Goal: Task Accomplishment & Management: Manage account settings

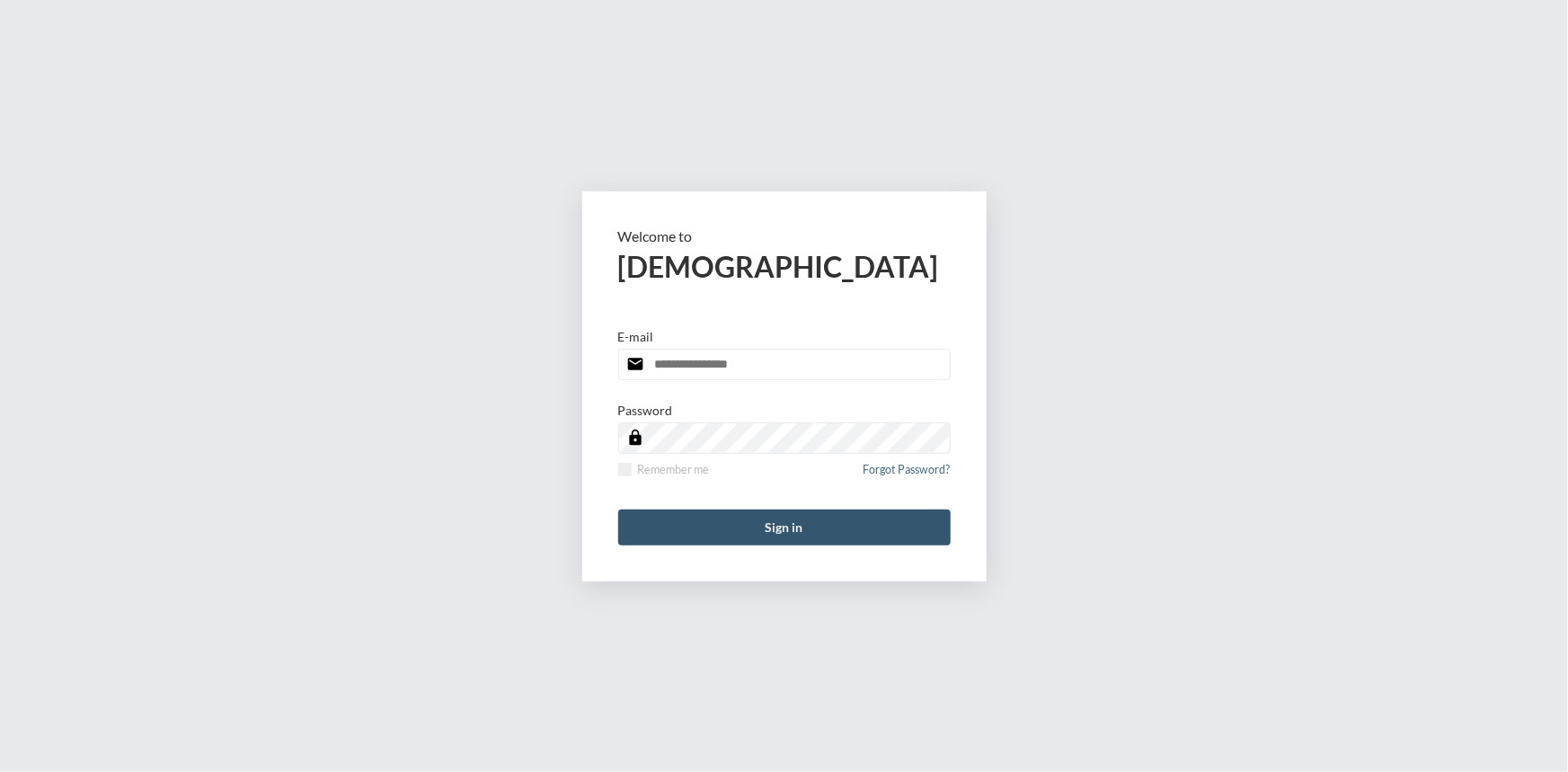
type input "**********"
click at [778, 541] on button "Sign in" at bounding box center [784, 527] width 332 height 36
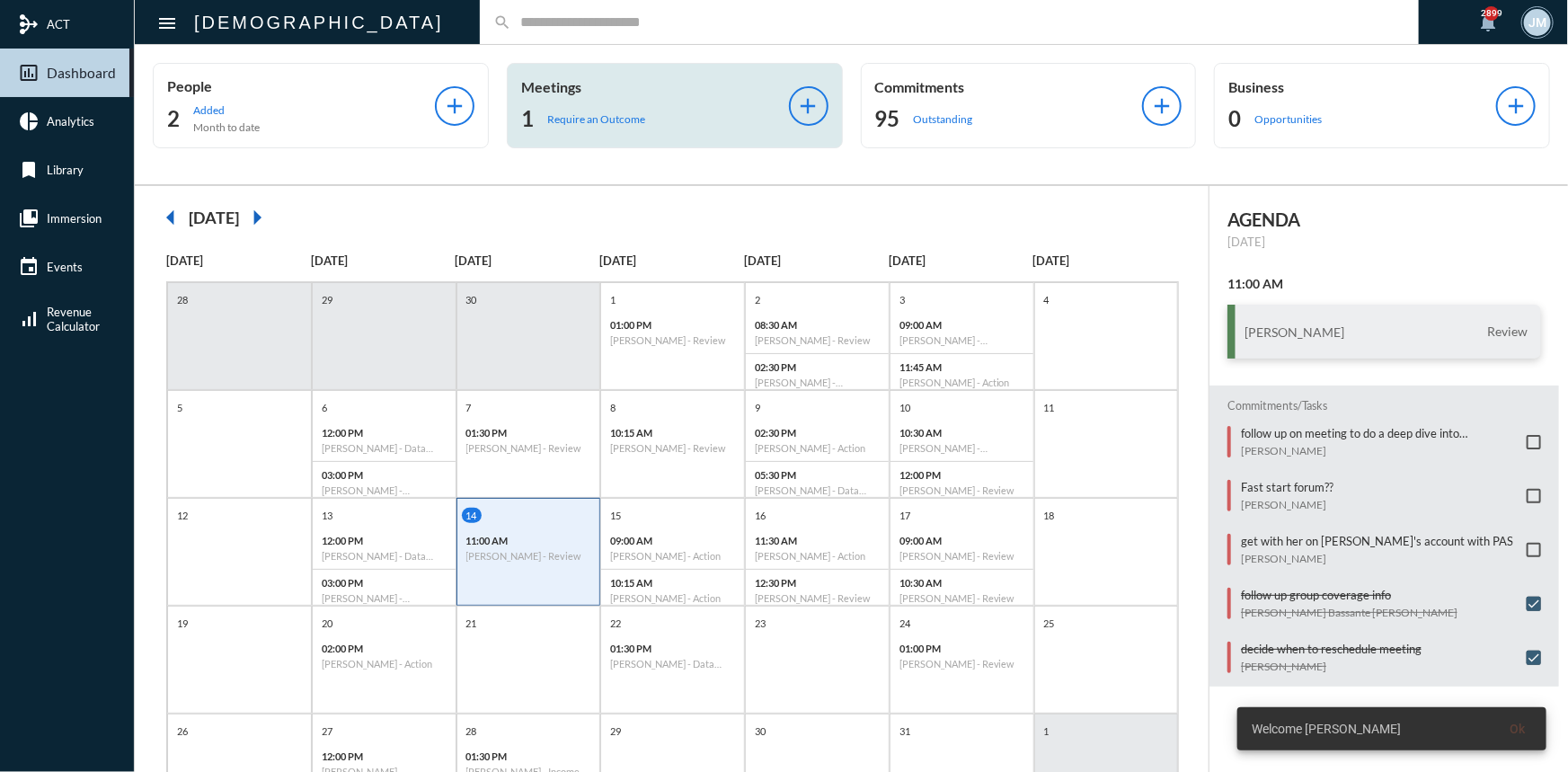
click at [562, 86] on p "Meetings" at bounding box center [654, 87] width 268 height 17
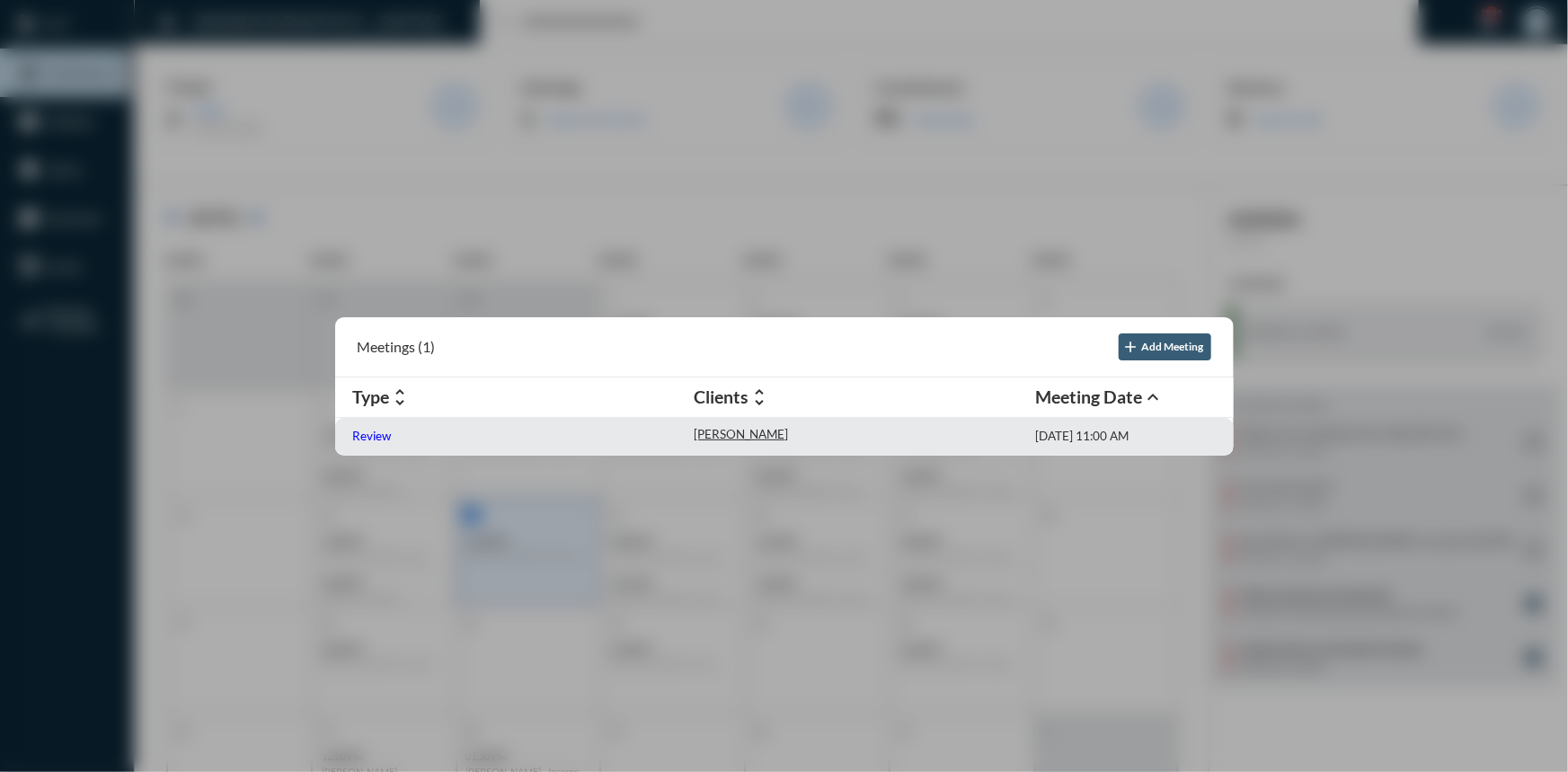
click at [366, 430] on p "Review" at bounding box center [372, 436] width 39 height 14
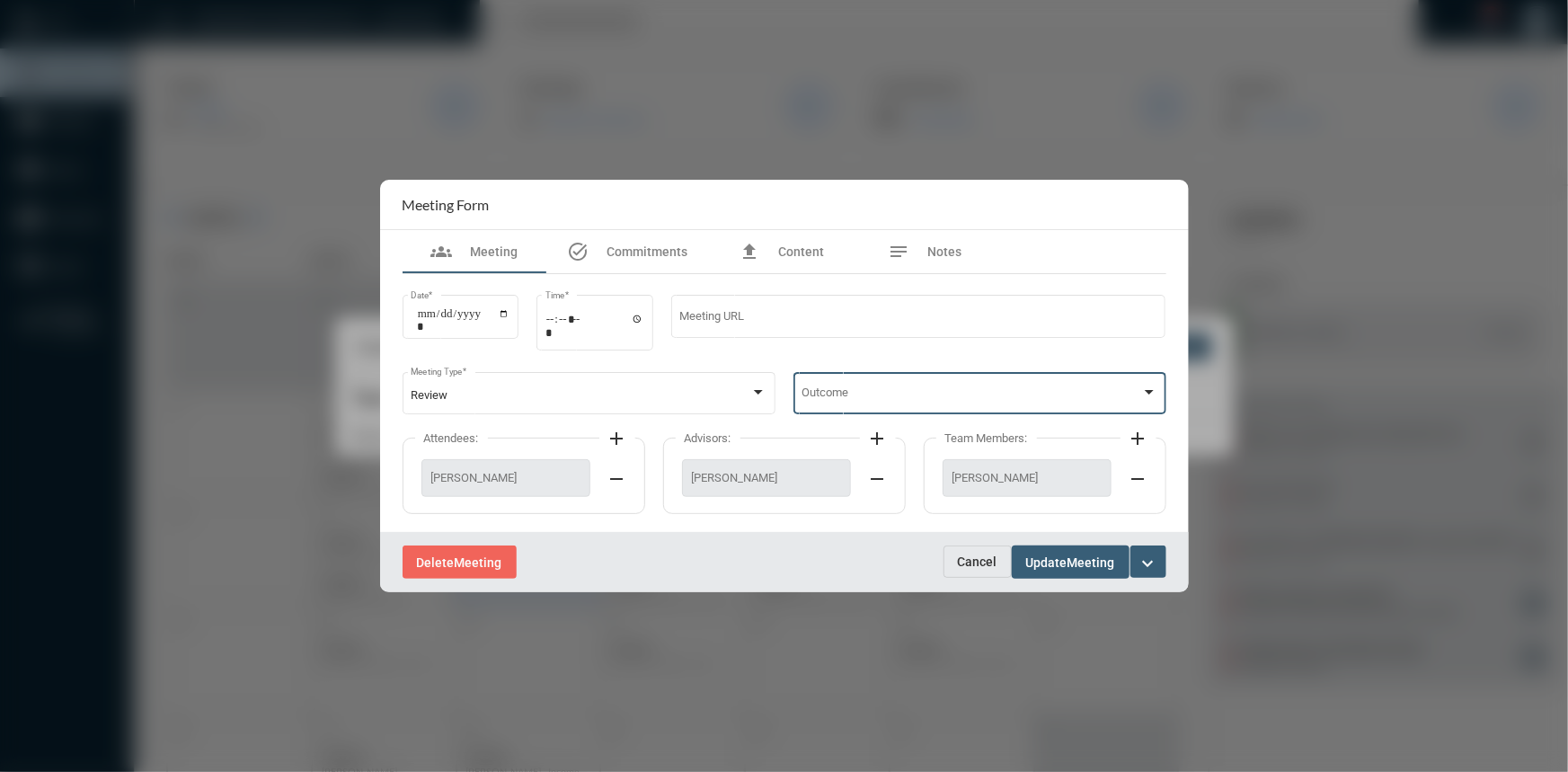
click at [1150, 395] on div at bounding box center [1149, 393] width 16 height 14
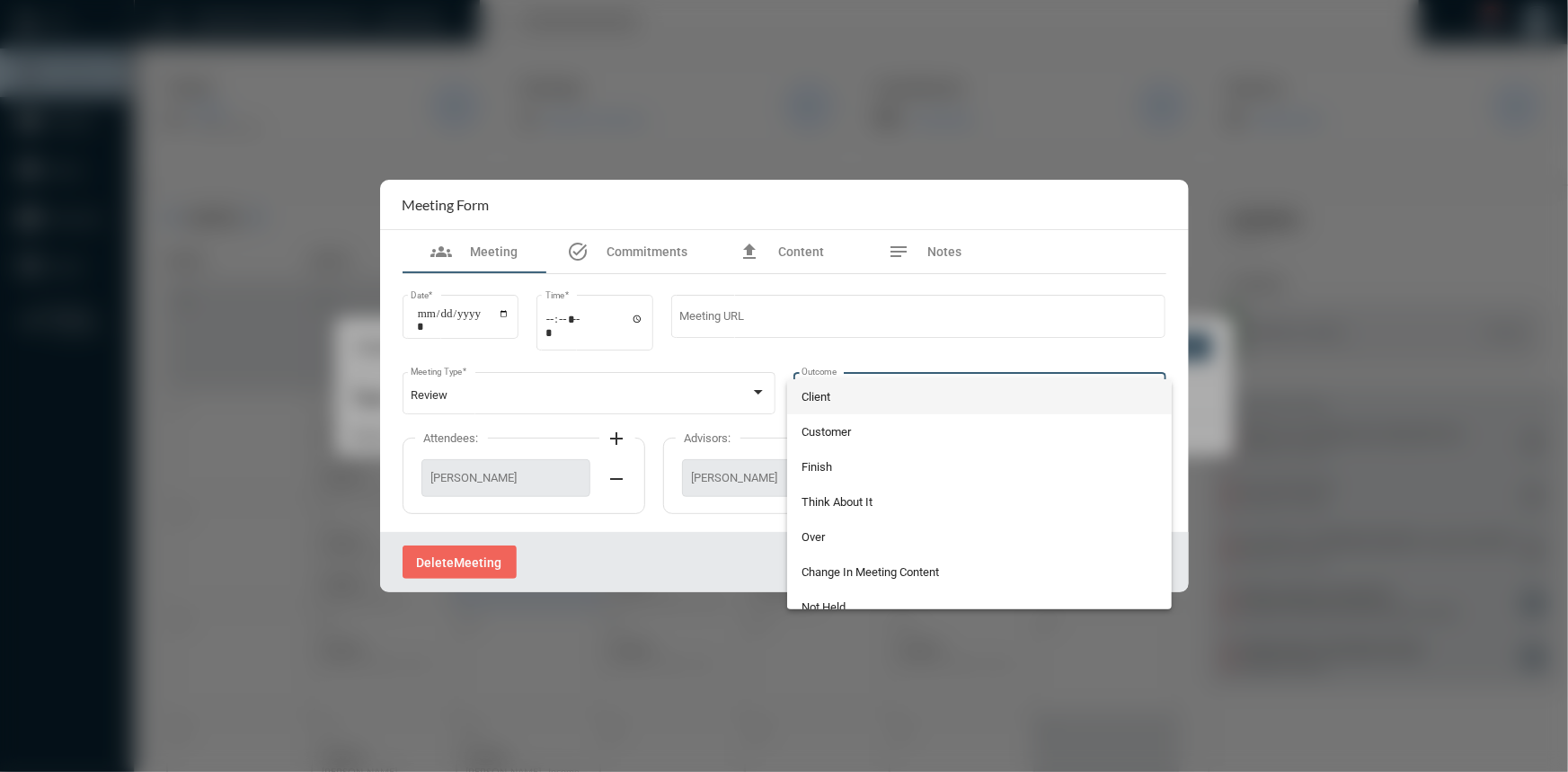
click at [843, 400] on span "Client" at bounding box center [979, 396] width 356 height 35
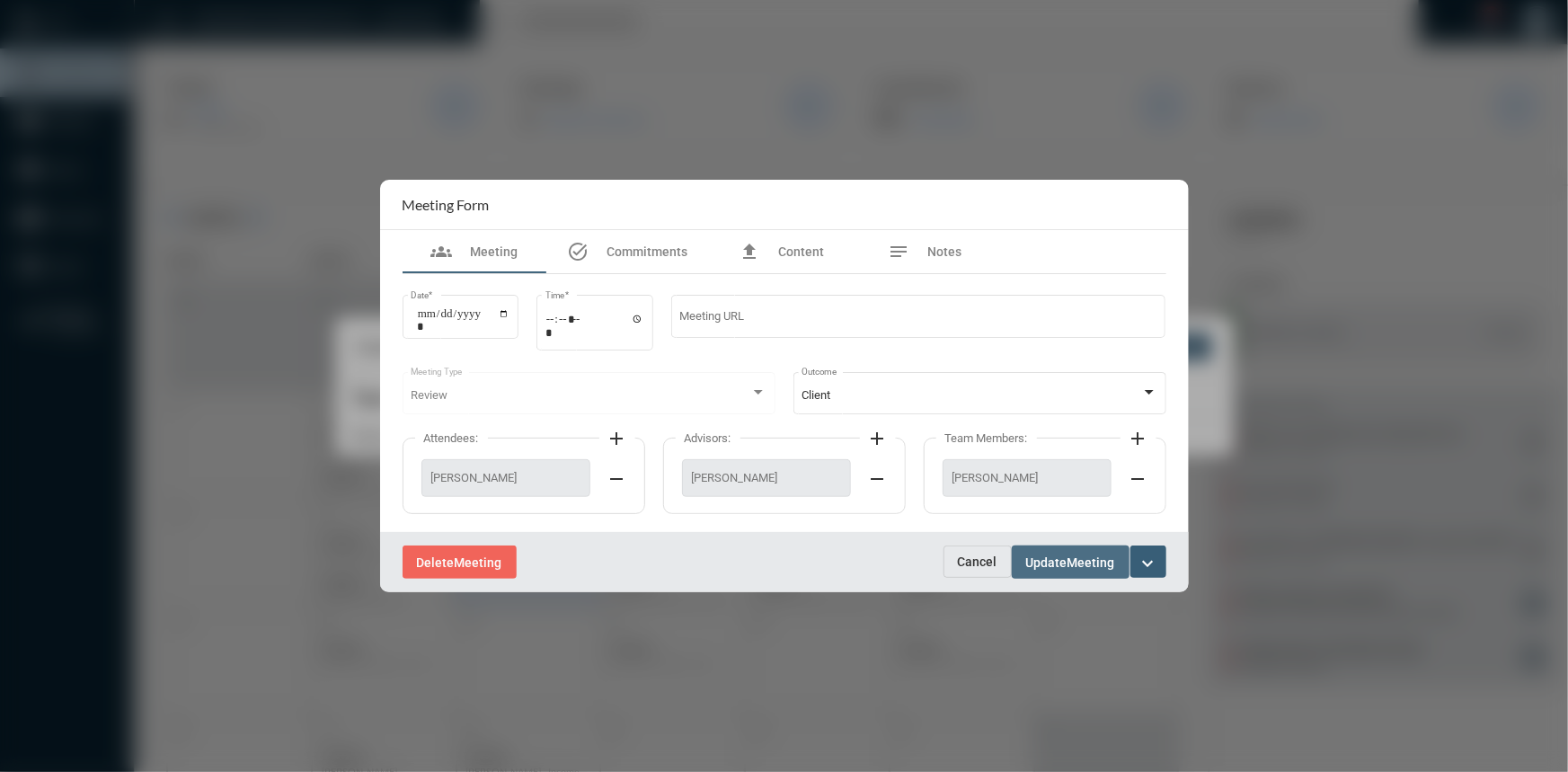
click at [1053, 559] on span "Update" at bounding box center [1047, 563] width 42 height 14
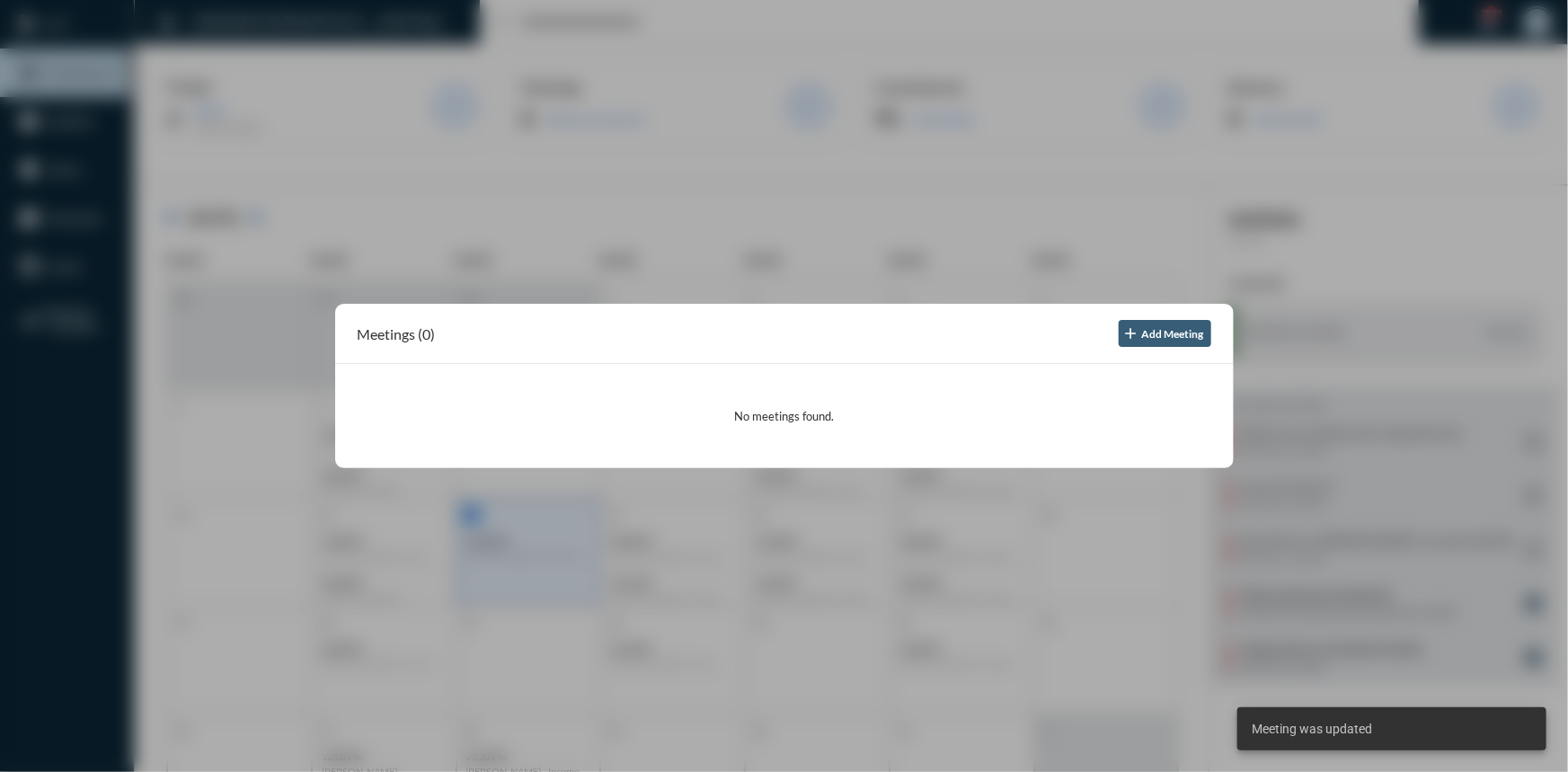
click at [1301, 366] on div at bounding box center [784, 386] width 1568 height 772
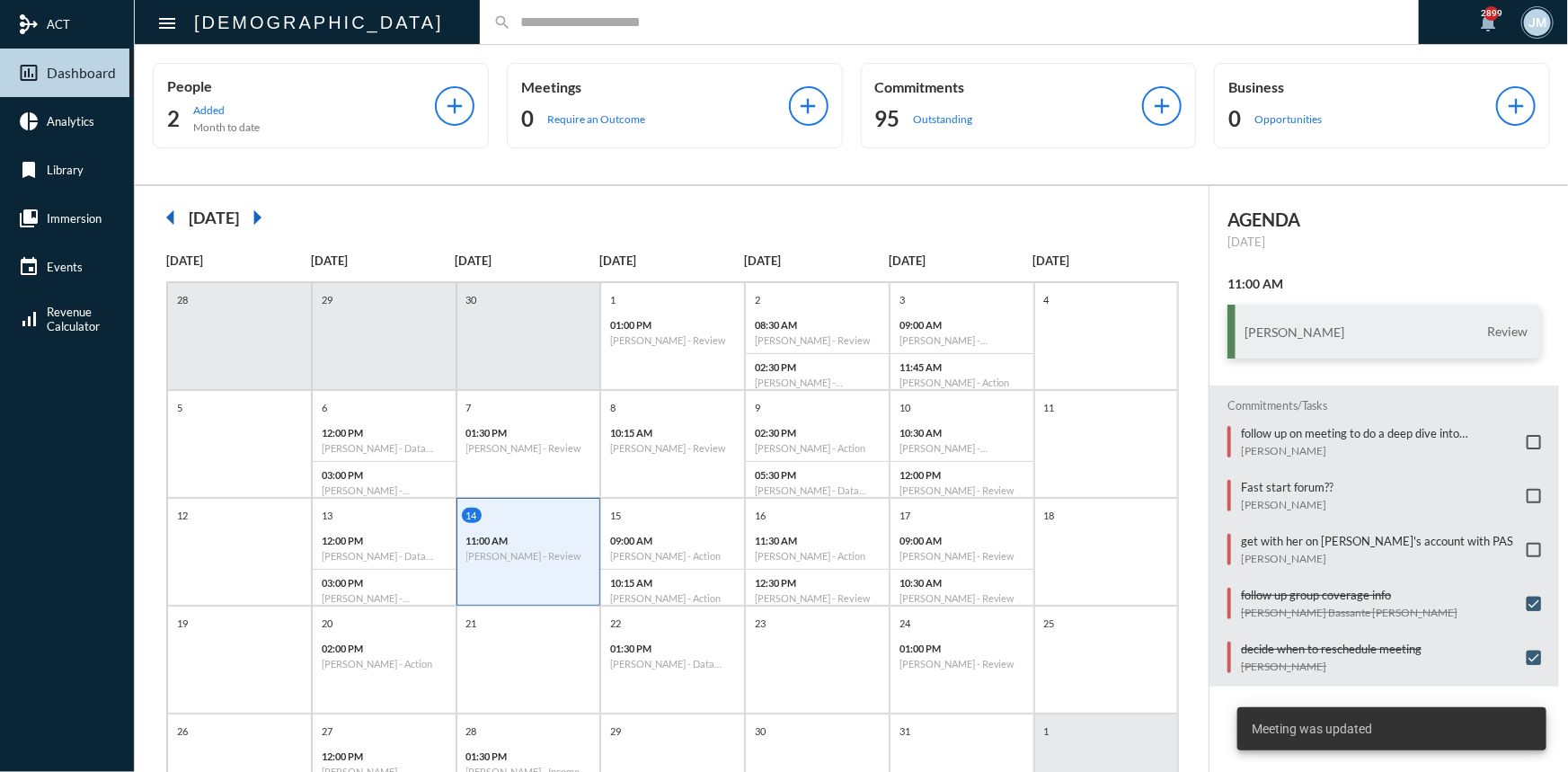
scroll to position [93, 0]
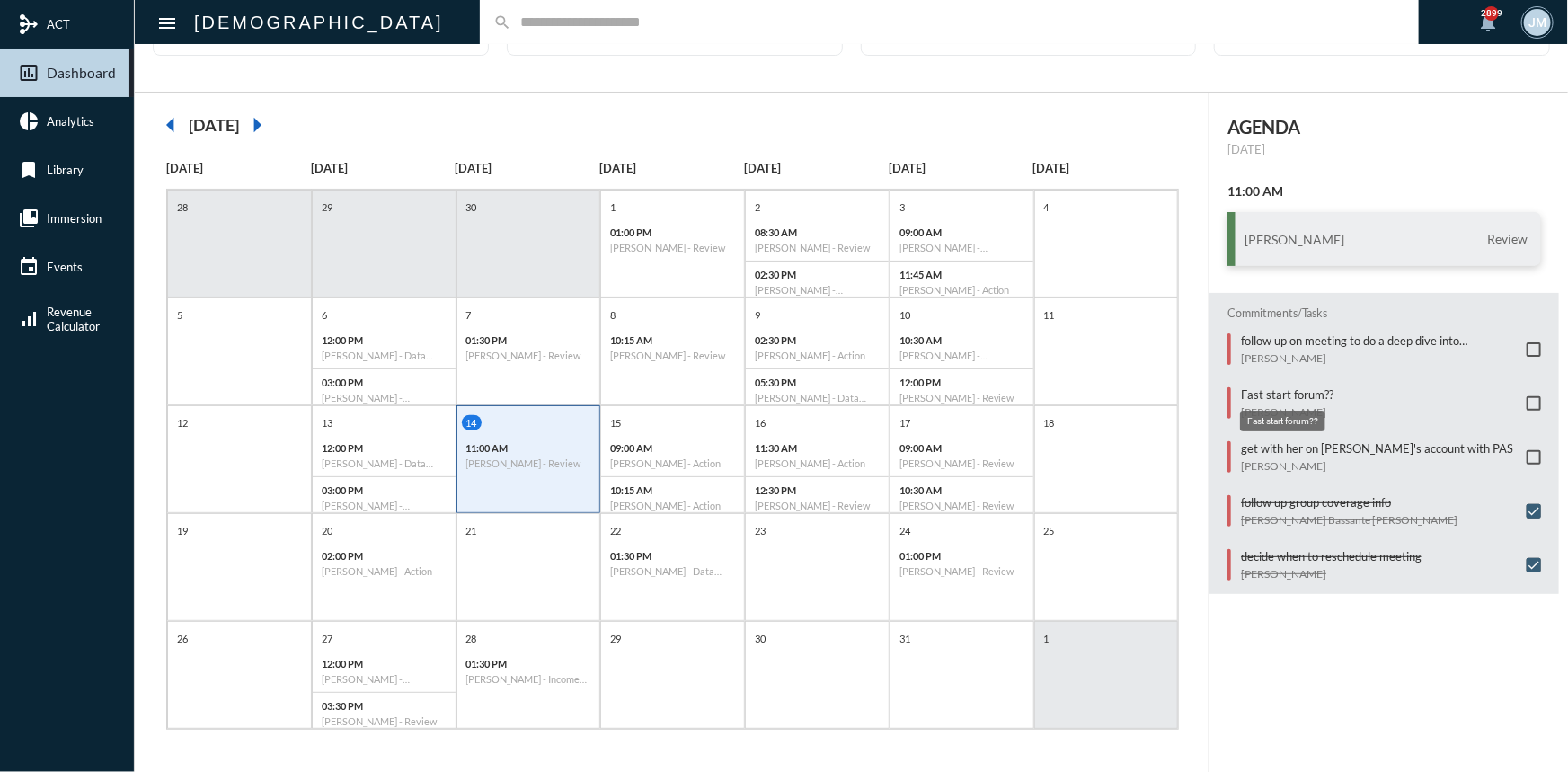
click at [1265, 387] on p "Fast start forum??" at bounding box center [1286, 395] width 93 height 14
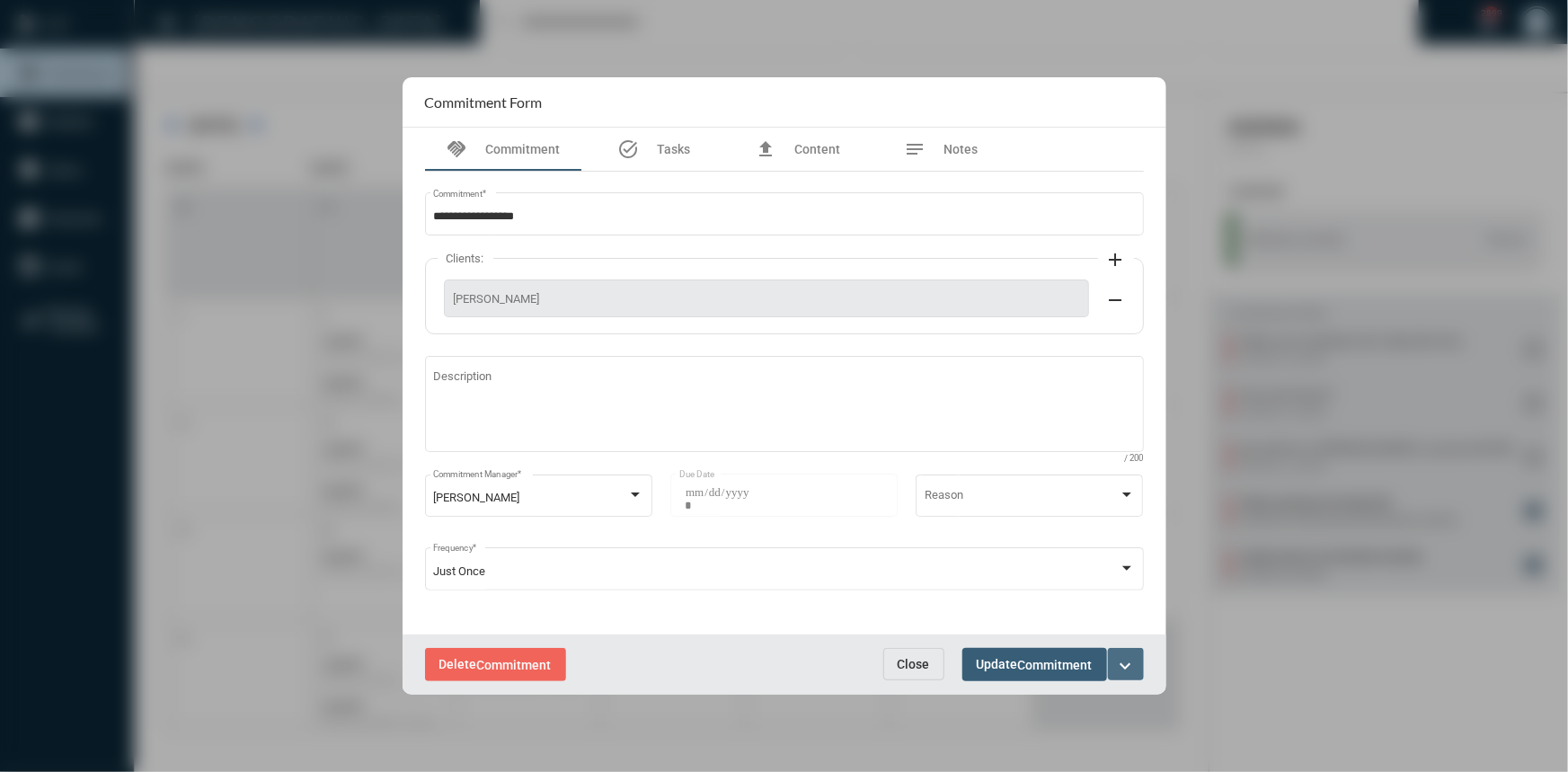
click at [1130, 656] on mat-icon "expand_more" at bounding box center [1126, 666] width 22 height 22
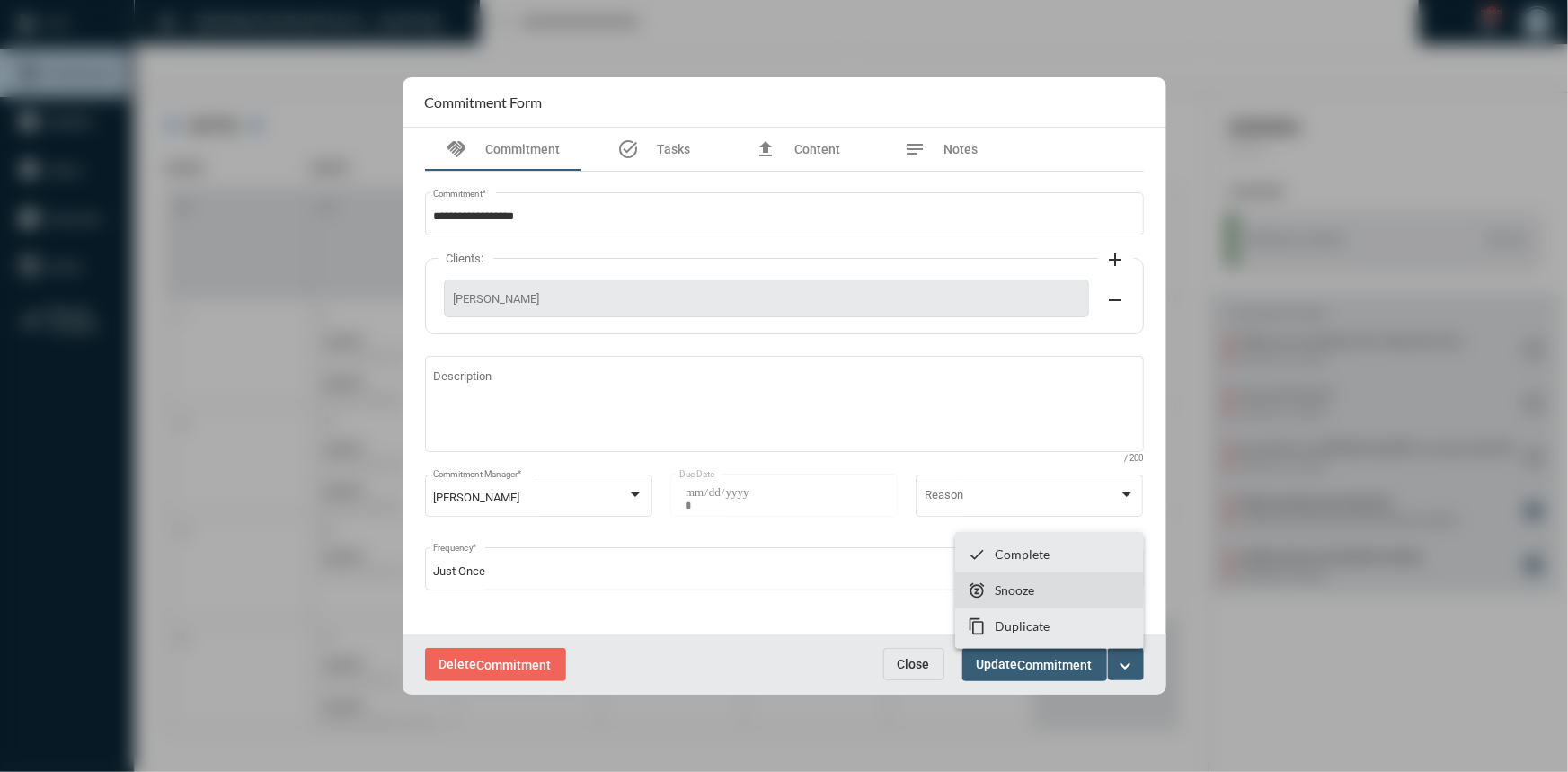
click at [1012, 585] on p "Snooze" at bounding box center [1015, 590] width 40 height 15
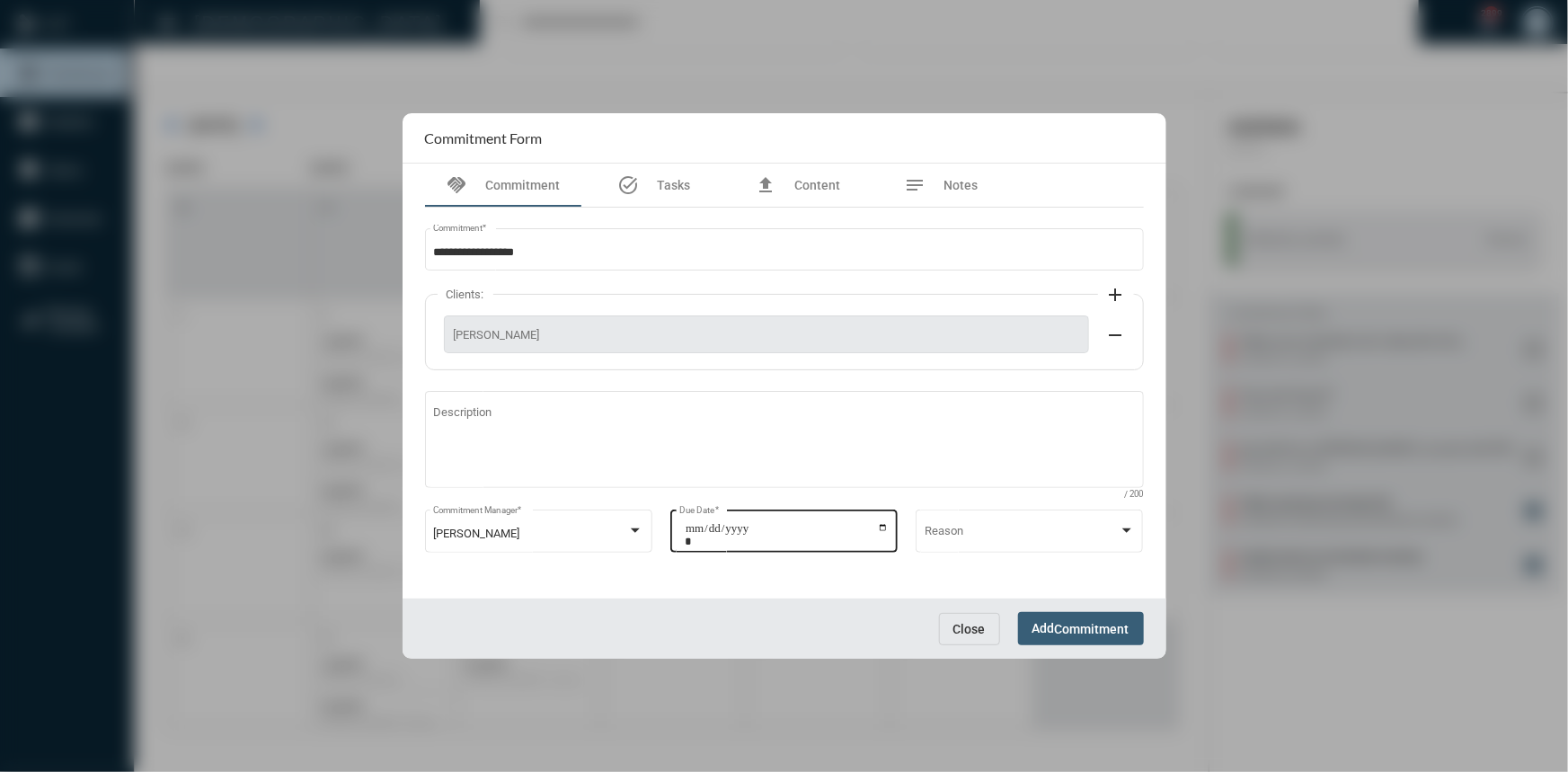
click at [882, 530] on input "**********" at bounding box center [786, 535] width 204 height 25
type input "**********"
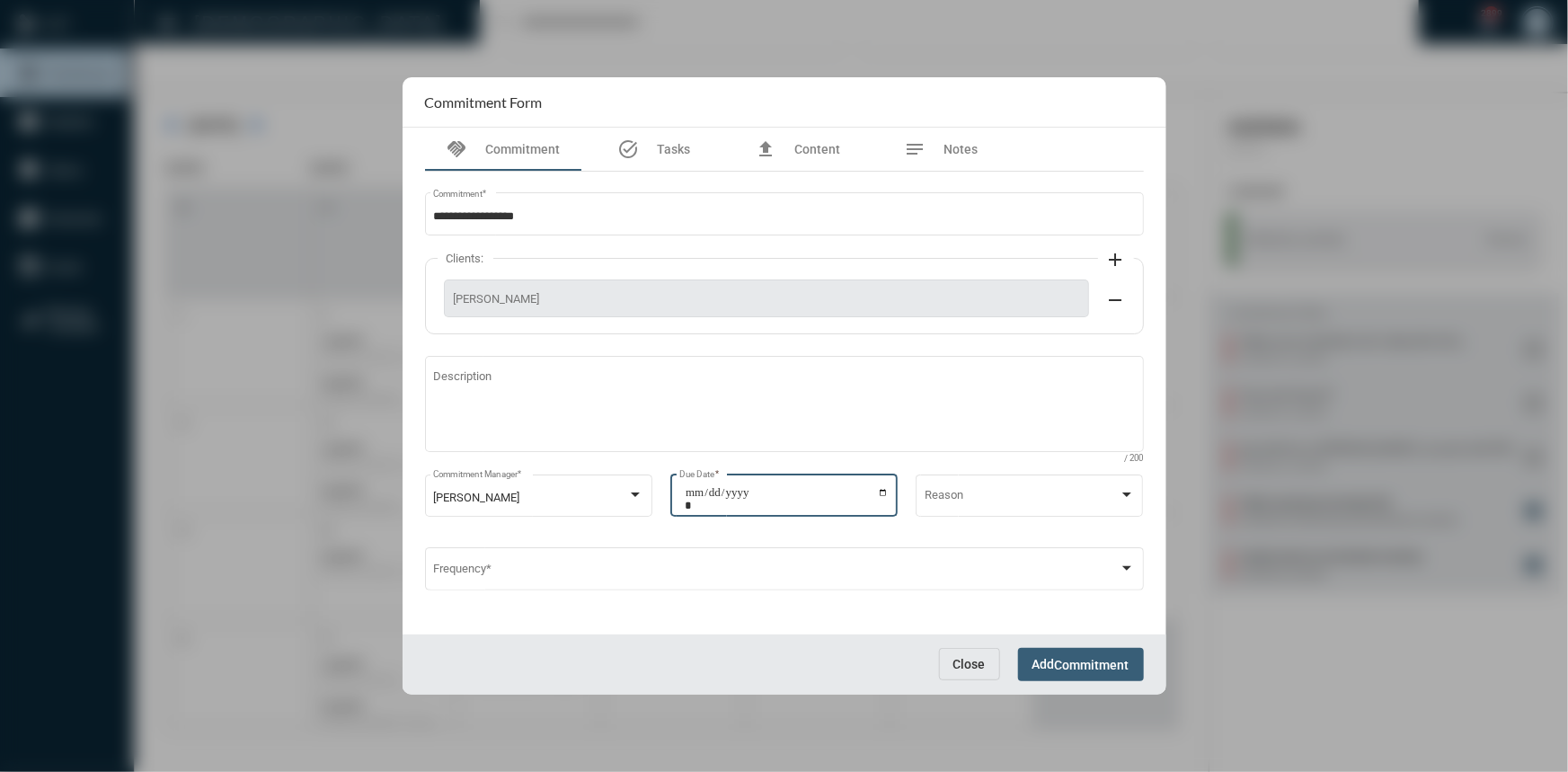
click at [1029, 661] on button "Add Commitment" at bounding box center [1081, 665] width 125 height 33
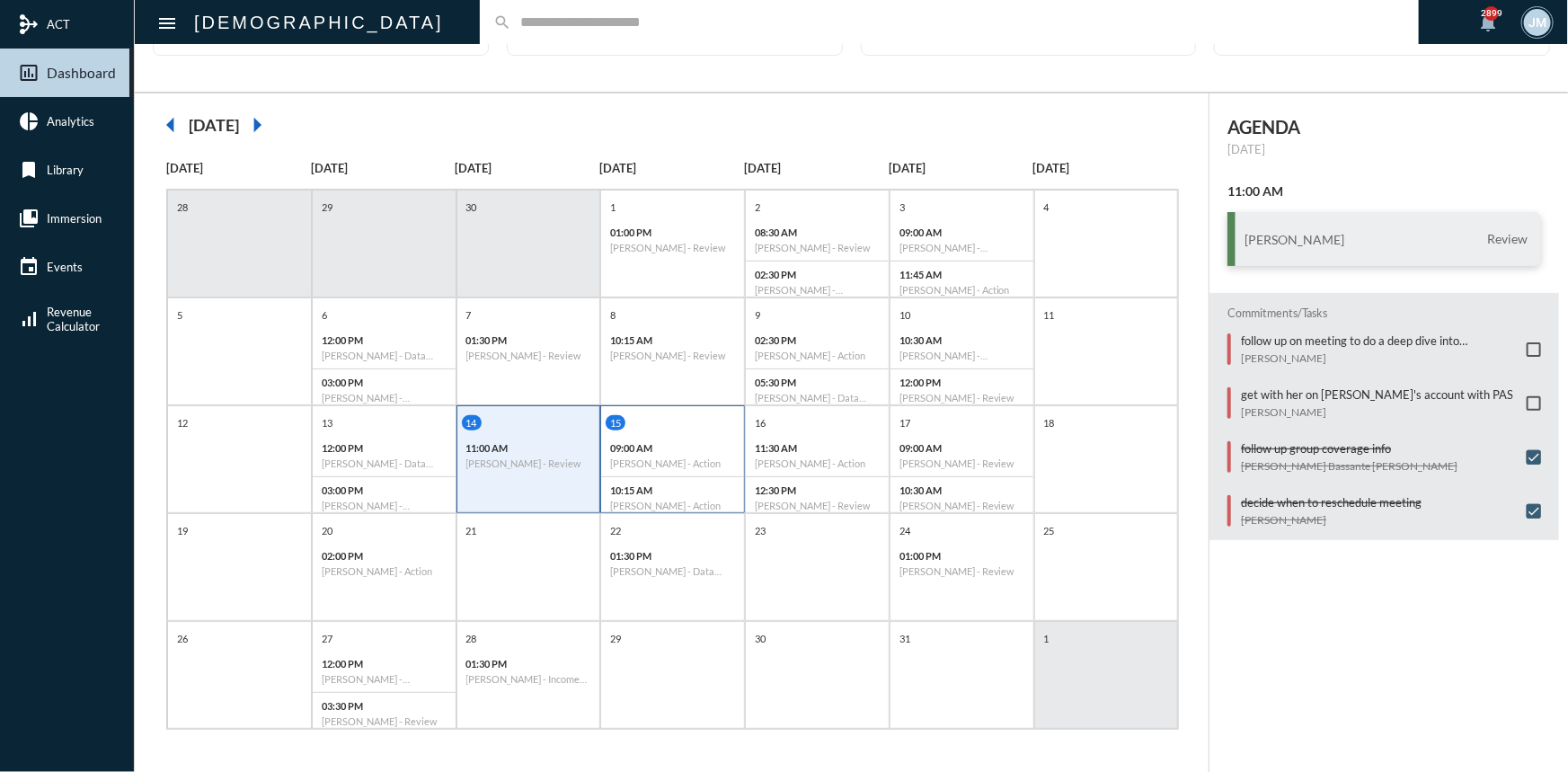
click at [682, 458] on h6 "[PERSON_NAME] - Action" at bounding box center [673, 463] width 125 height 12
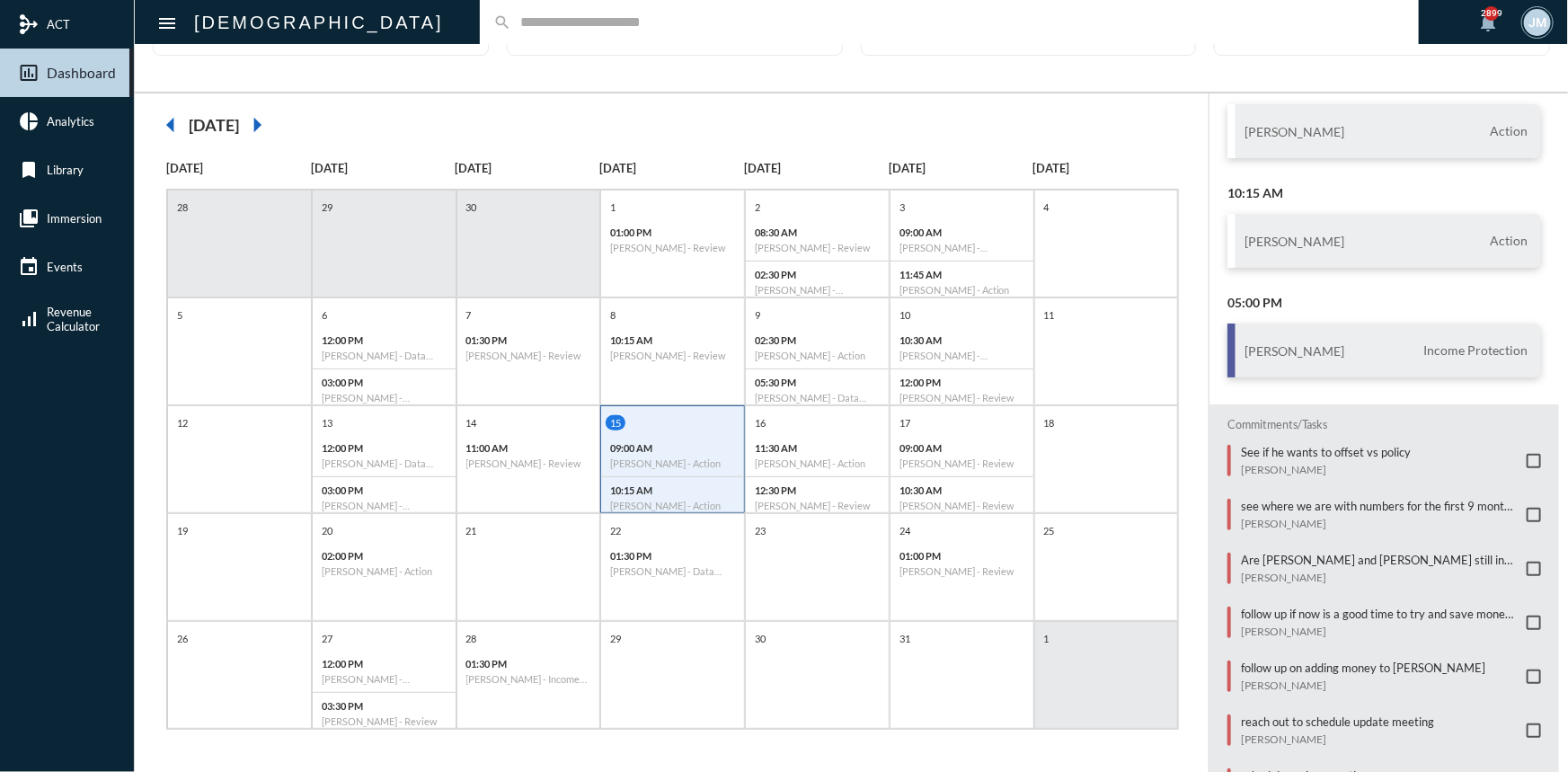
scroll to position [0, 0]
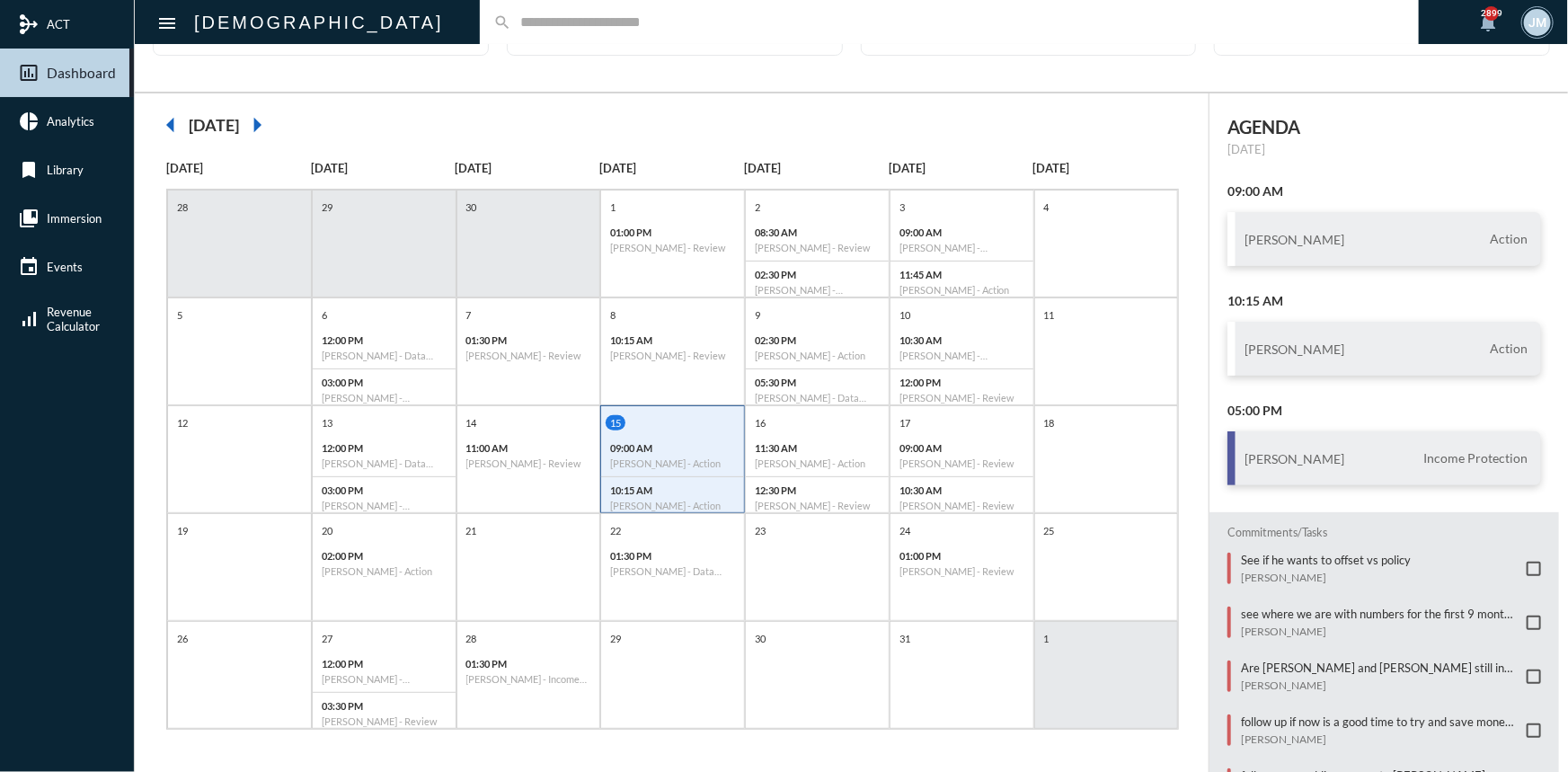
drag, startPoint x: 491, startPoint y: 23, endPoint x: 512, endPoint y: 26, distance: 21.2
click at [511, 23] on input "text" at bounding box center [958, 22] width 894 height 15
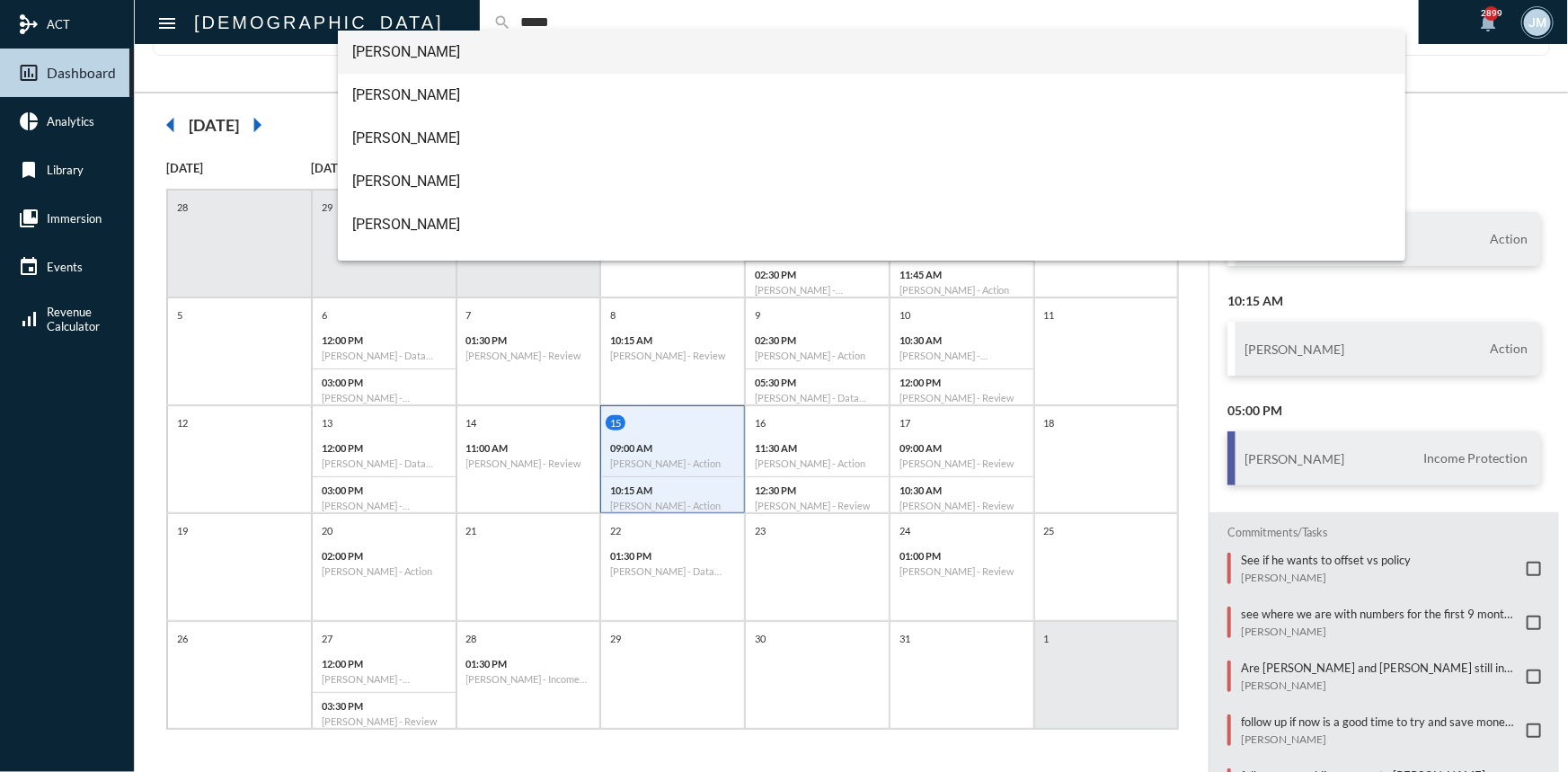
type input "*****"
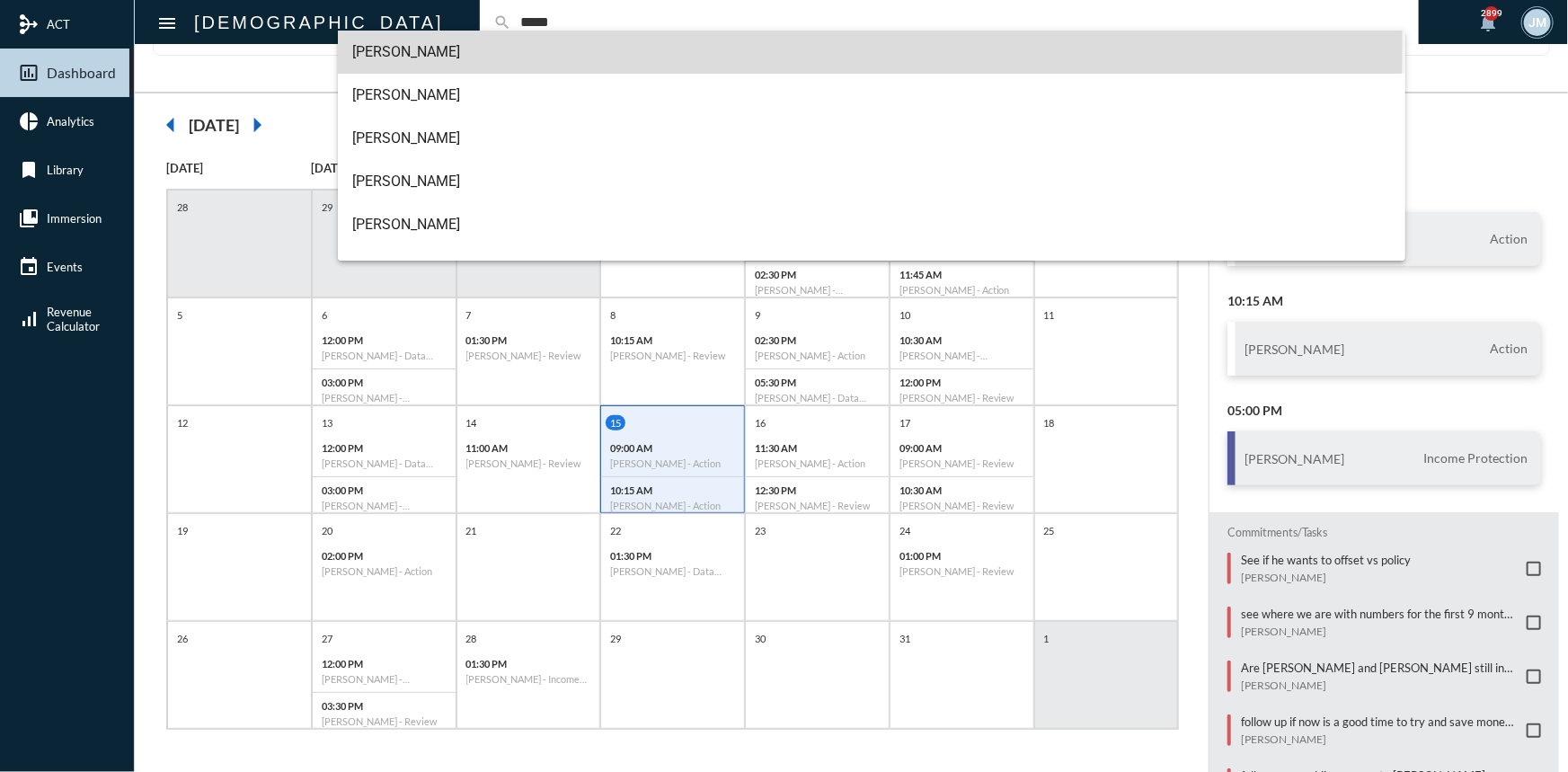
click at [406, 42] on span "Brenda Moore" at bounding box center [871, 52] width 1038 height 43
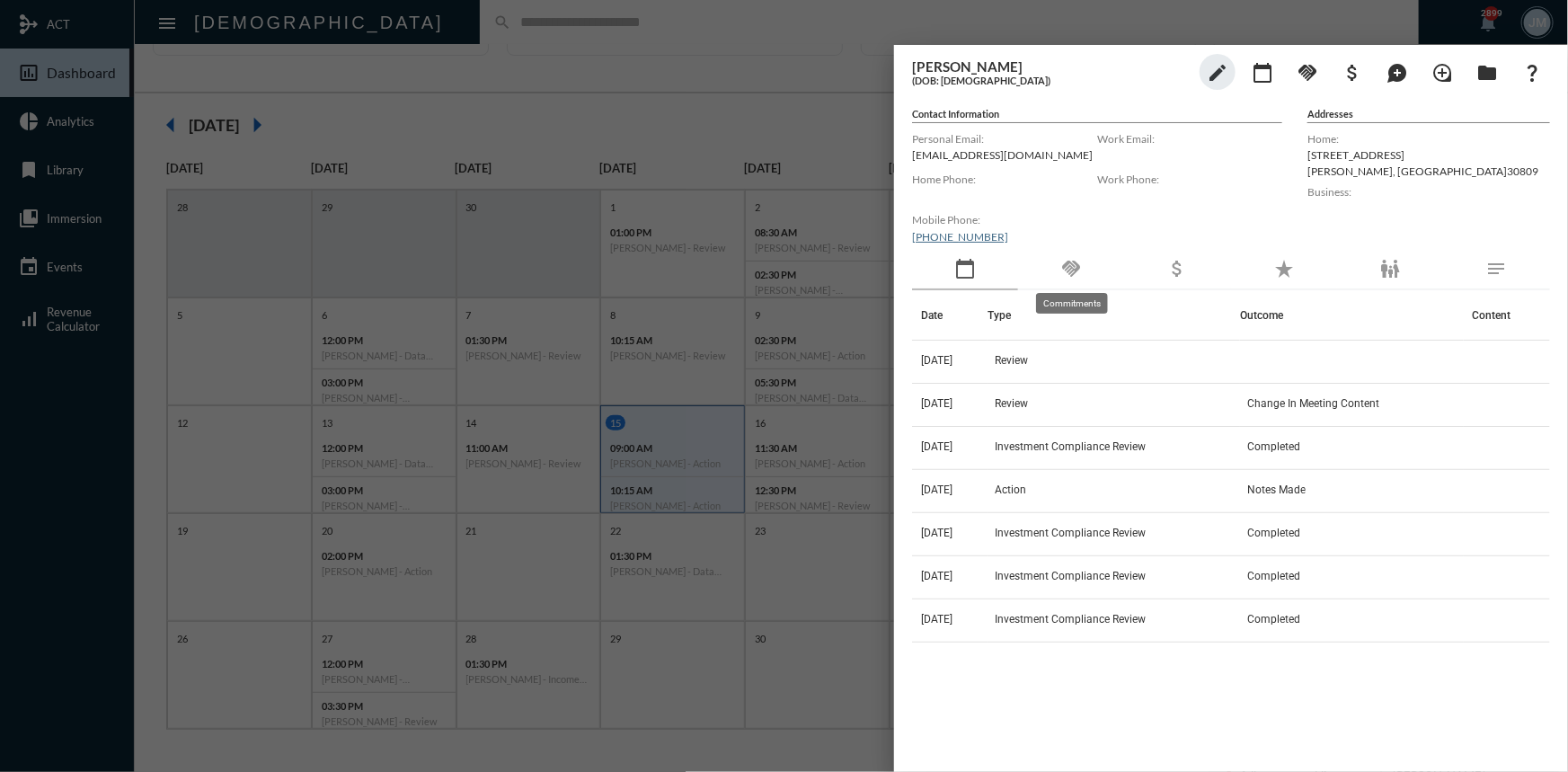
click at [1078, 268] on mat-icon "handshake" at bounding box center [1071, 269] width 22 height 22
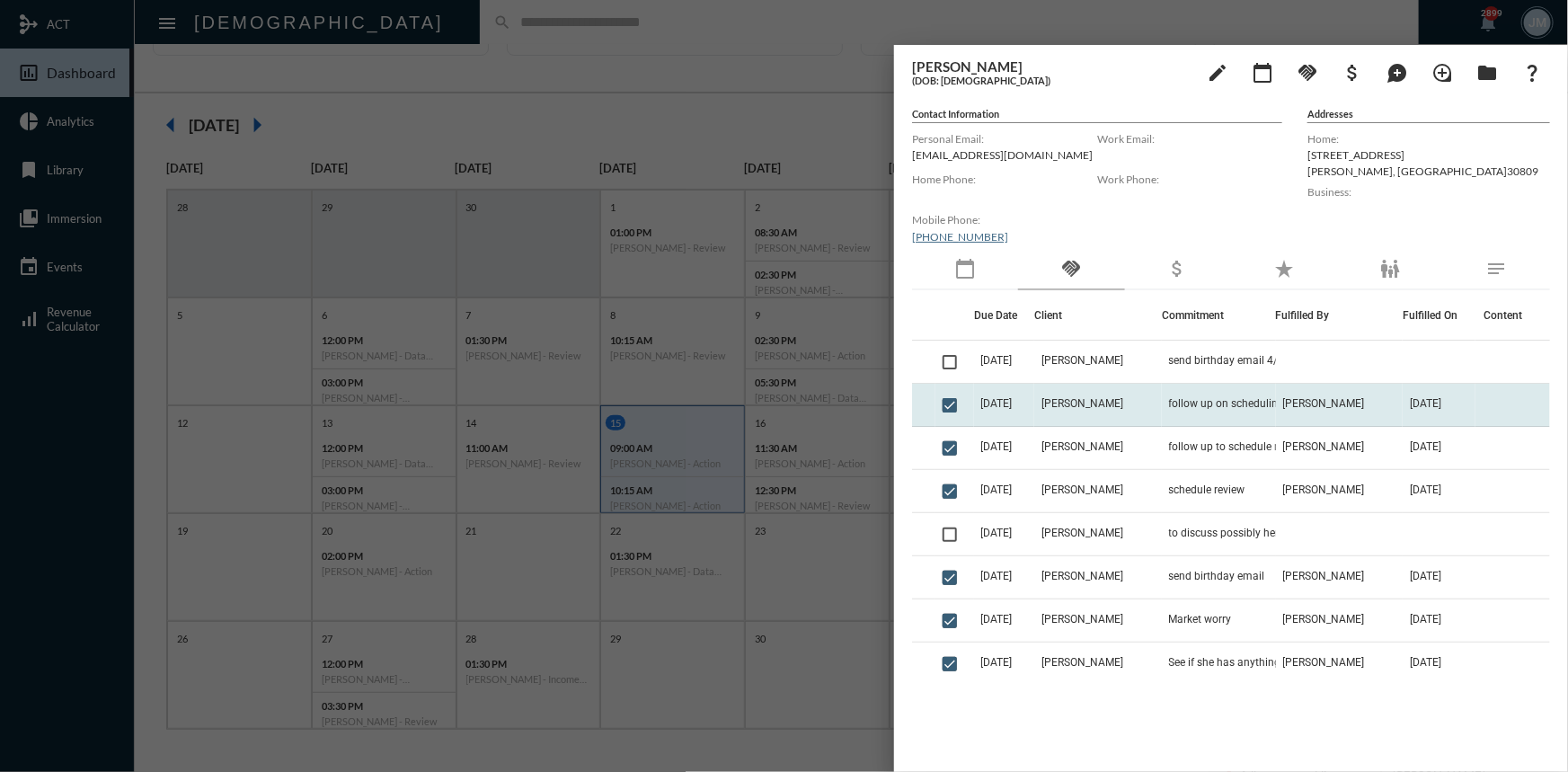
click at [988, 404] on span "10/8/25" at bounding box center [997, 404] width 32 height 13
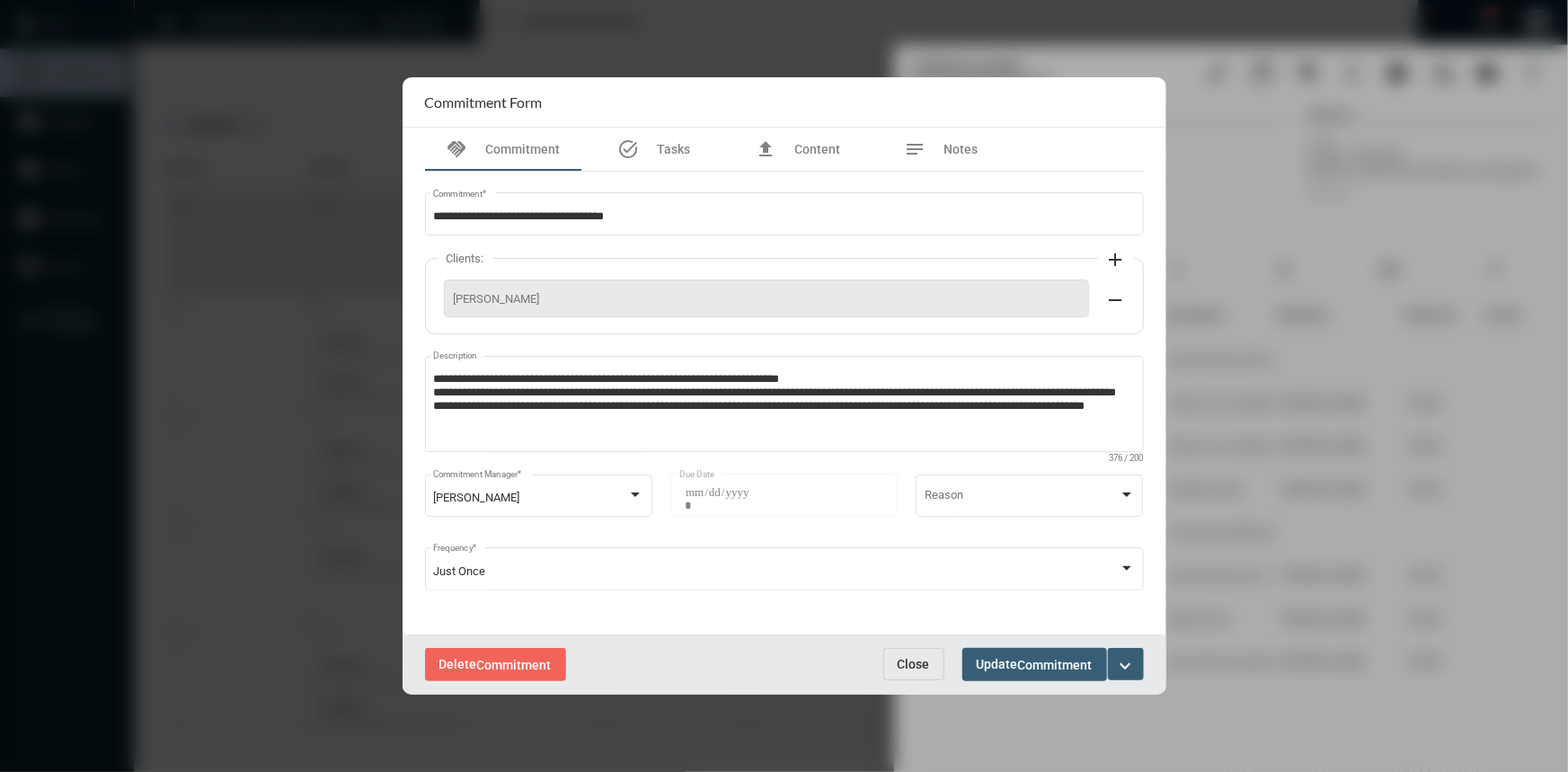
click at [912, 665] on span "Close" at bounding box center [914, 665] width 32 height 14
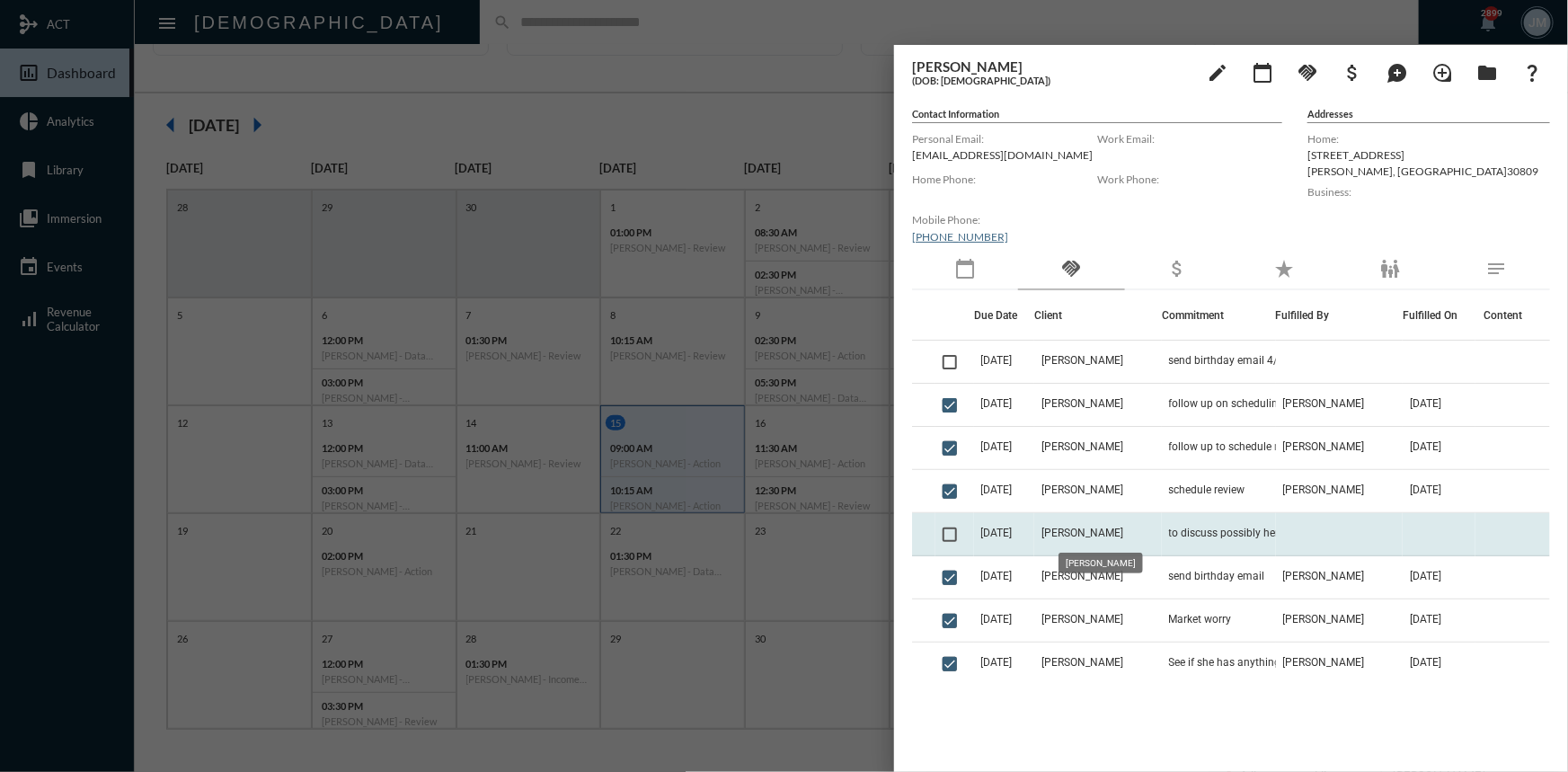
click at [1078, 526] on span "Brenda Moore" at bounding box center [1081, 533] width 82 height 13
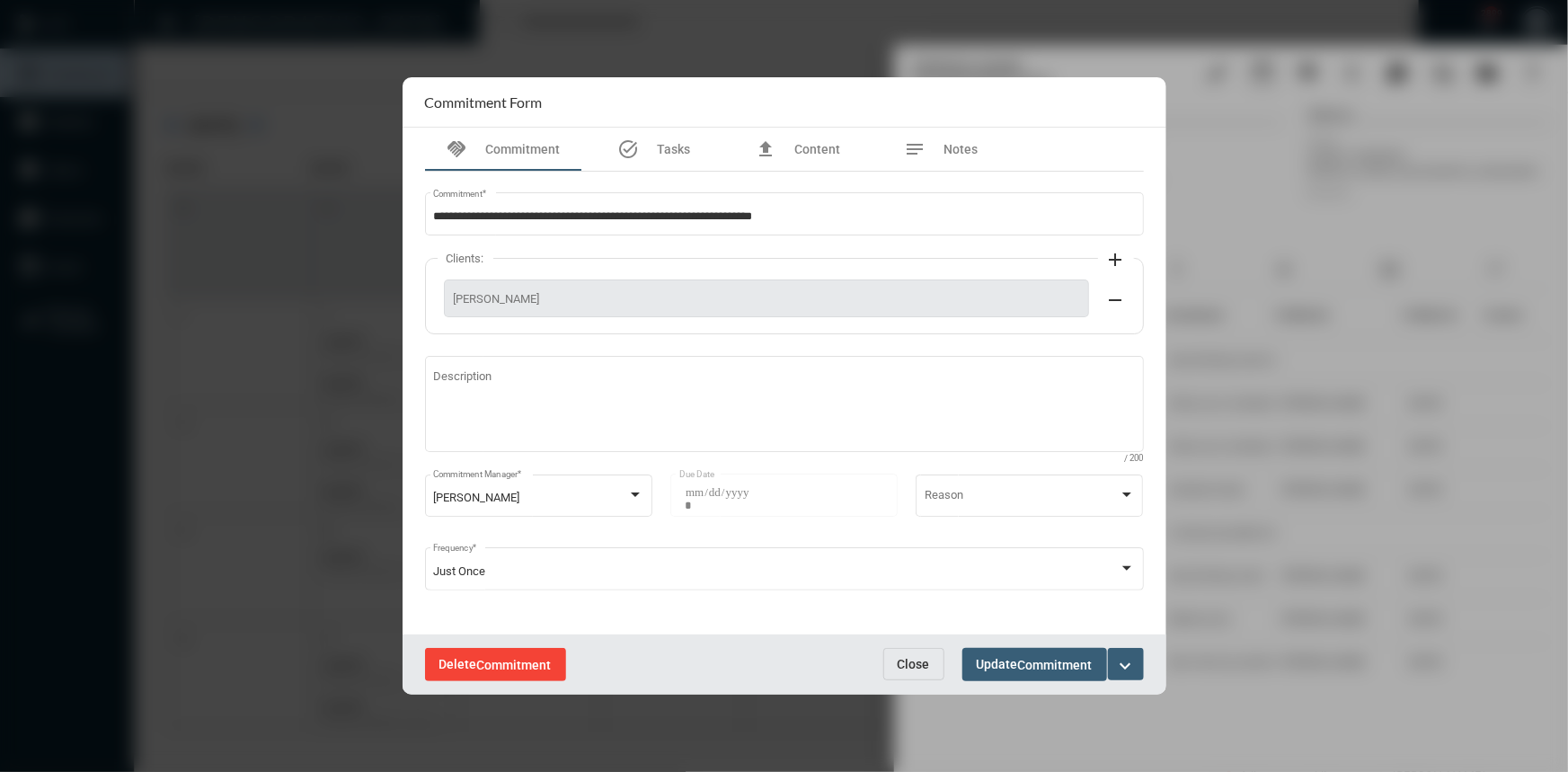
click at [474, 658] on span "Delete Commitment" at bounding box center [496, 665] width 112 height 14
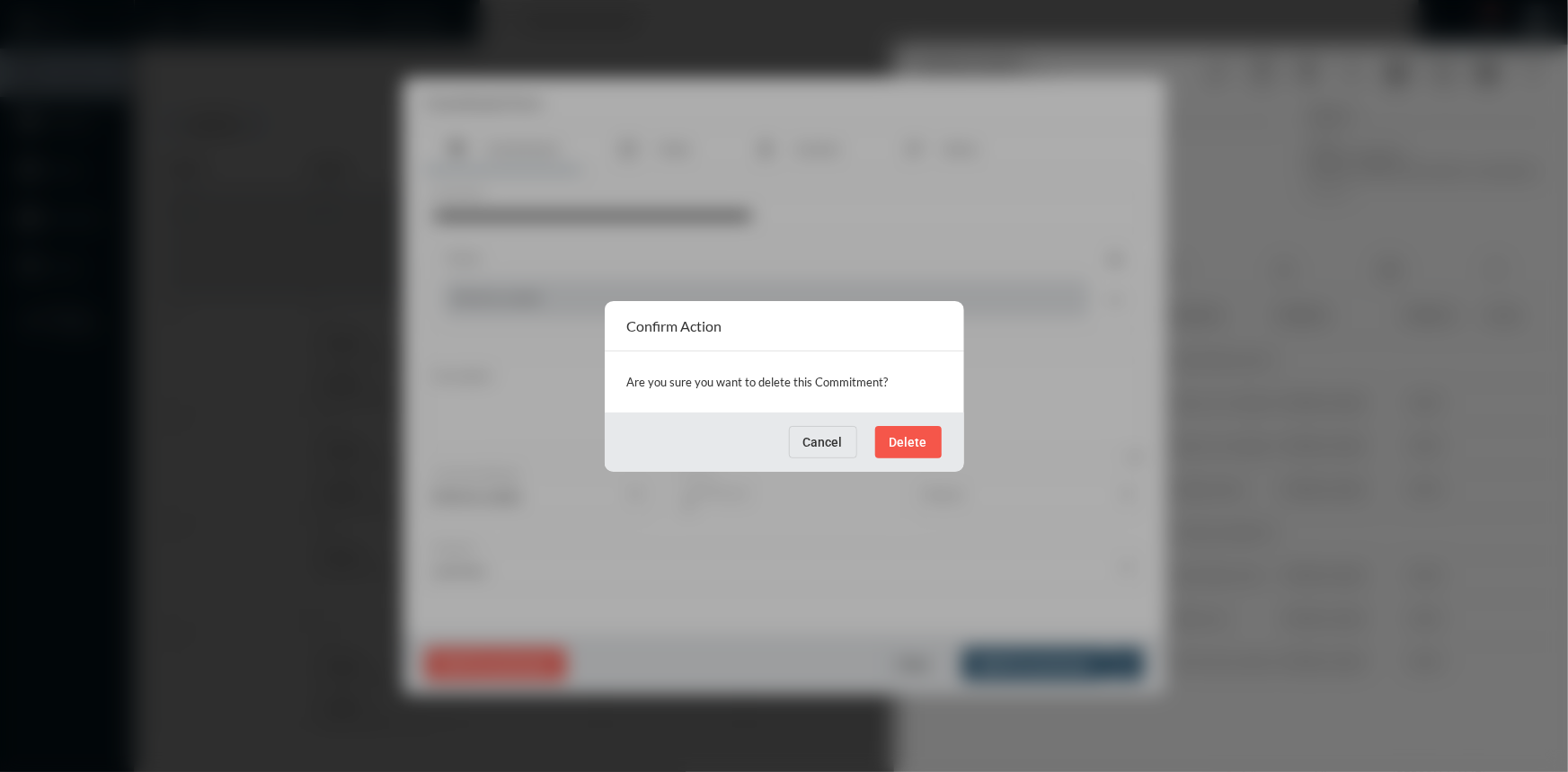
click at [908, 431] on button "Delete" at bounding box center [908, 442] width 67 height 33
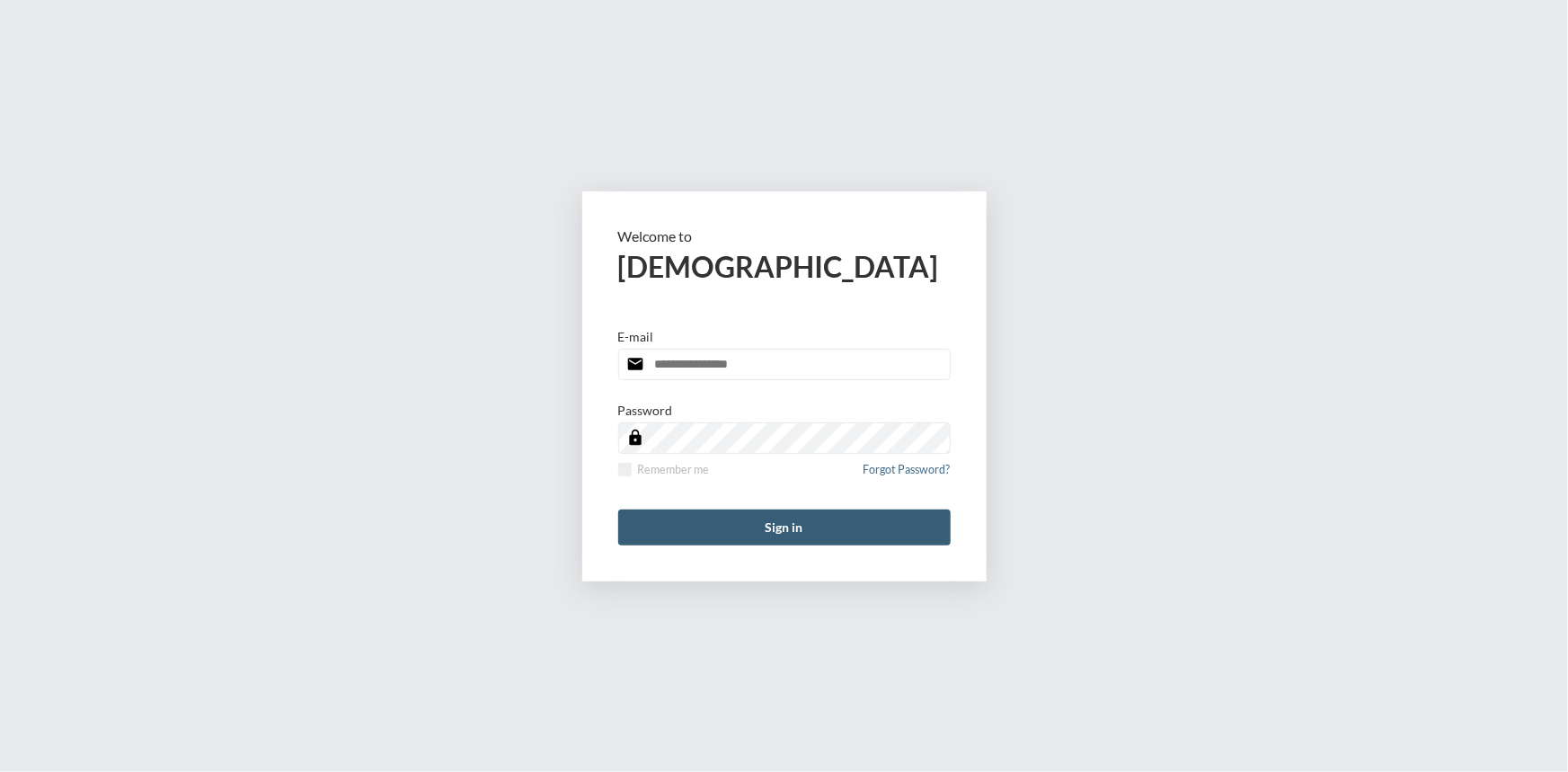
type input "**********"
drag, startPoint x: 0, startPoint y: 0, endPoint x: 821, endPoint y: 524, distance: 974.0
click at [821, 524] on button "Sign in" at bounding box center [784, 527] width 332 height 36
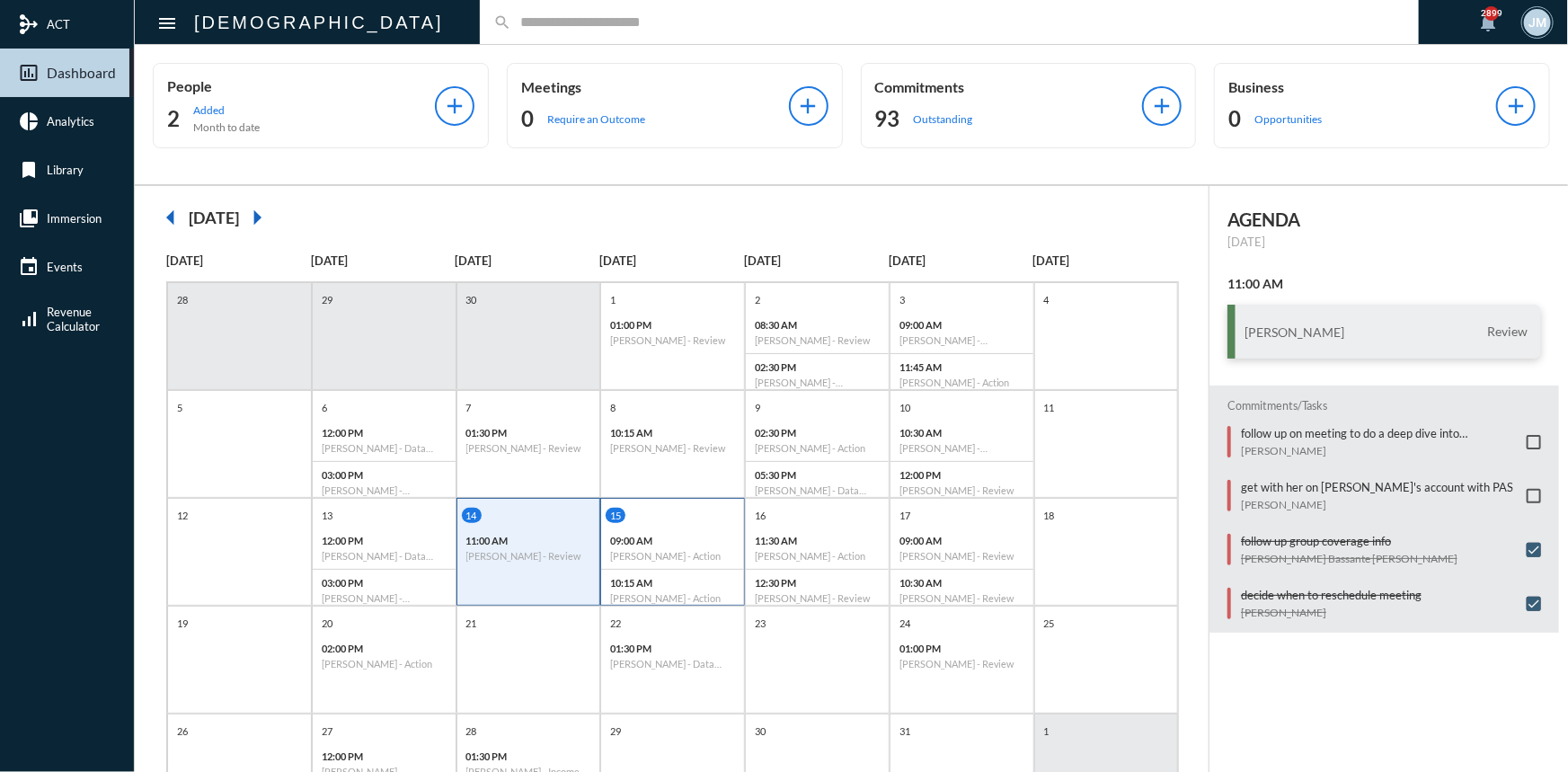
click at [693, 518] on div "15" at bounding box center [674, 515] width 138 height 15
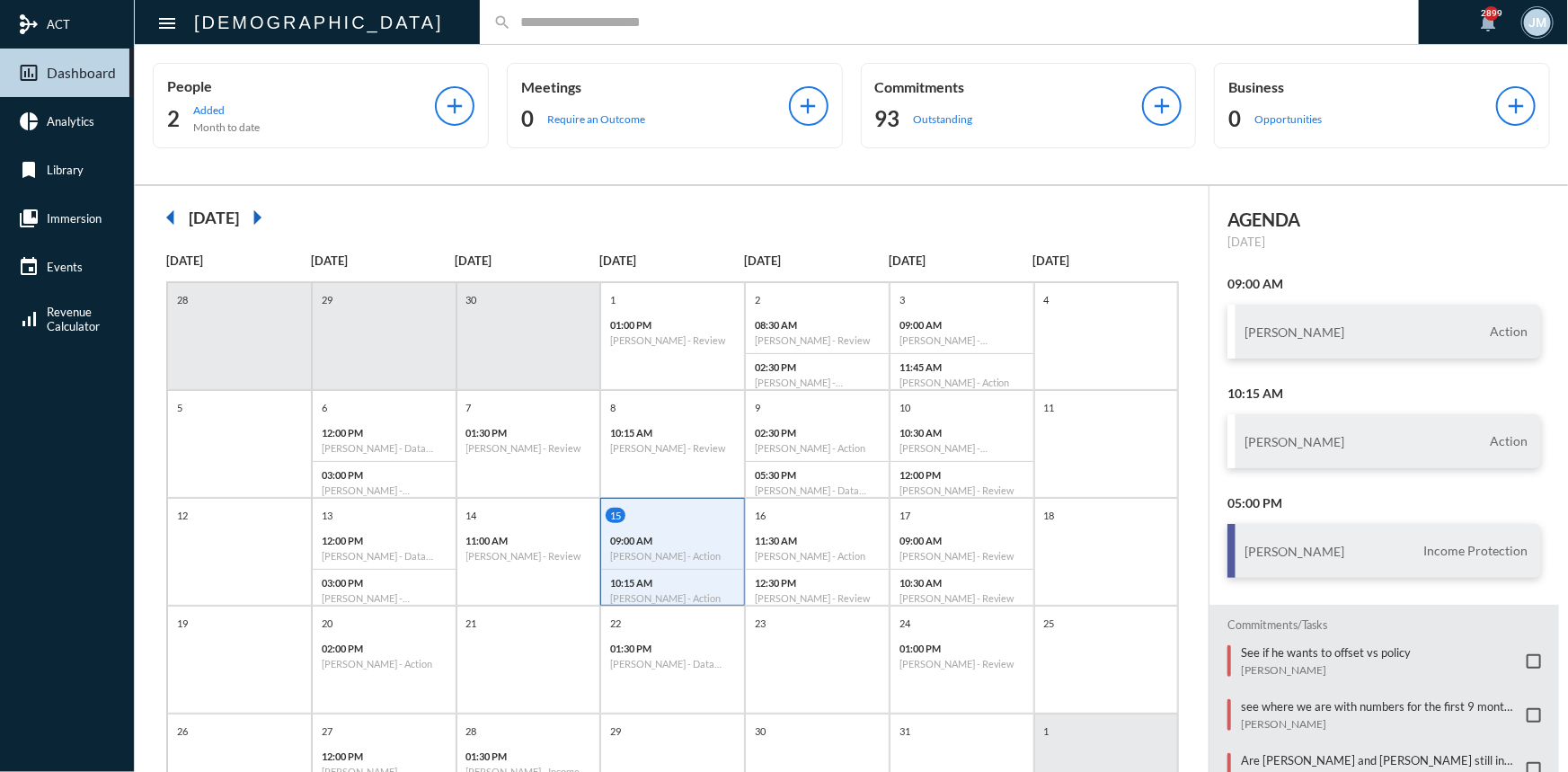
scroll to position [326, 0]
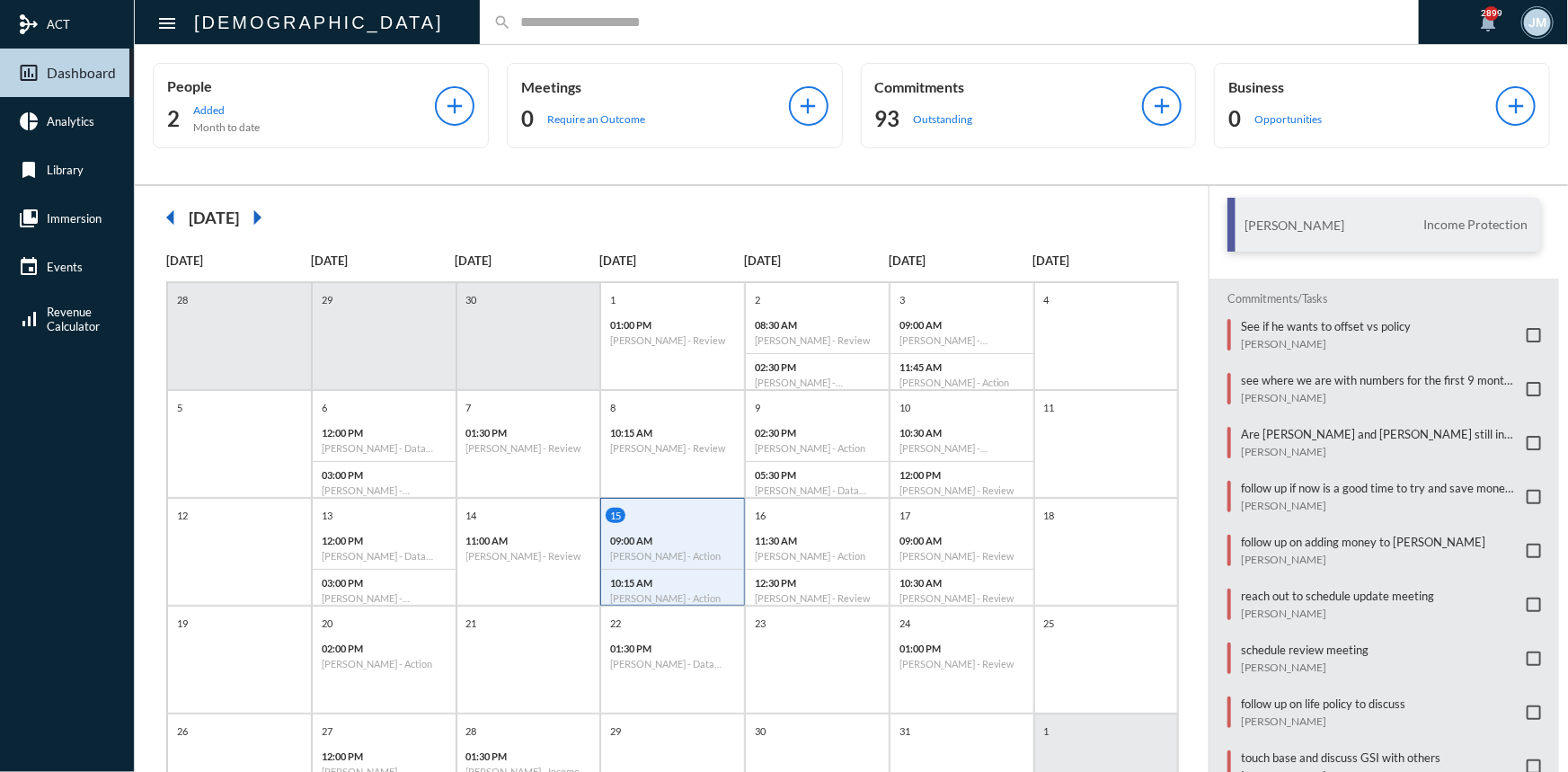
click at [511, 19] on input "text" at bounding box center [958, 22] width 894 height 15
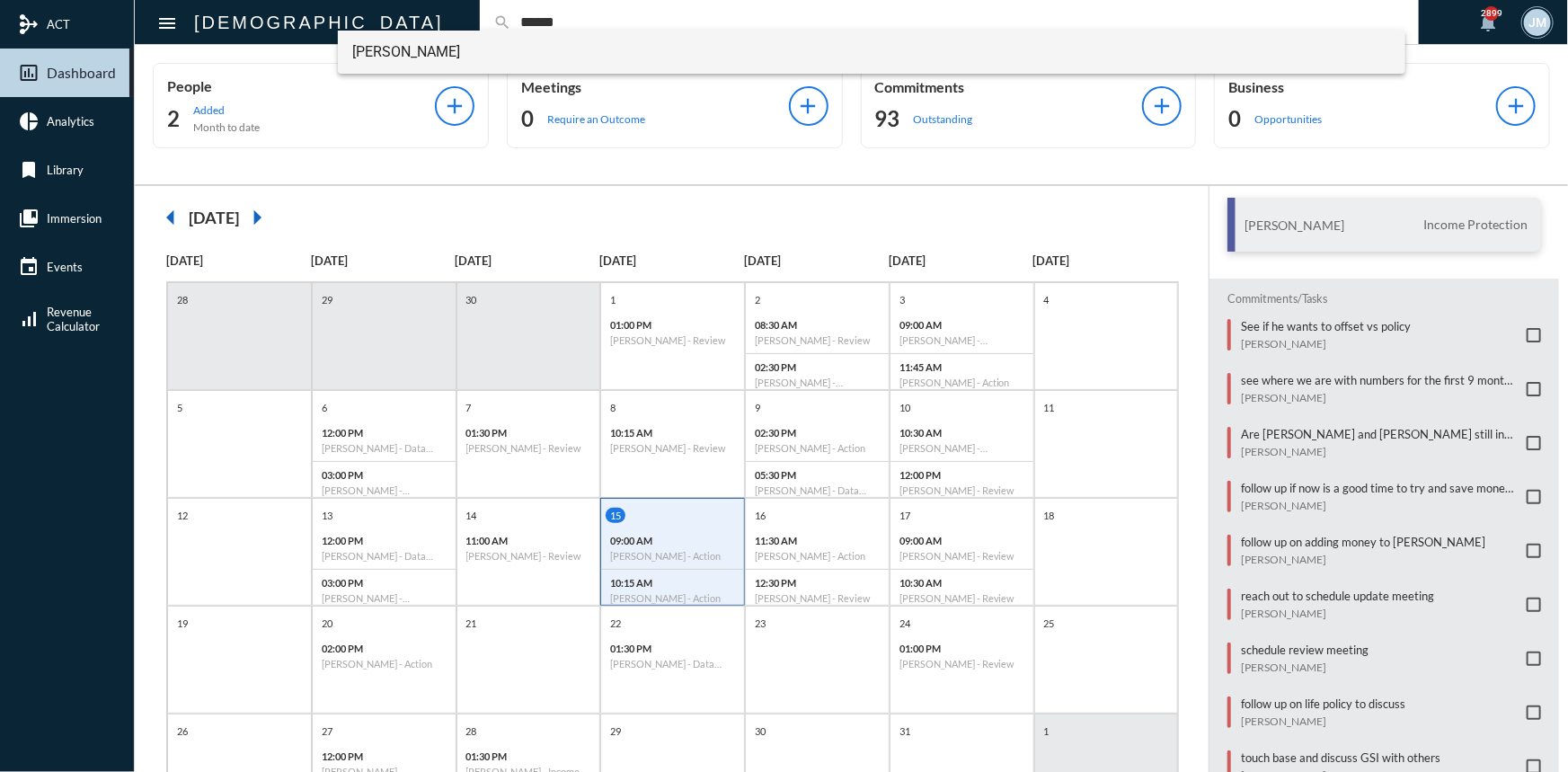
type input "******"
click at [383, 52] on span "[PERSON_NAME]" at bounding box center [871, 52] width 1038 height 43
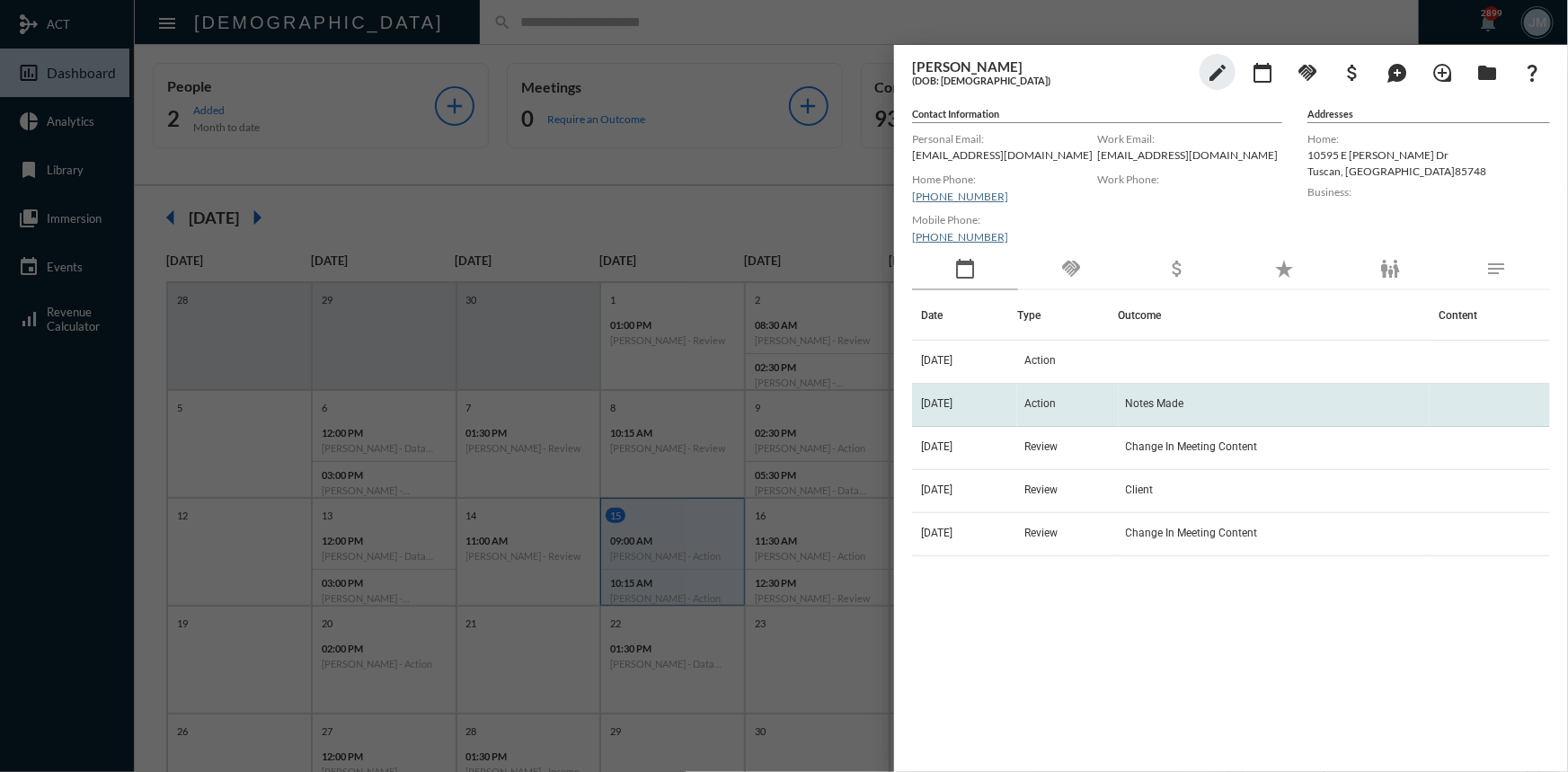
click at [1055, 399] on span "Action" at bounding box center [1040, 404] width 32 height 13
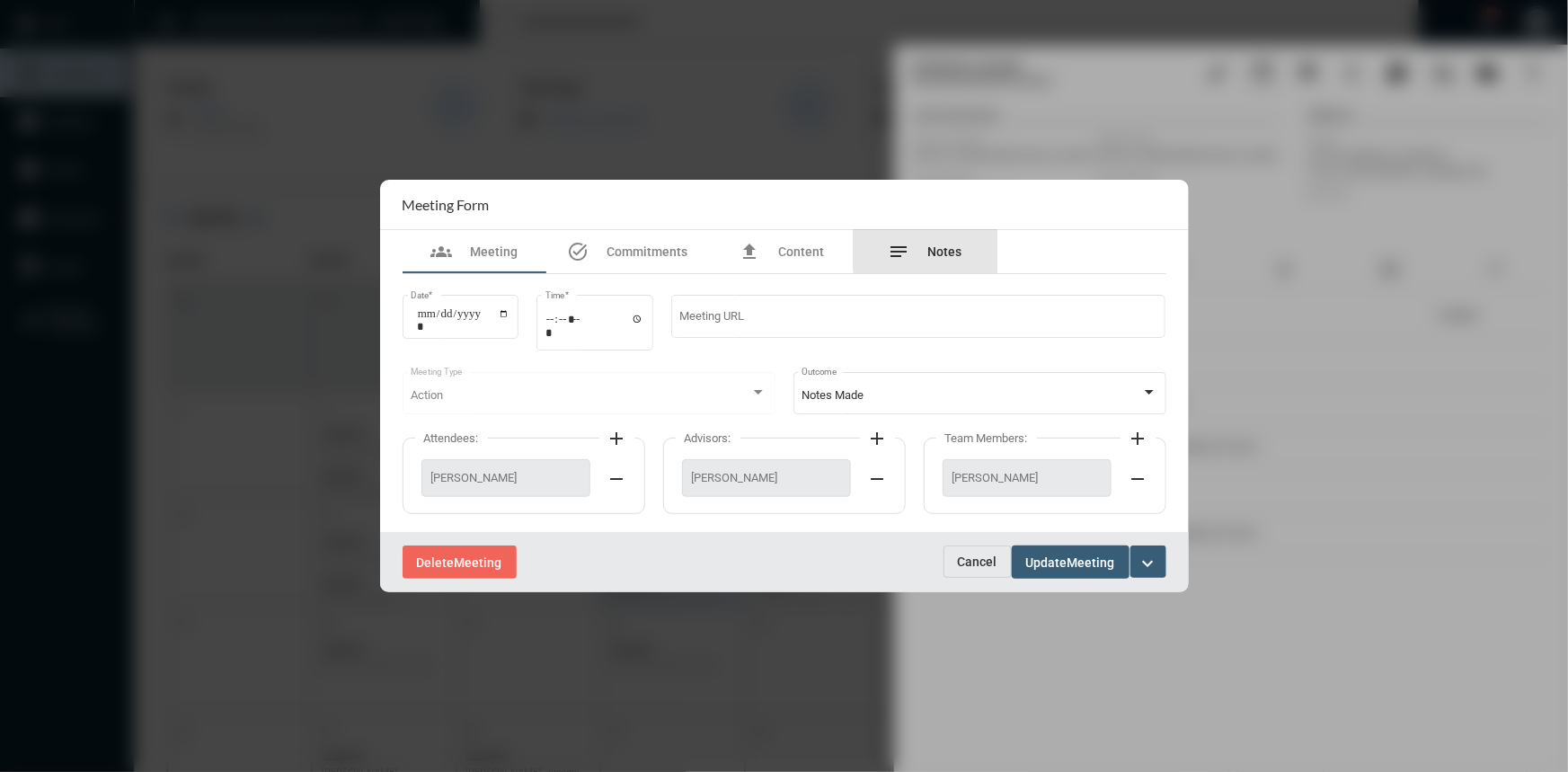
click at [956, 250] on span "Notes" at bounding box center [945, 252] width 34 height 14
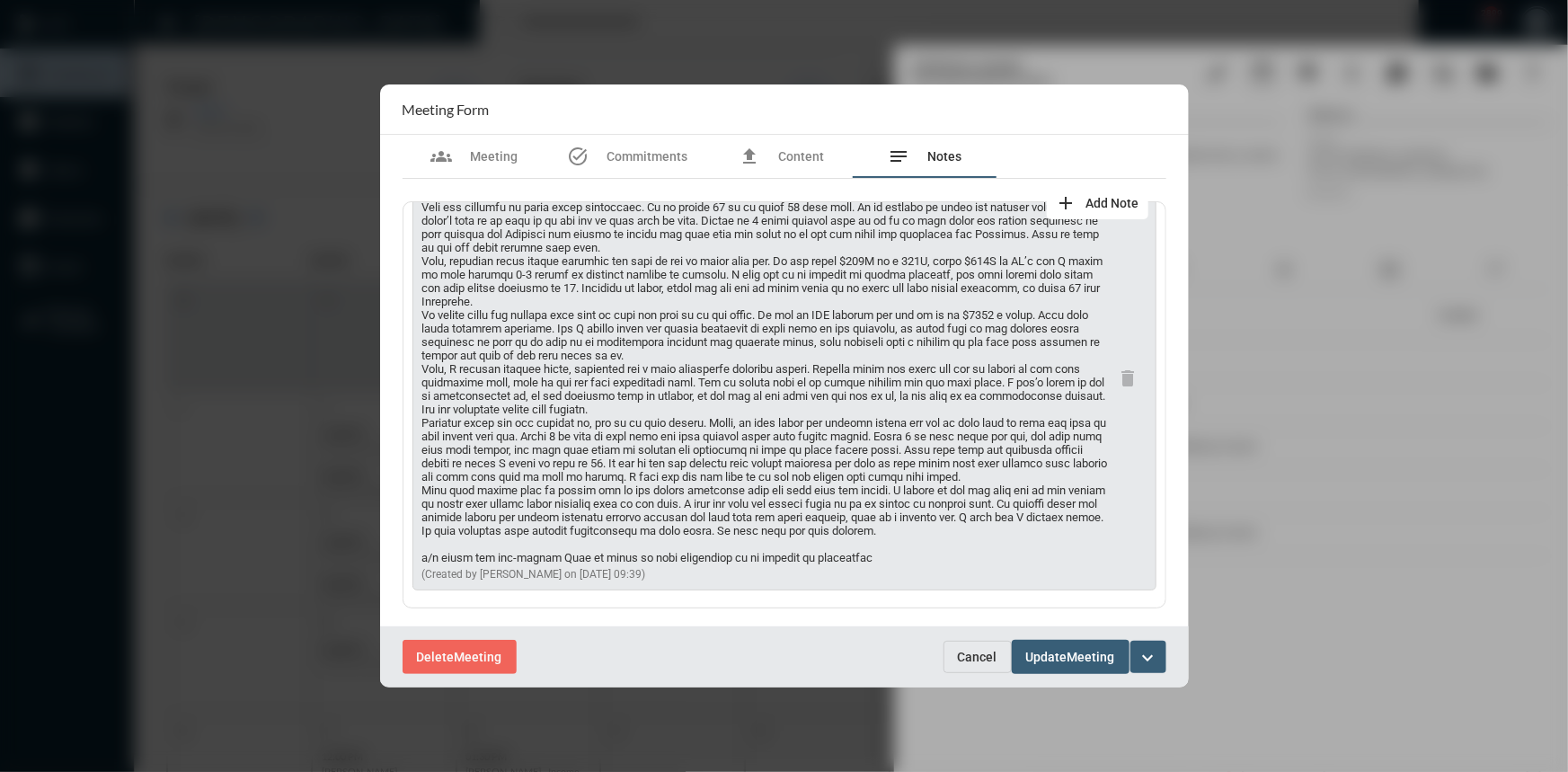
scroll to position [81, 0]
click at [988, 653] on span "Cancel" at bounding box center [978, 657] width 40 height 14
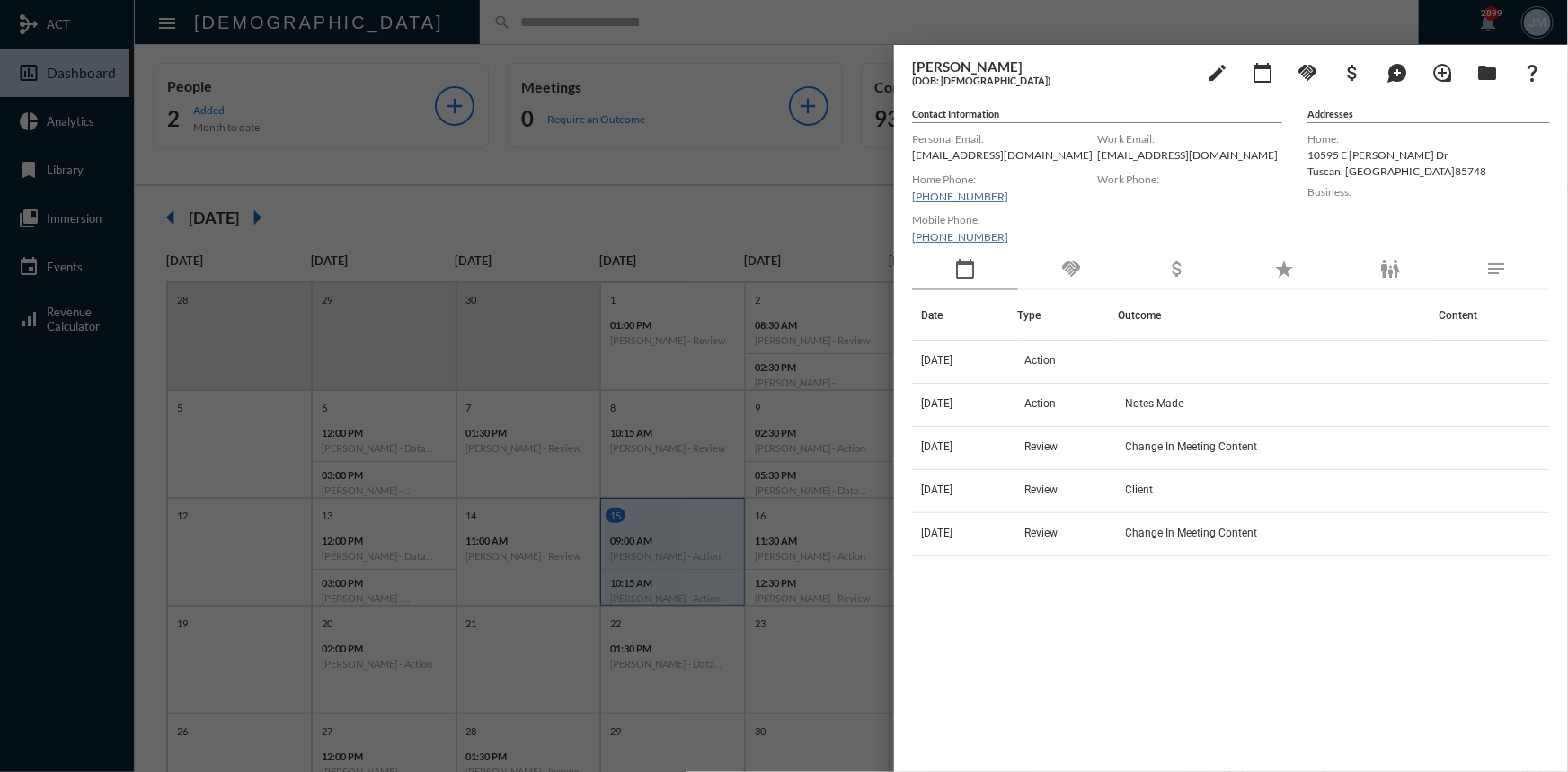
click at [631, 185] on div at bounding box center [784, 386] width 1568 height 772
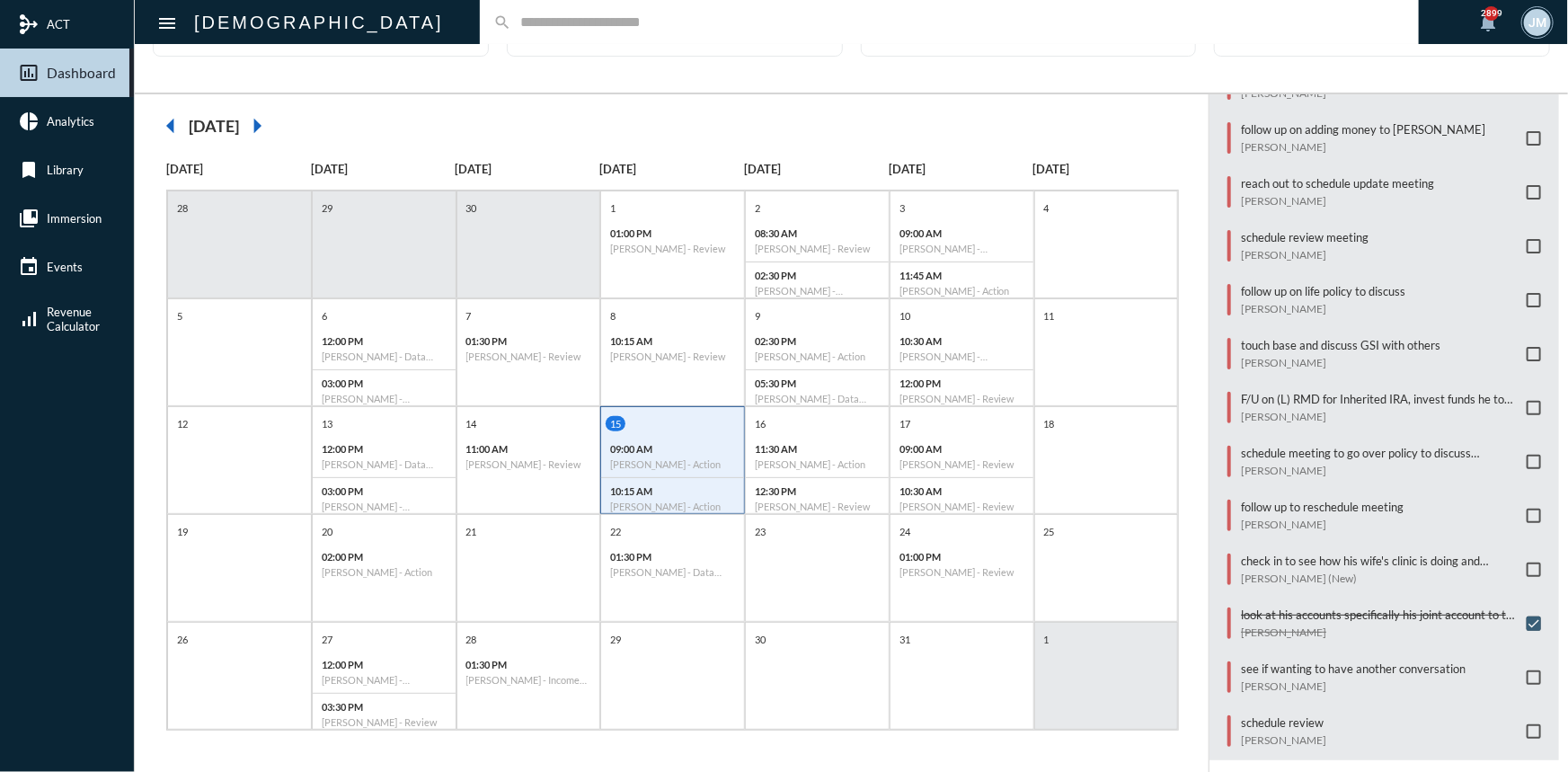
scroll to position [93, 0]
click at [1251, 714] on p "schedule review" at bounding box center [1283, 721] width 86 height 14
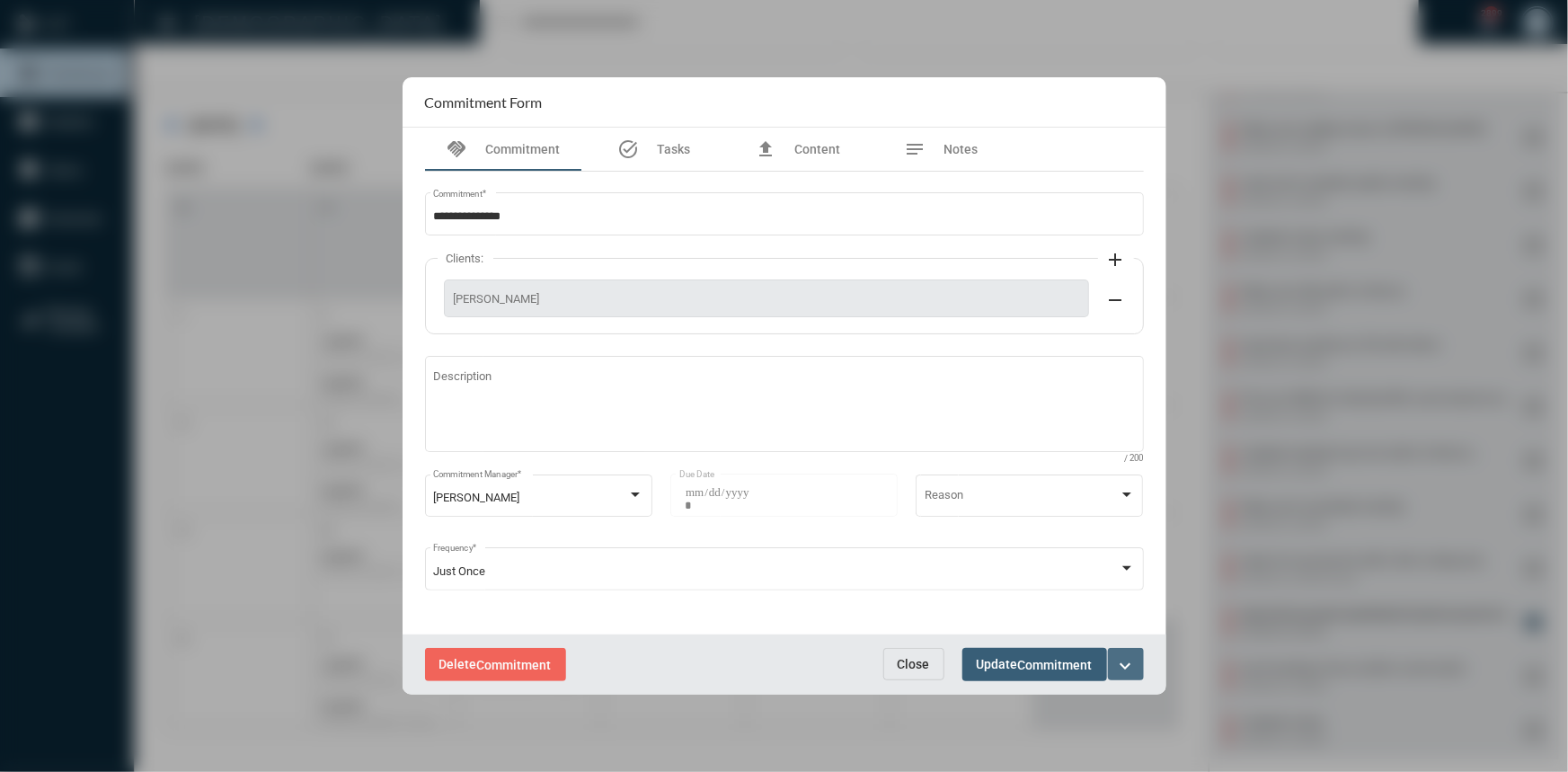
click at [1119, 656] on mat-icon "expand_more" at bounding box center [1126, 666] width 22 height 22
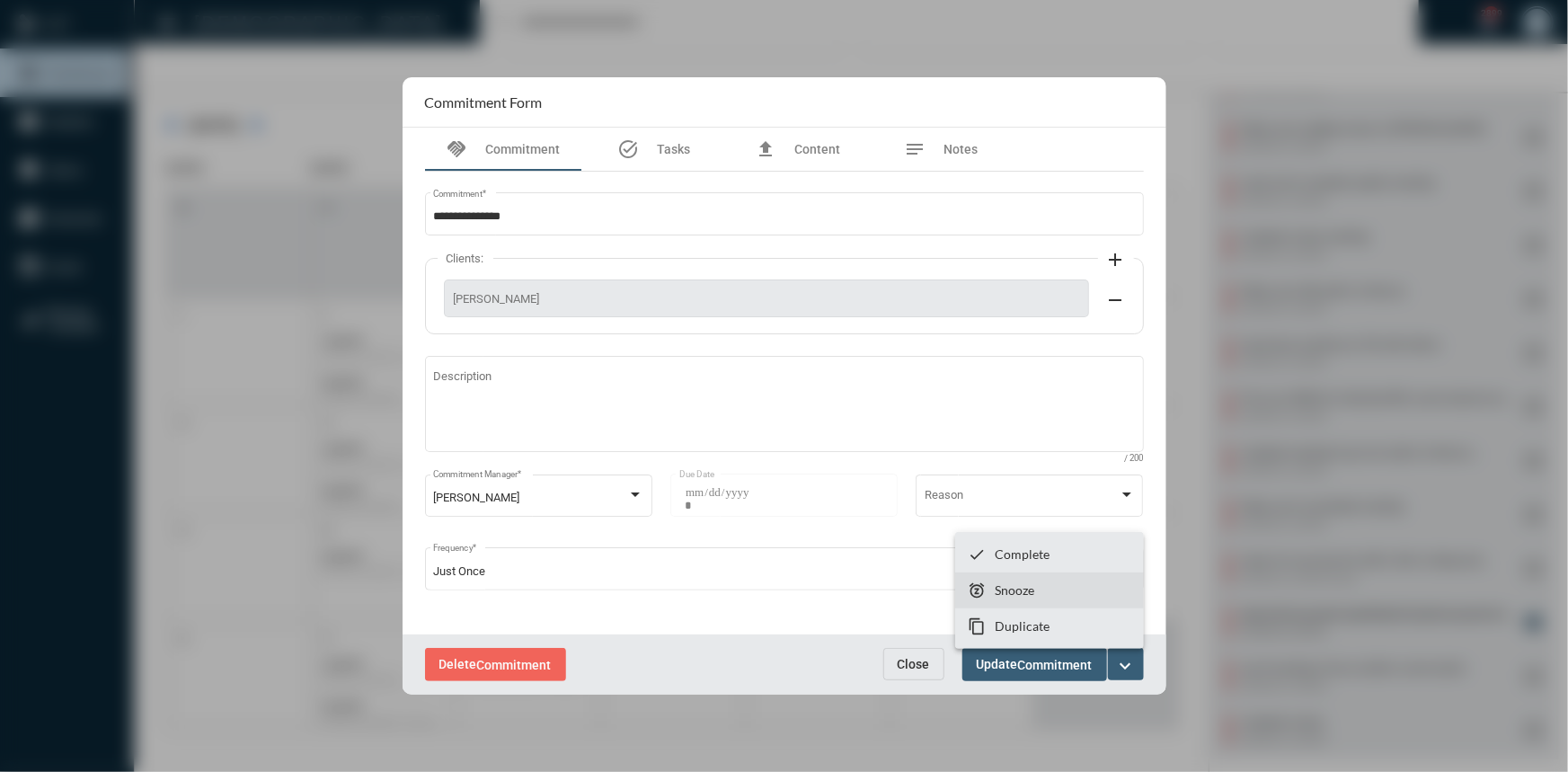
click at [995, 587] on p "Snooze" at bounding box center [1015, 590] width 40 height 15
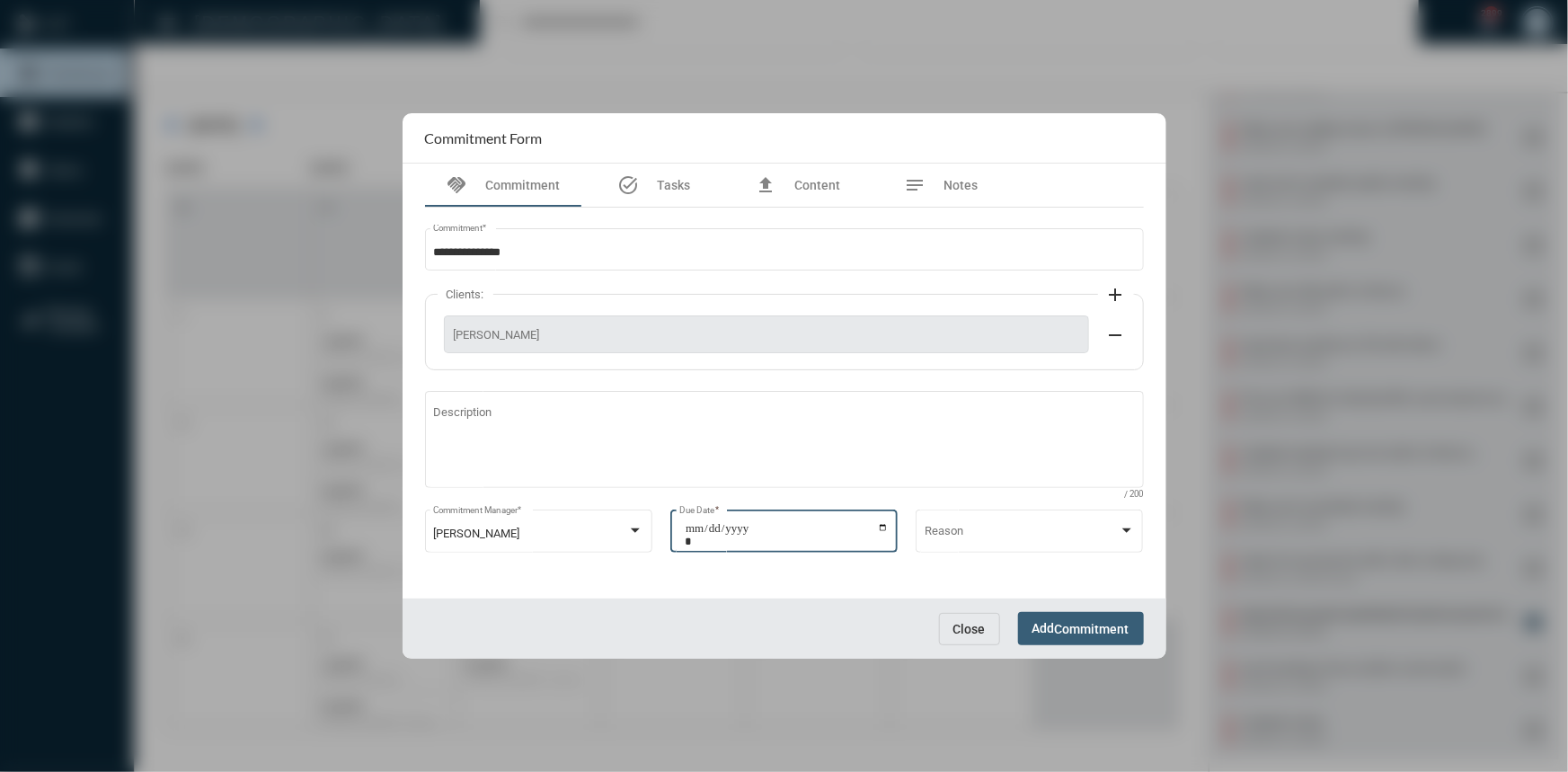
click at [879, 526] on input "**********" at bounding box center [786, 535] width 204 height 25
type input "**********"
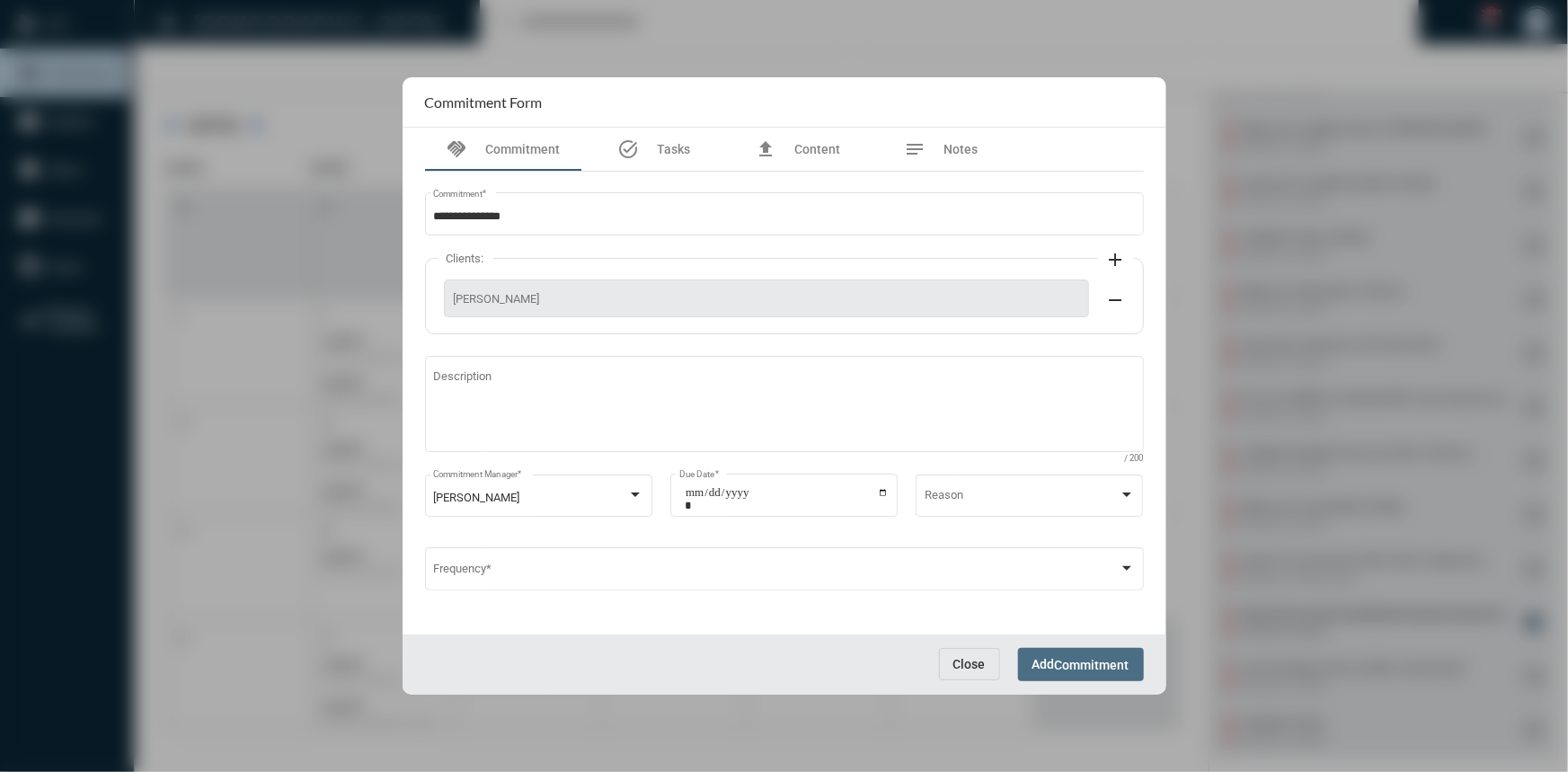
click at [1038, 665] on span "Add Commitment" at bounding box center [1081, 665] width 97 height 14
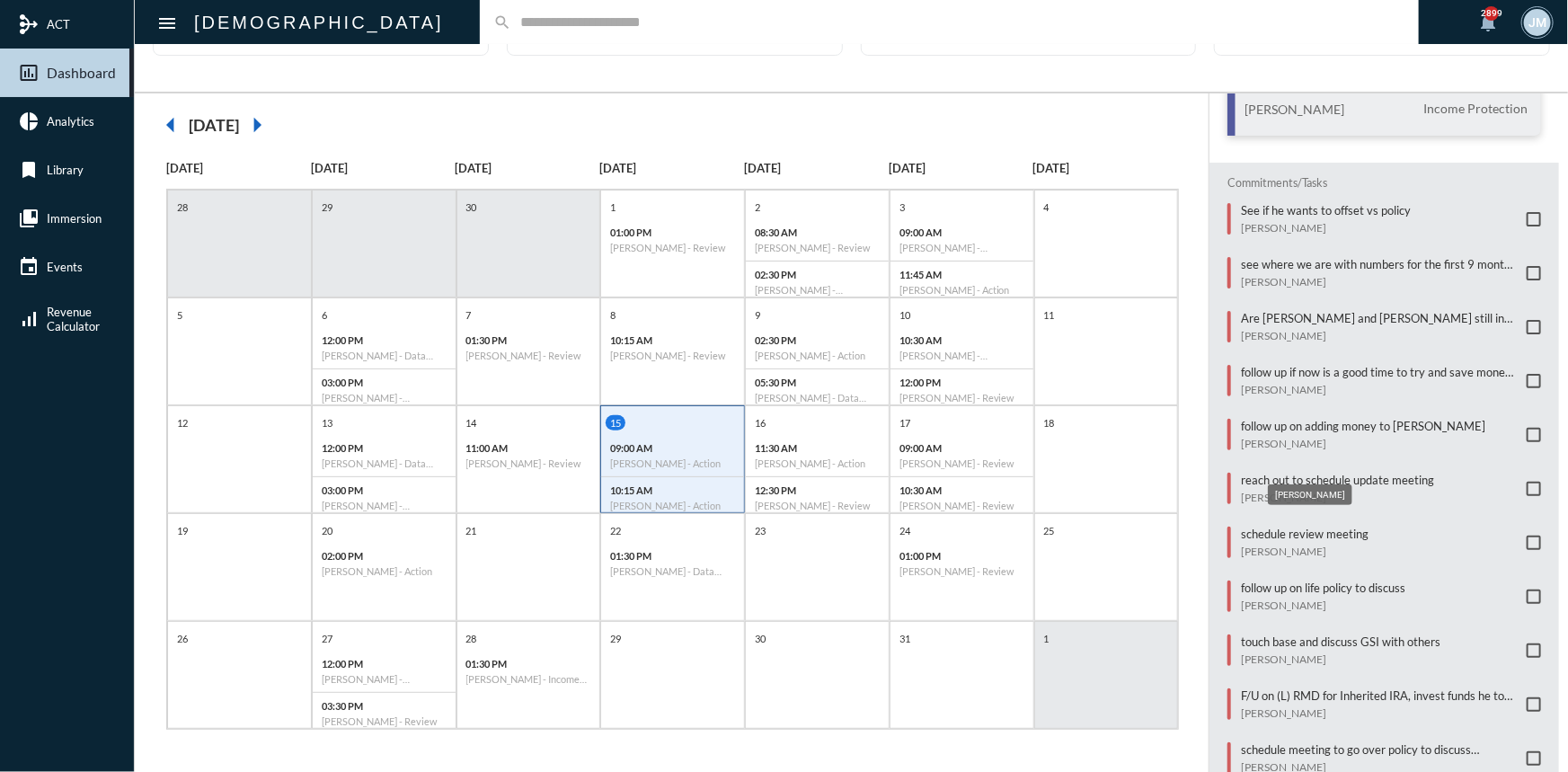
scroll to position [268, 0]
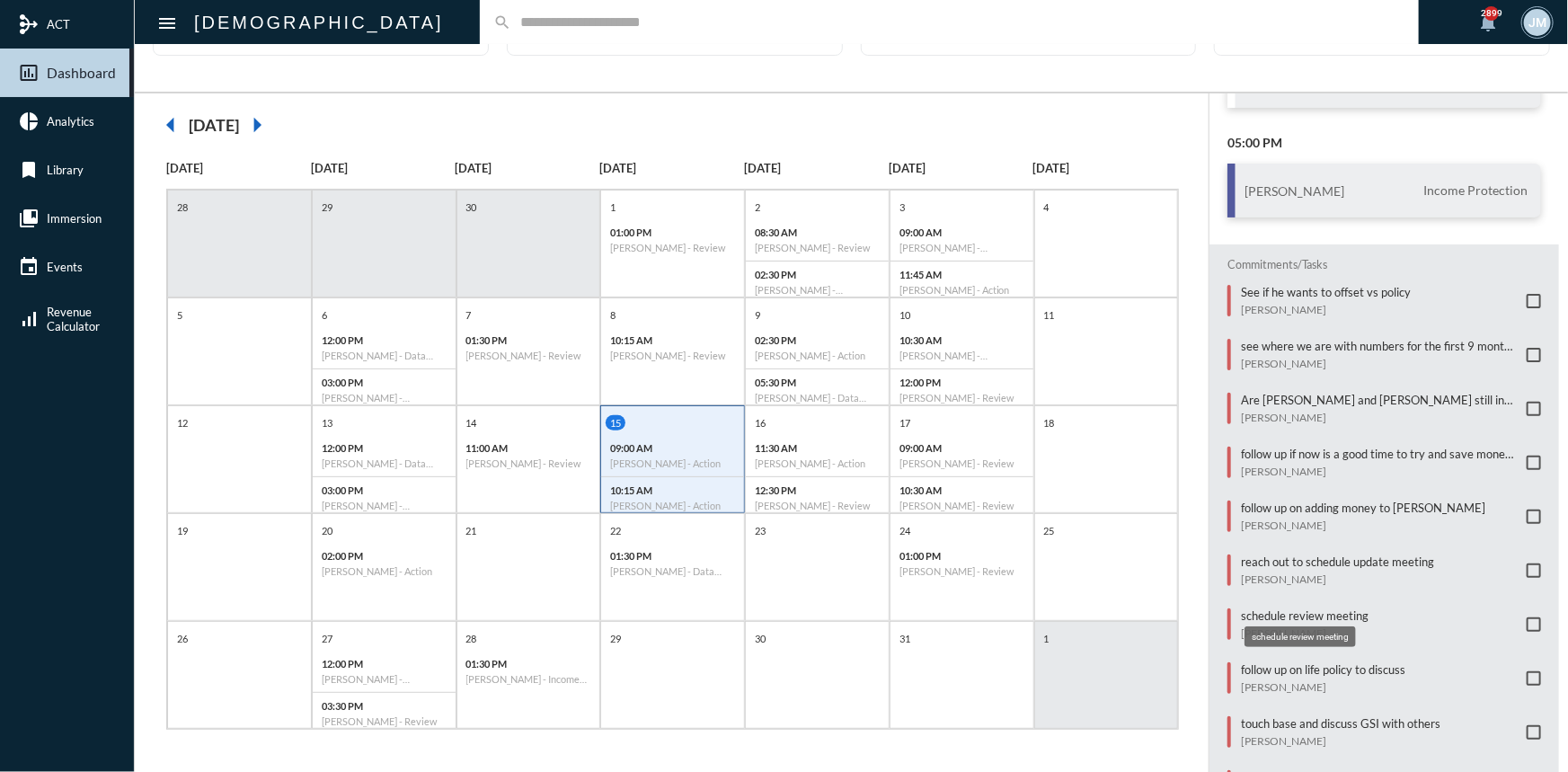
click at [1257, 609] on p "schedule review meeting" at bounding box center [1304, 616] width 127 height 14
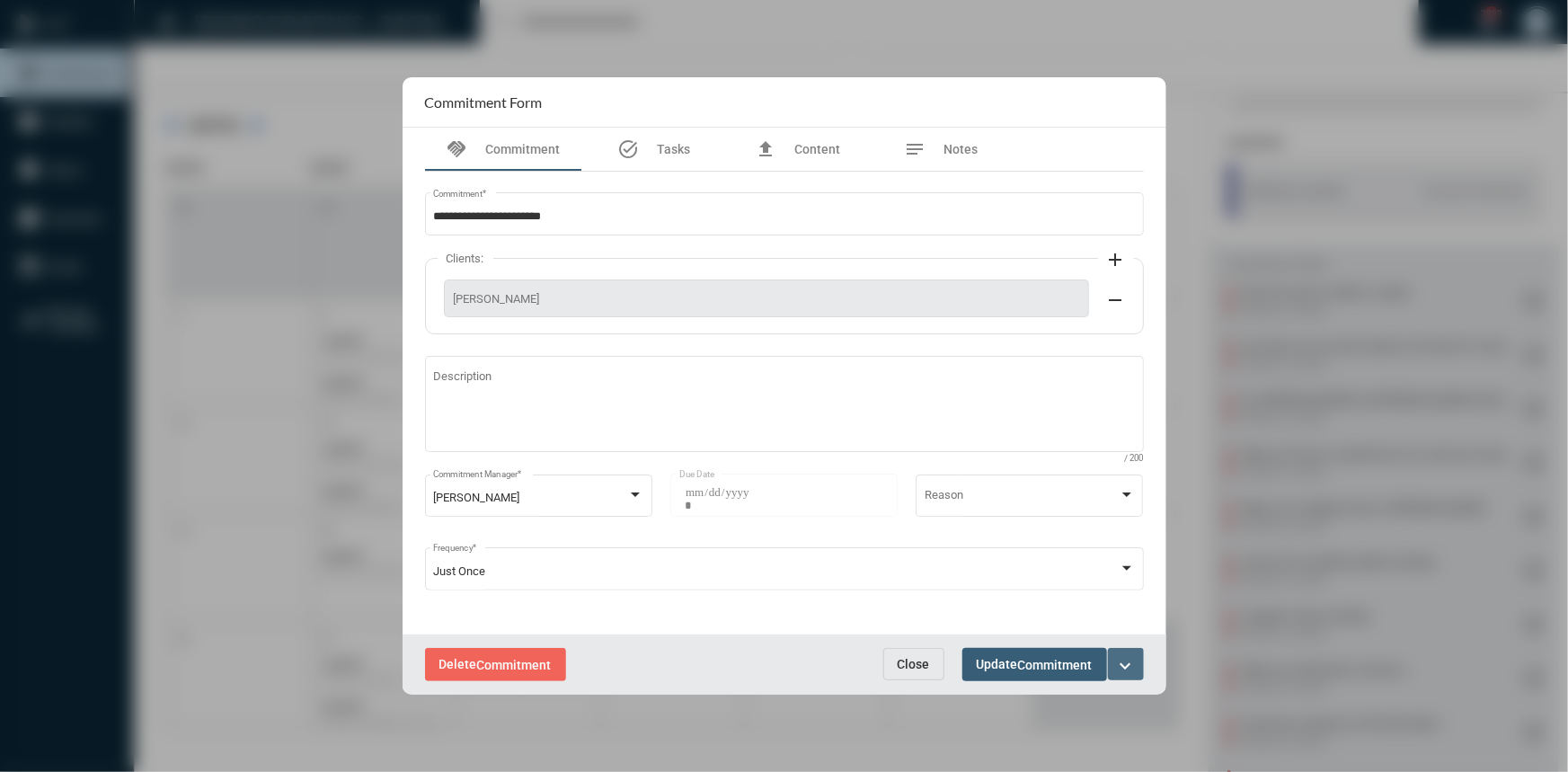
click at [1116, 657] on mat-icon "expand_more" at bounding box center [1126, 666] width 22 height 22
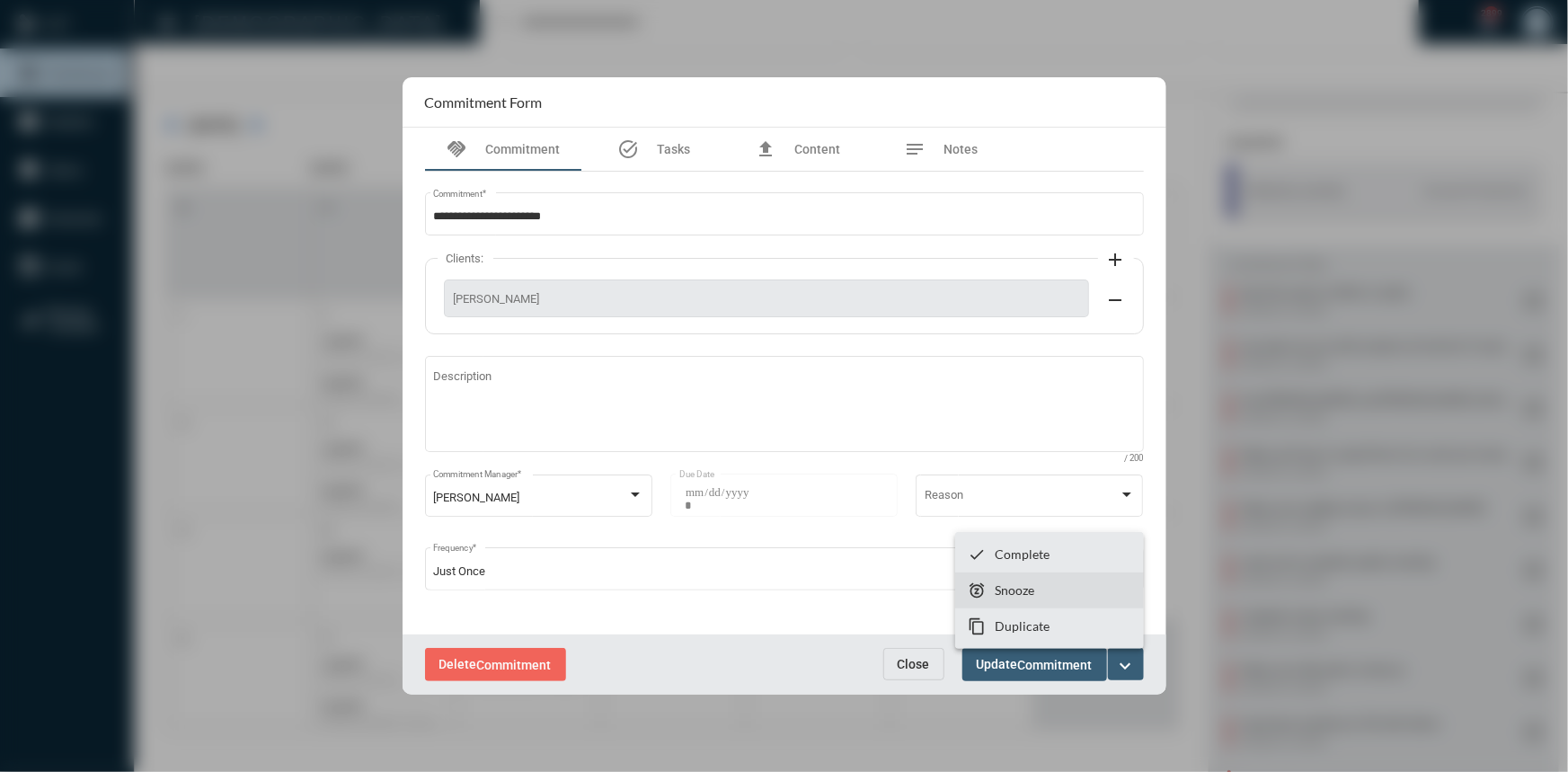
click at [1001, 589] on p "Snooze" at bounding box center [1015, 590] width 40 height 15
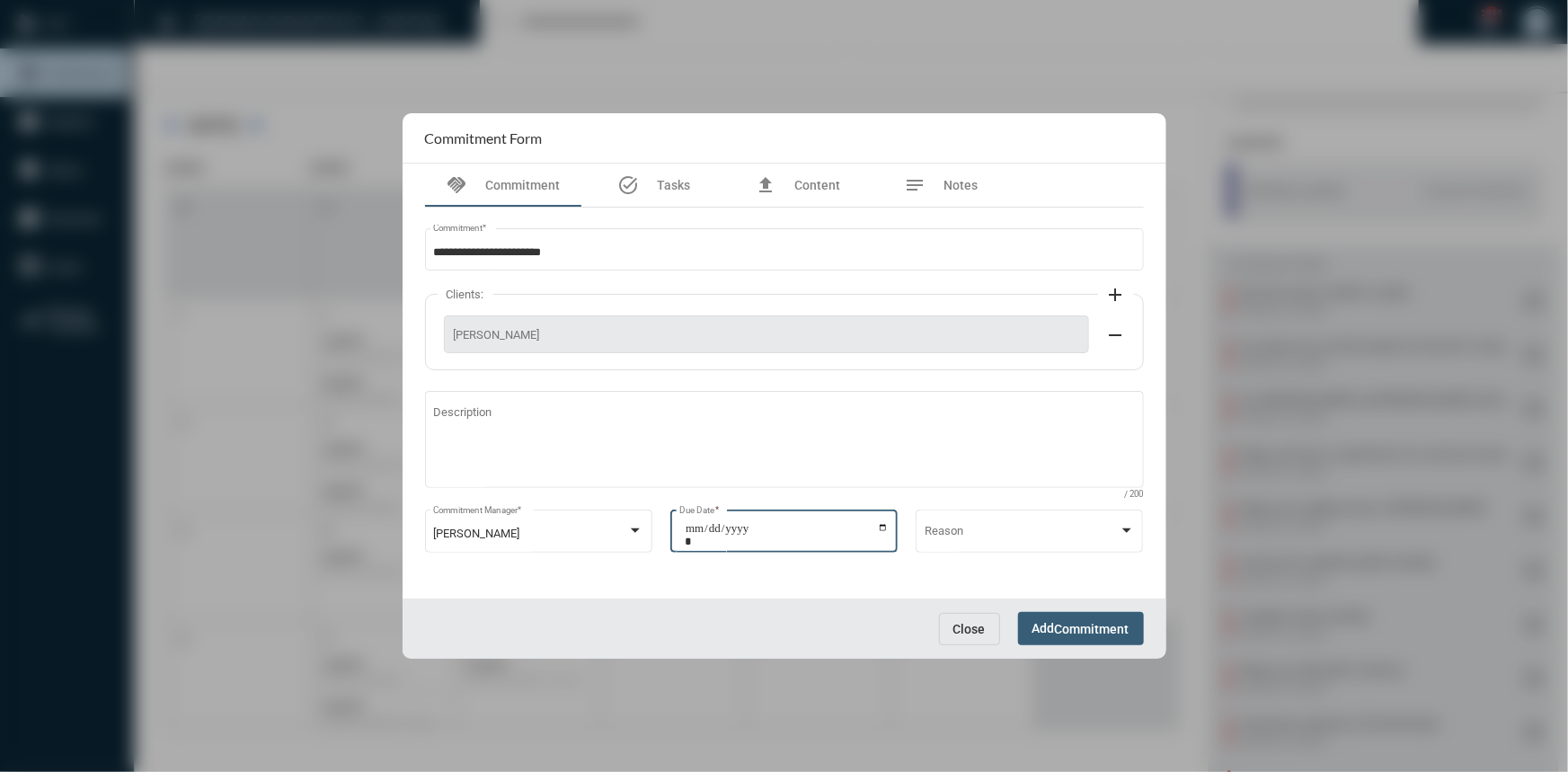
click at [883, 522] on input "**********" at bounding box center [786, 535] width 204 height 25
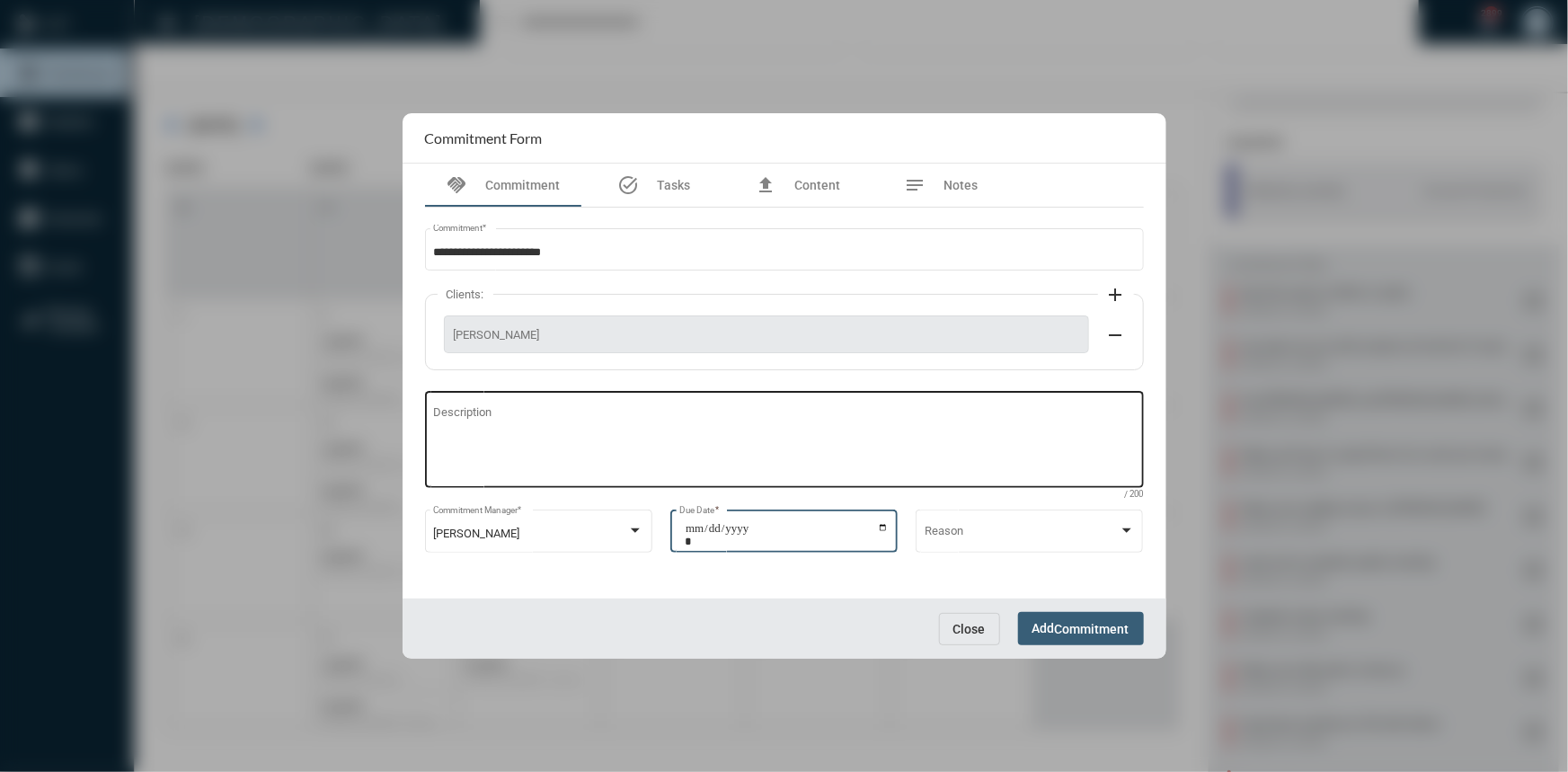
type input "**********"
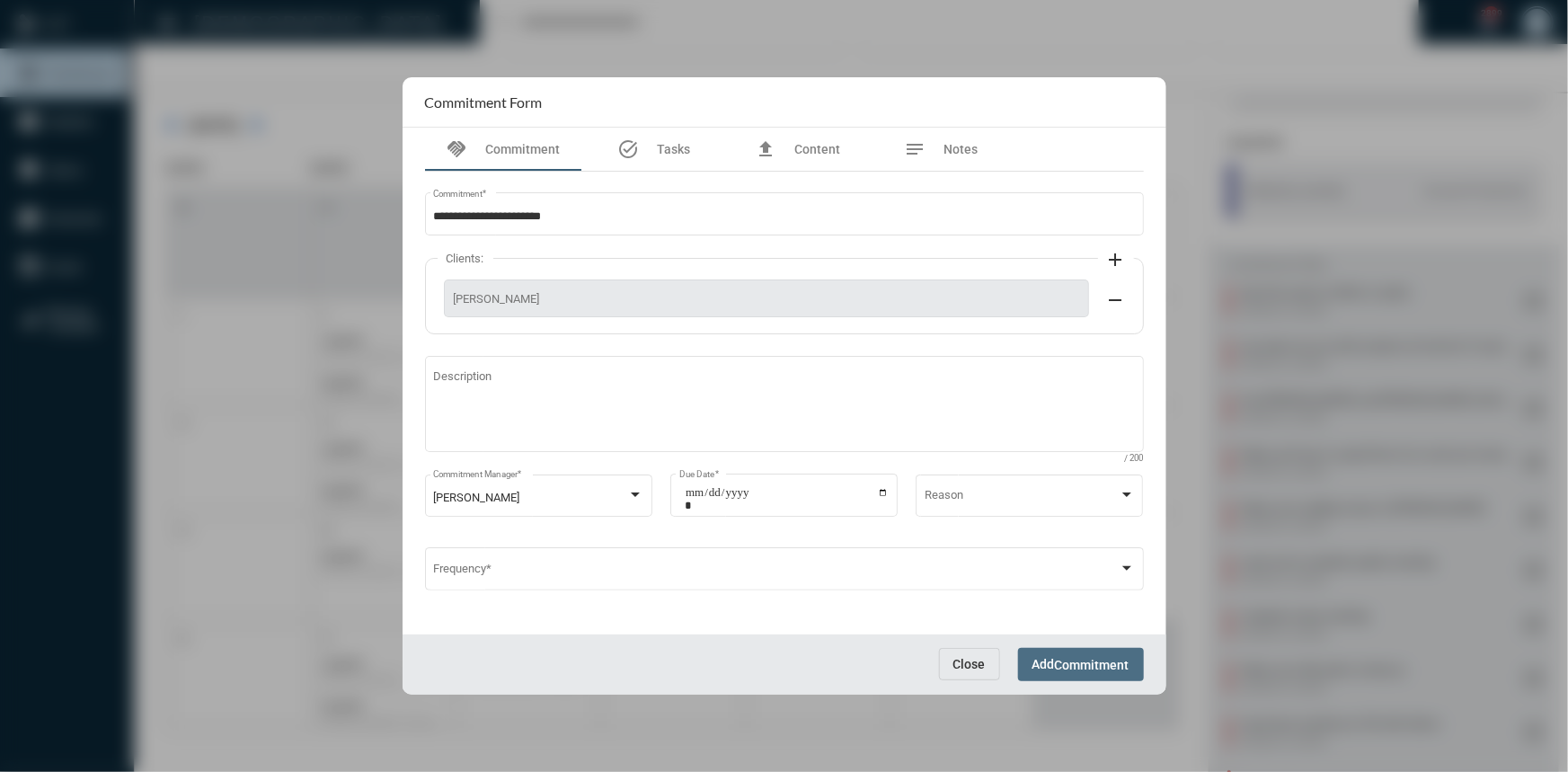
click at [1088, 661] on span "Commitment" at bounding box center [1091, 665] width 75 height 14
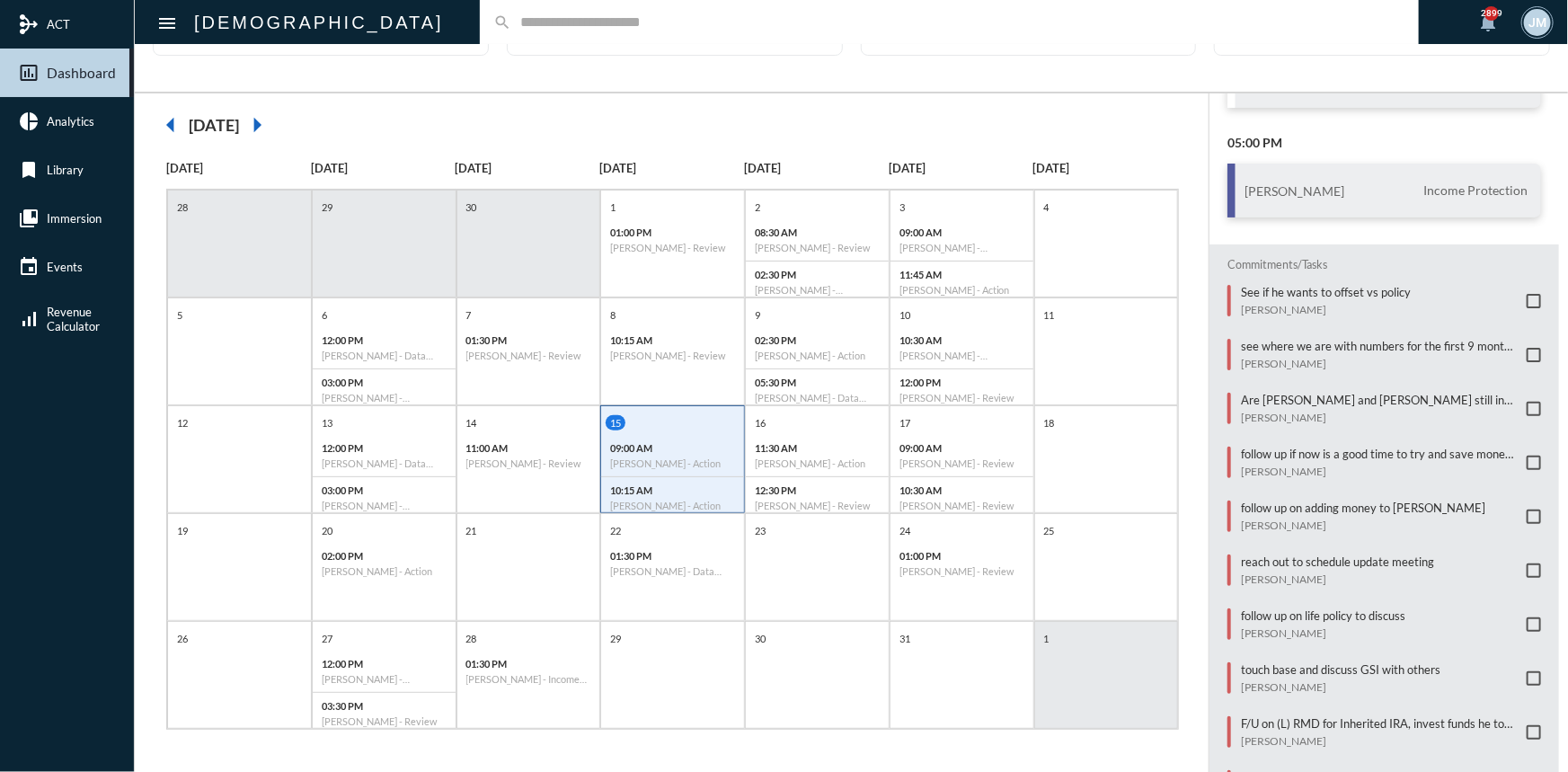
scroll to position [0, 0]
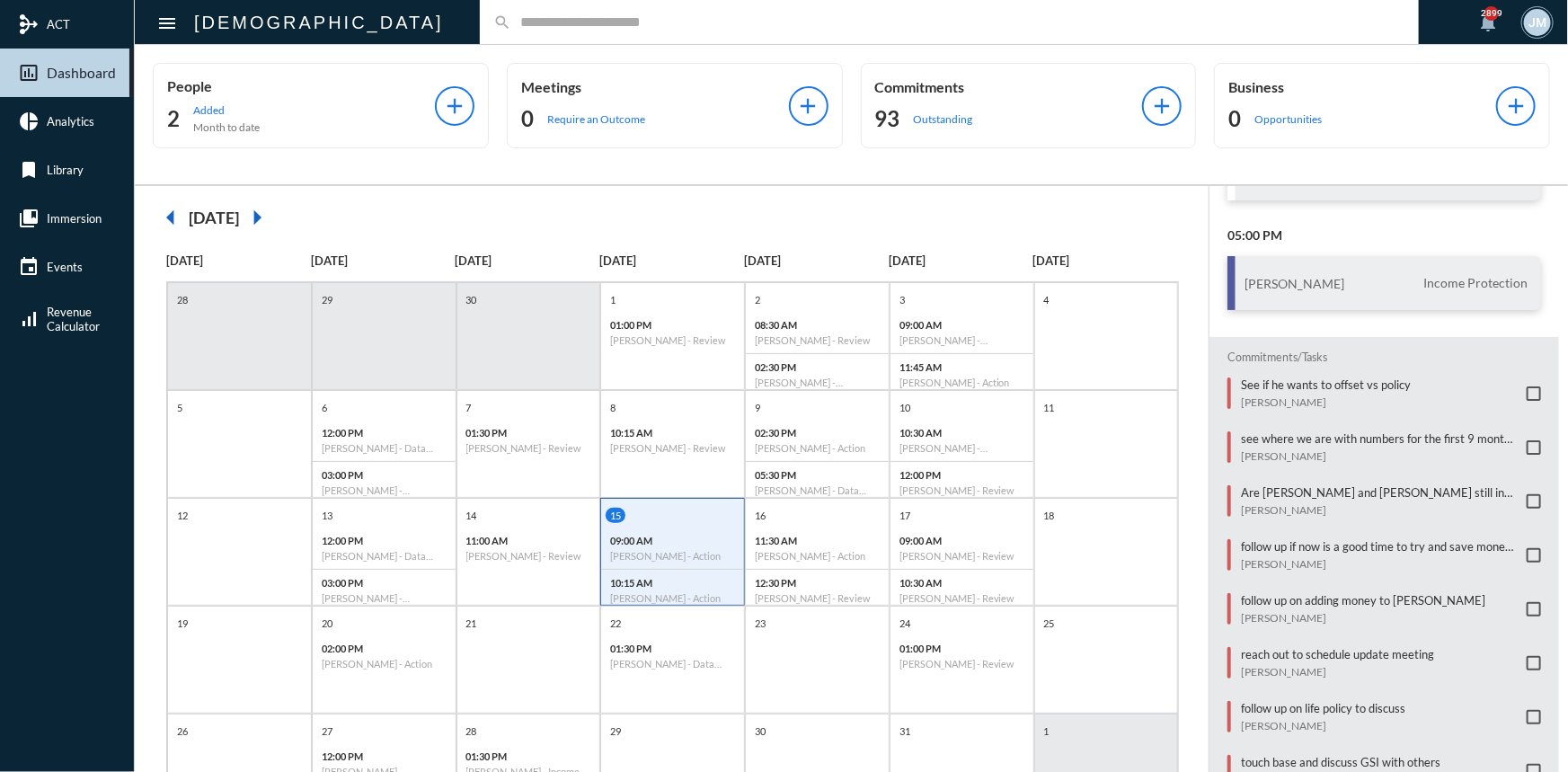
click at [511, 18] on input "text" at bounding box center [958, 22] width 894 height 15
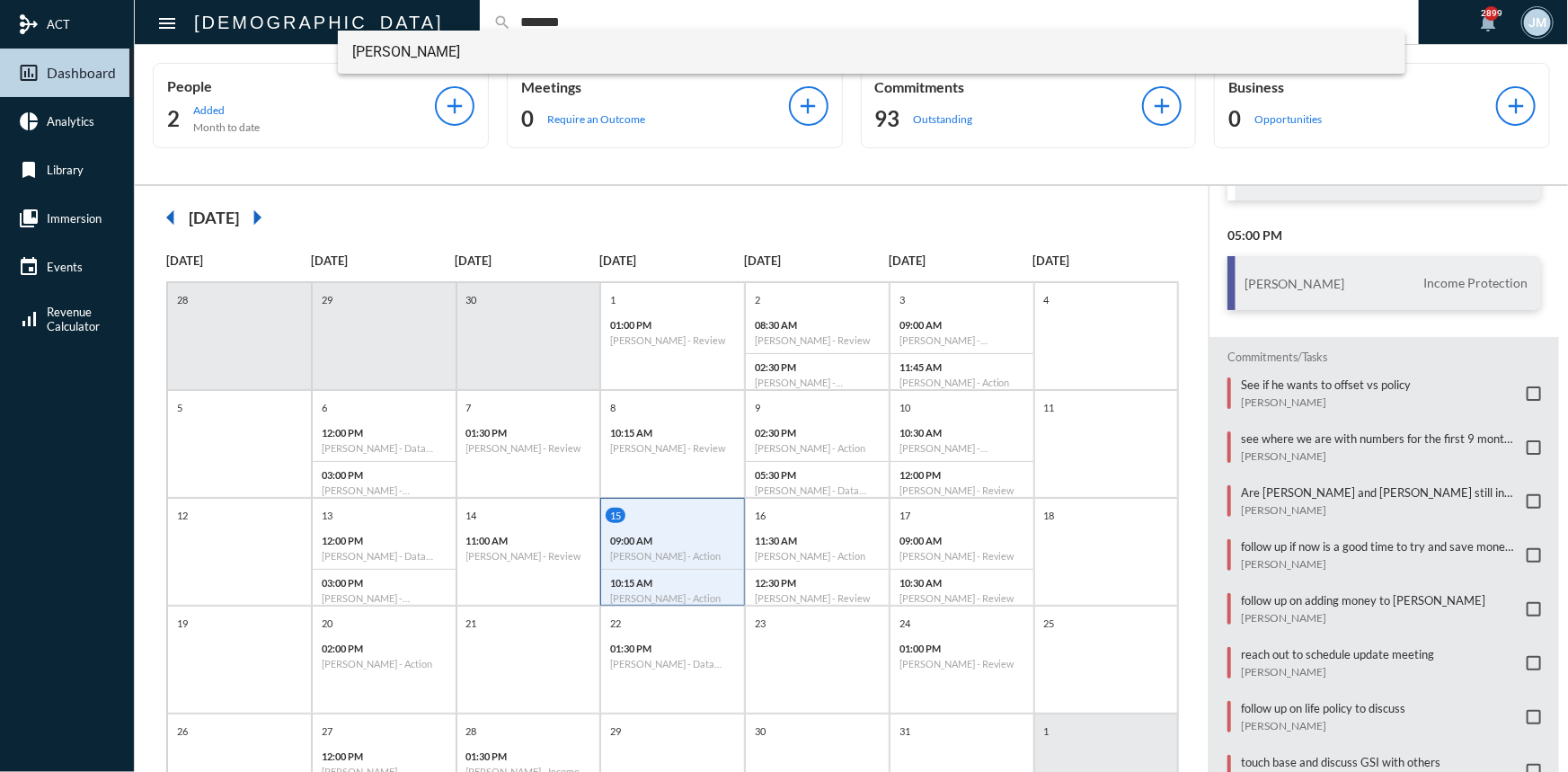
type input "*******"
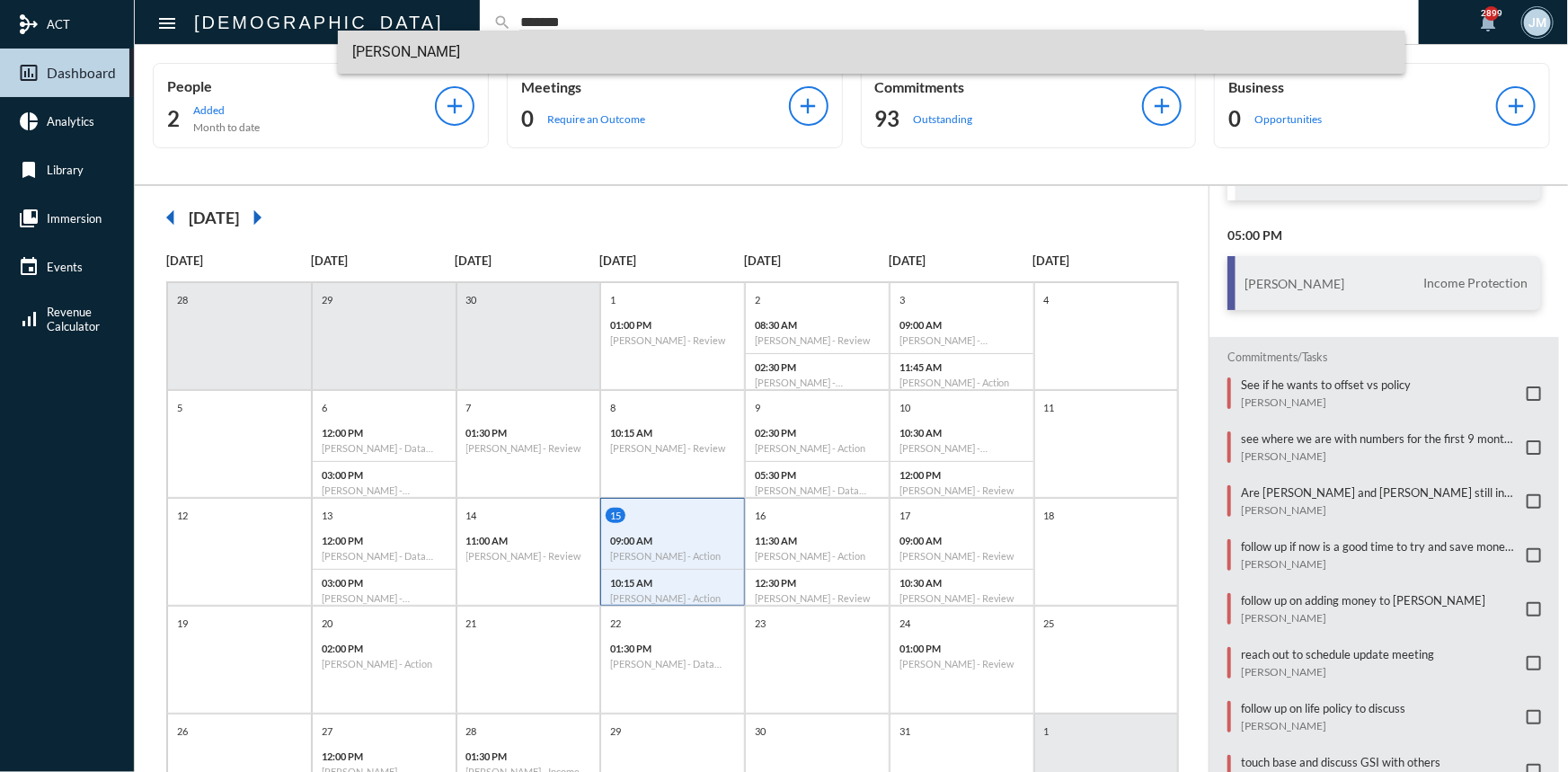
click at [392, 39] on span "[PERSON_NAME]" at bounding box center [871, 52] width 1038 height 43
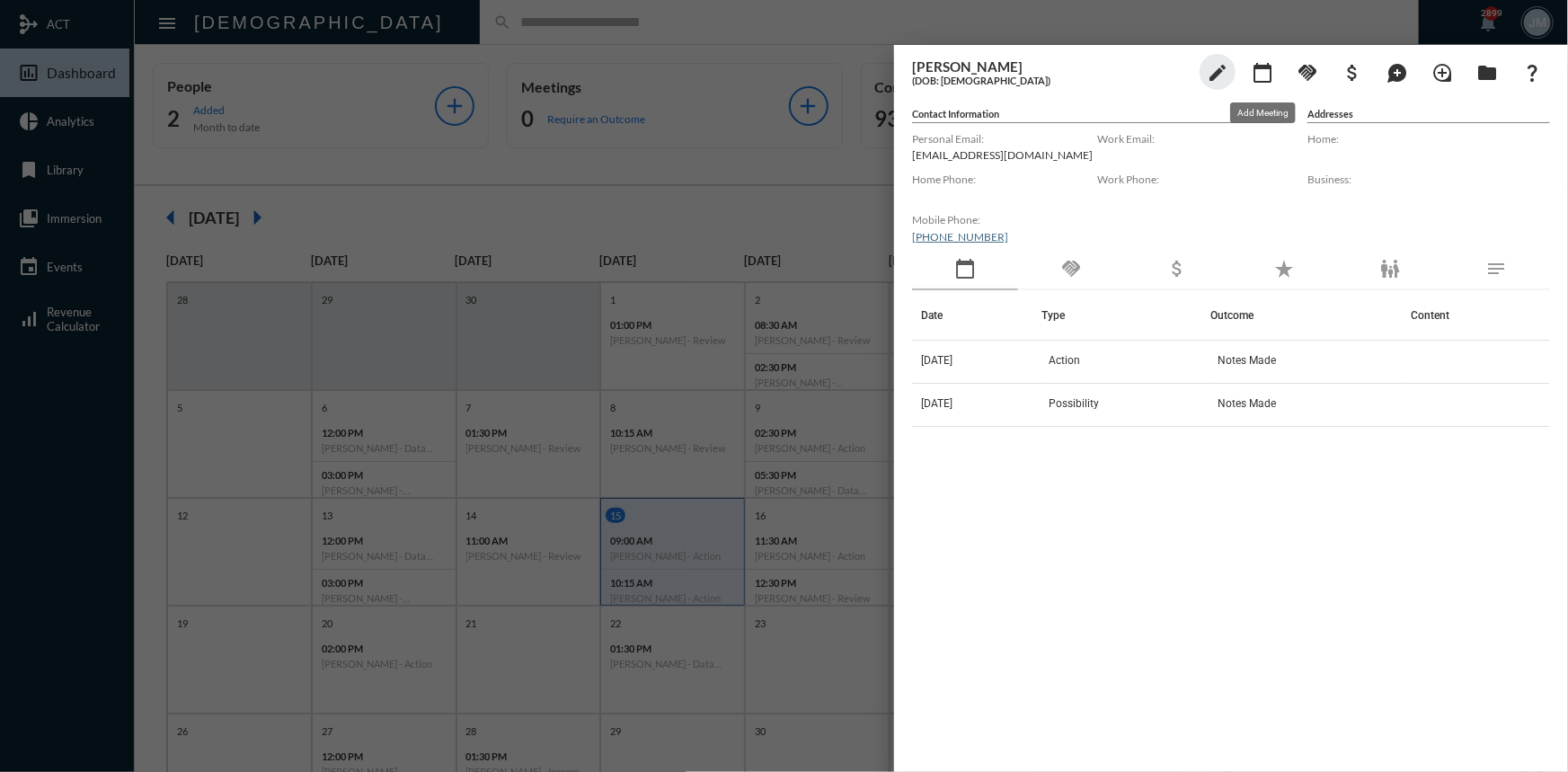
click at [1261, 58] on button "calendar_today" at bounding box center [1262, 72] width 36 height 36
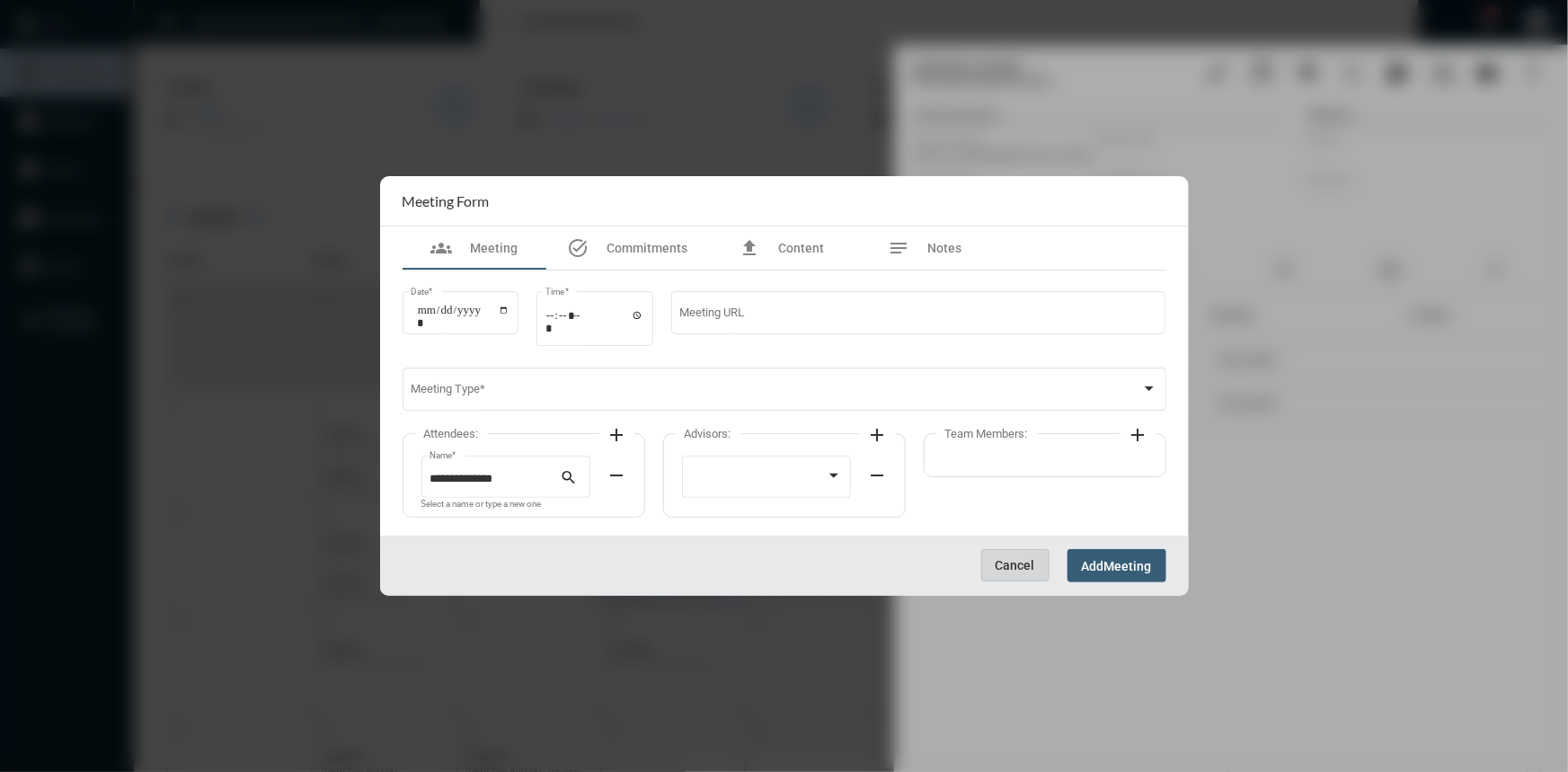
click at [1027, 572] on span "Cancel" at bounding box center [1016, 565] width 40 height 14
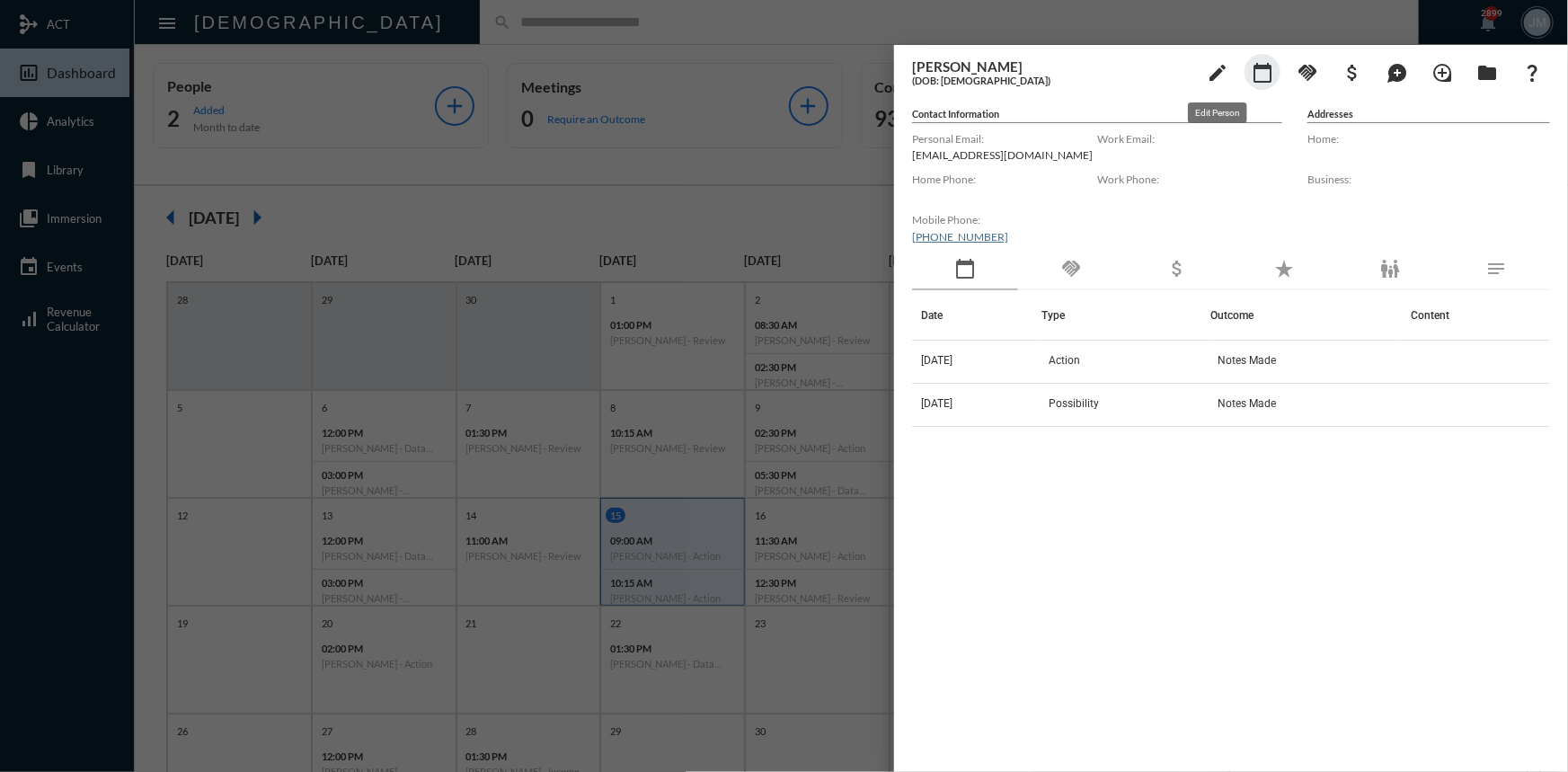
click at [1217, 72] on mat-icon "edit" at bounding box center [1218, 73] width 22 height 22
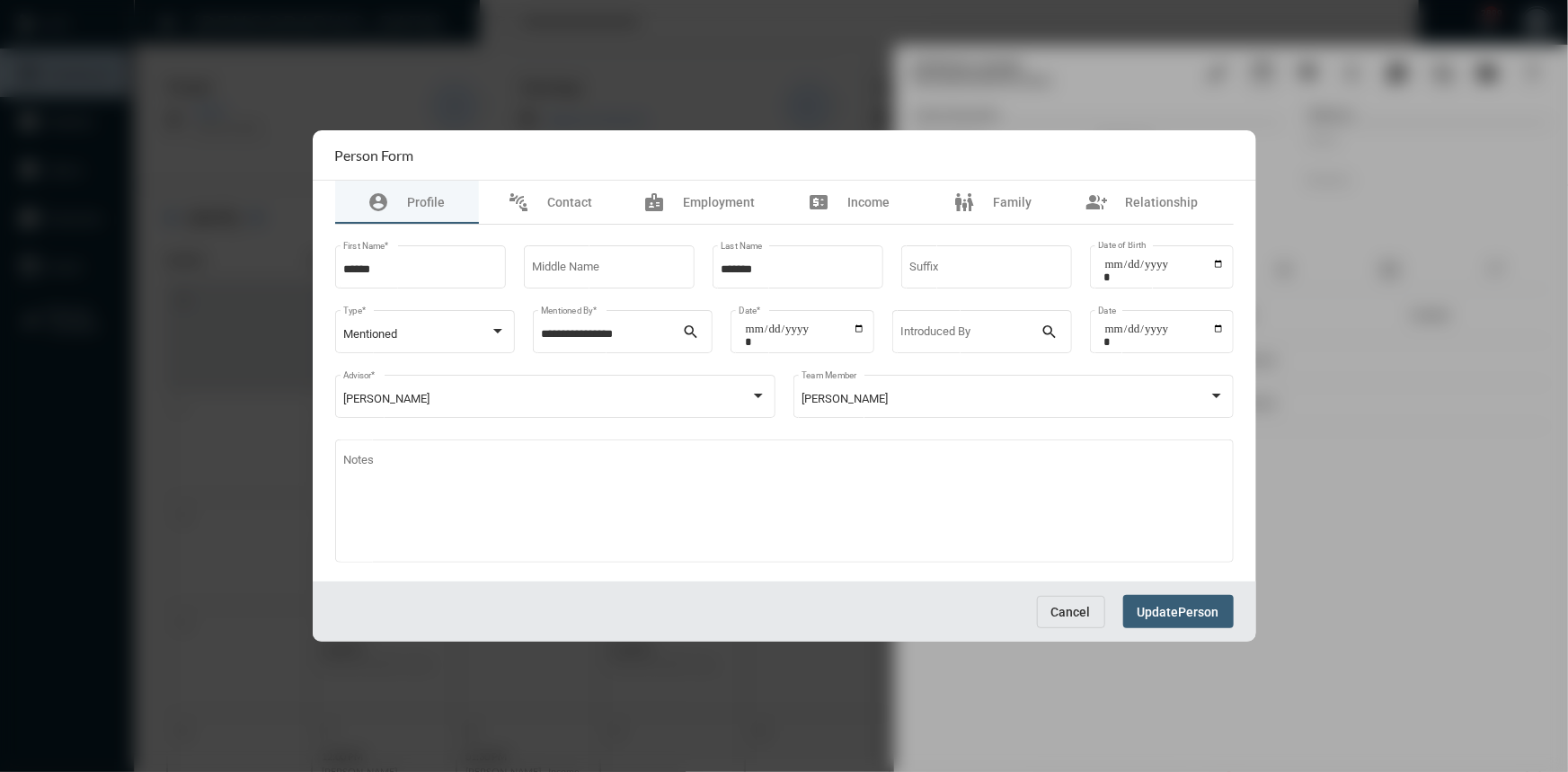
click at [1060, 612] on span "Cancel" at bounding box center [1071, 612] width 40 height 14
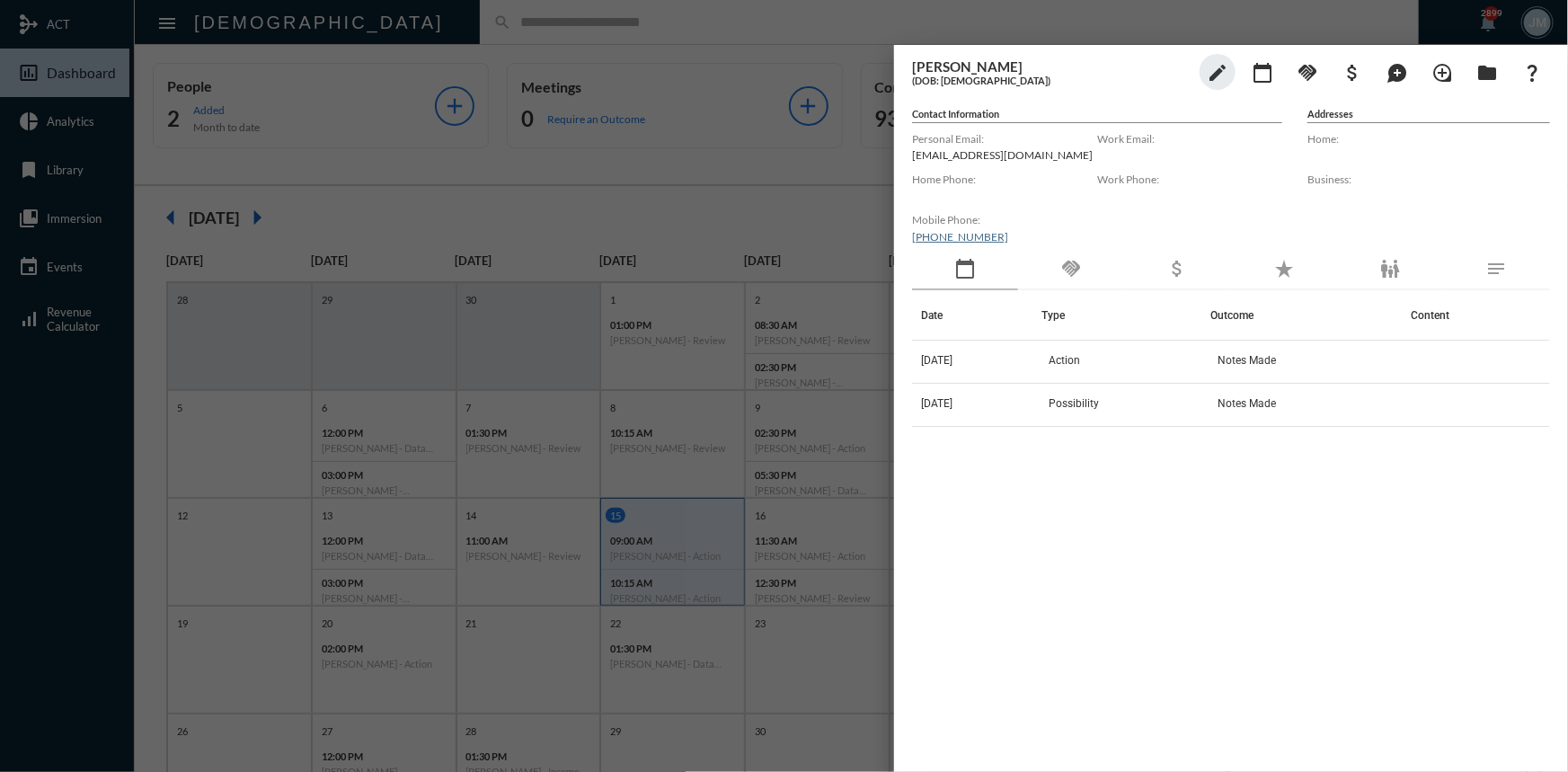
click at [851, 48] on div at bounding box center [784, 386] width 1568 height 772
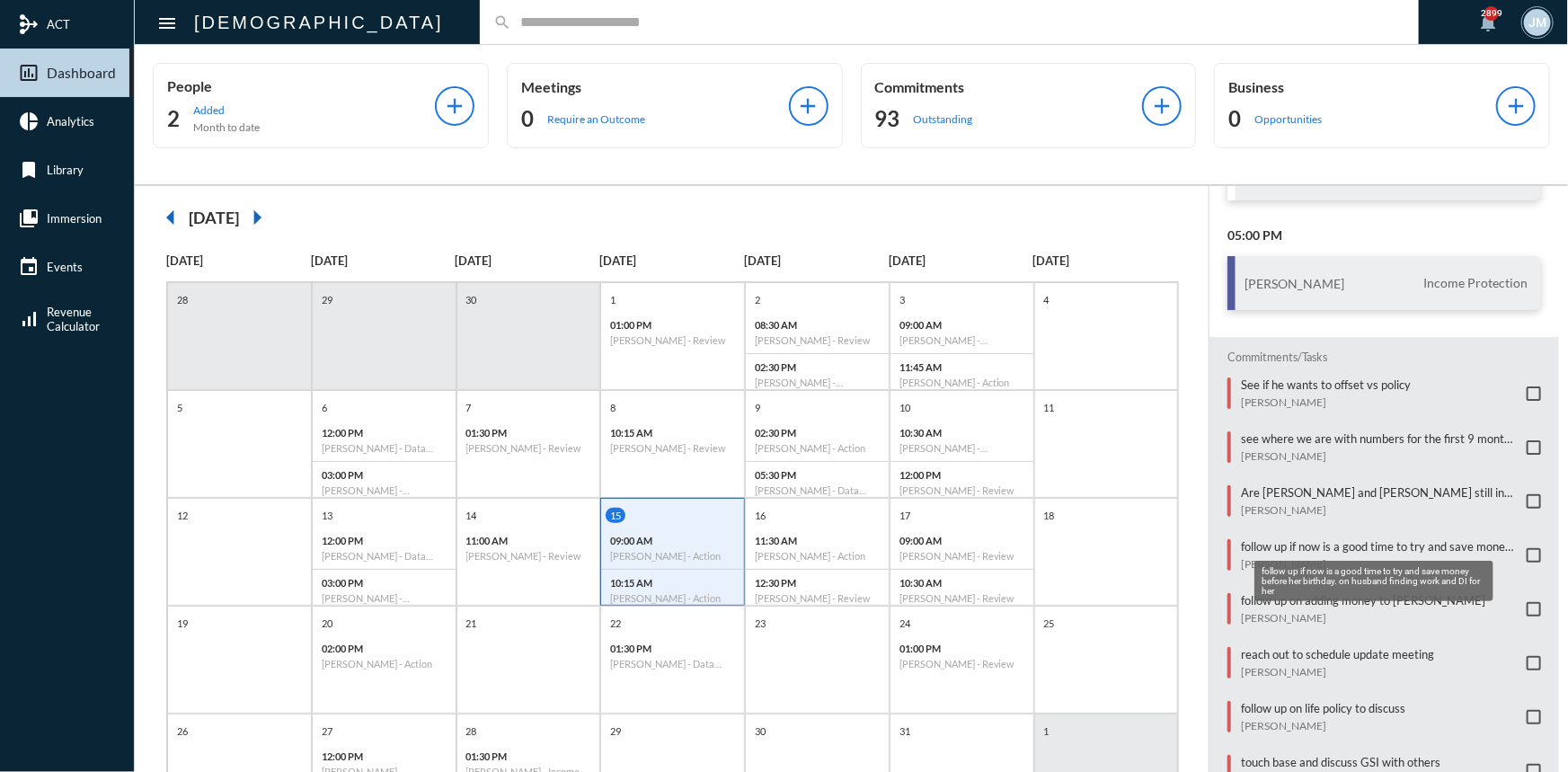
click at [1254, 544] on p "follow up if now is a good time to try and save money before her birthday. on h…" at bounding box center [1378, 546] width 277 height 14
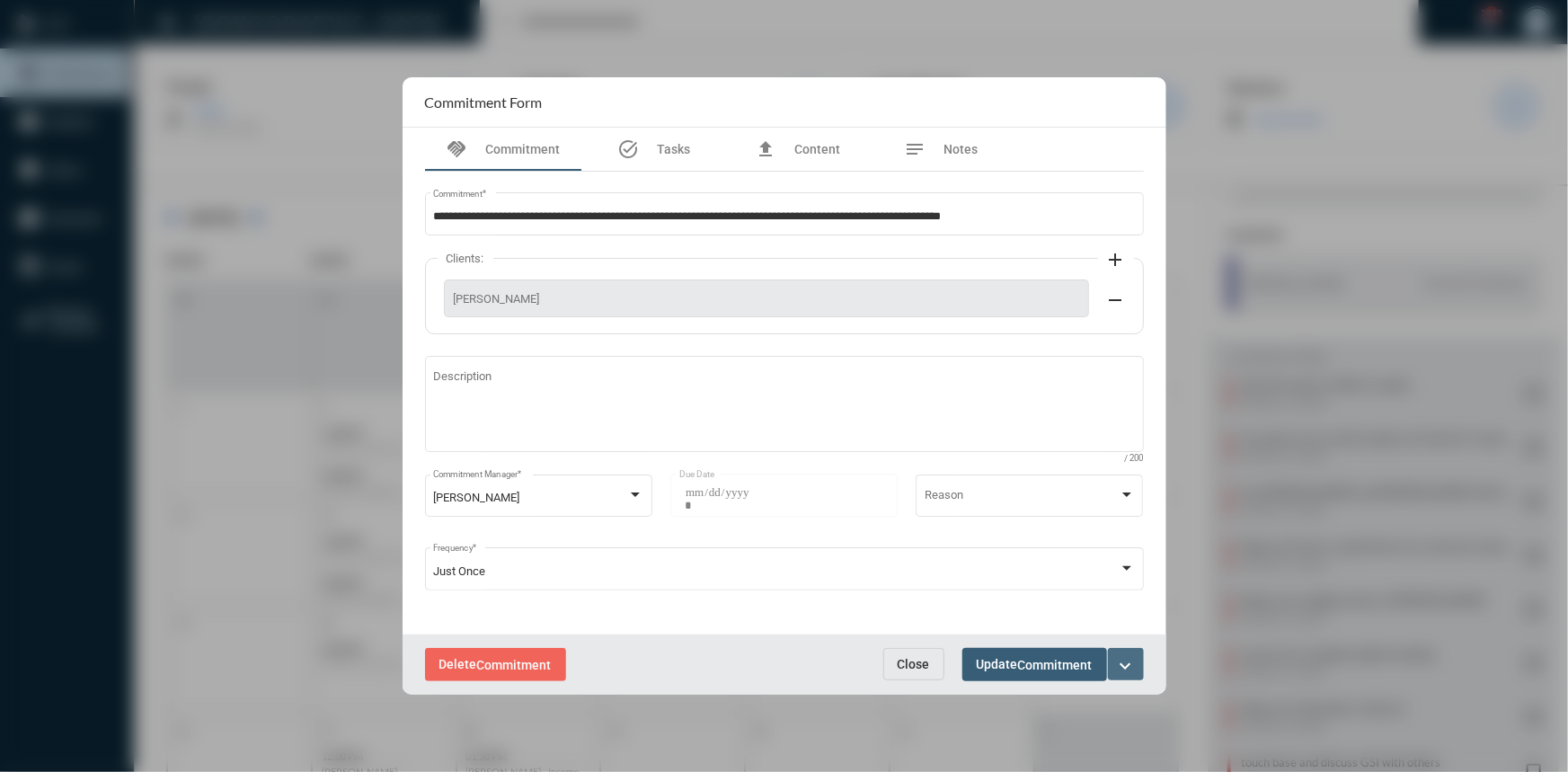
click at [1127, 661] on mat-icon "expand_more" at bounding box center [1126, 666] width 22 height 22
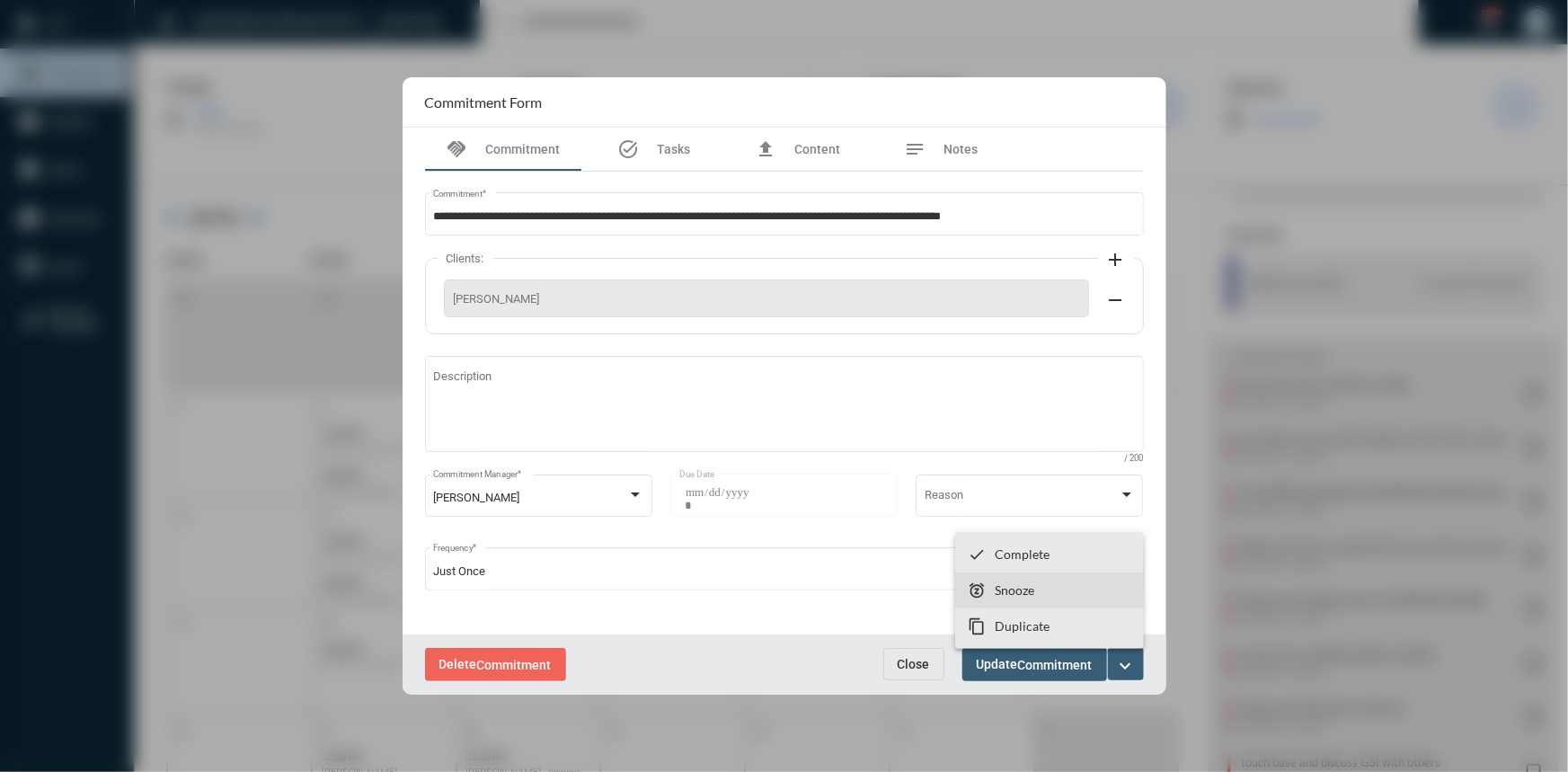
click at [1015, 591] on p "Snooze" at bounding box center [1015, 590] width 40 height 15
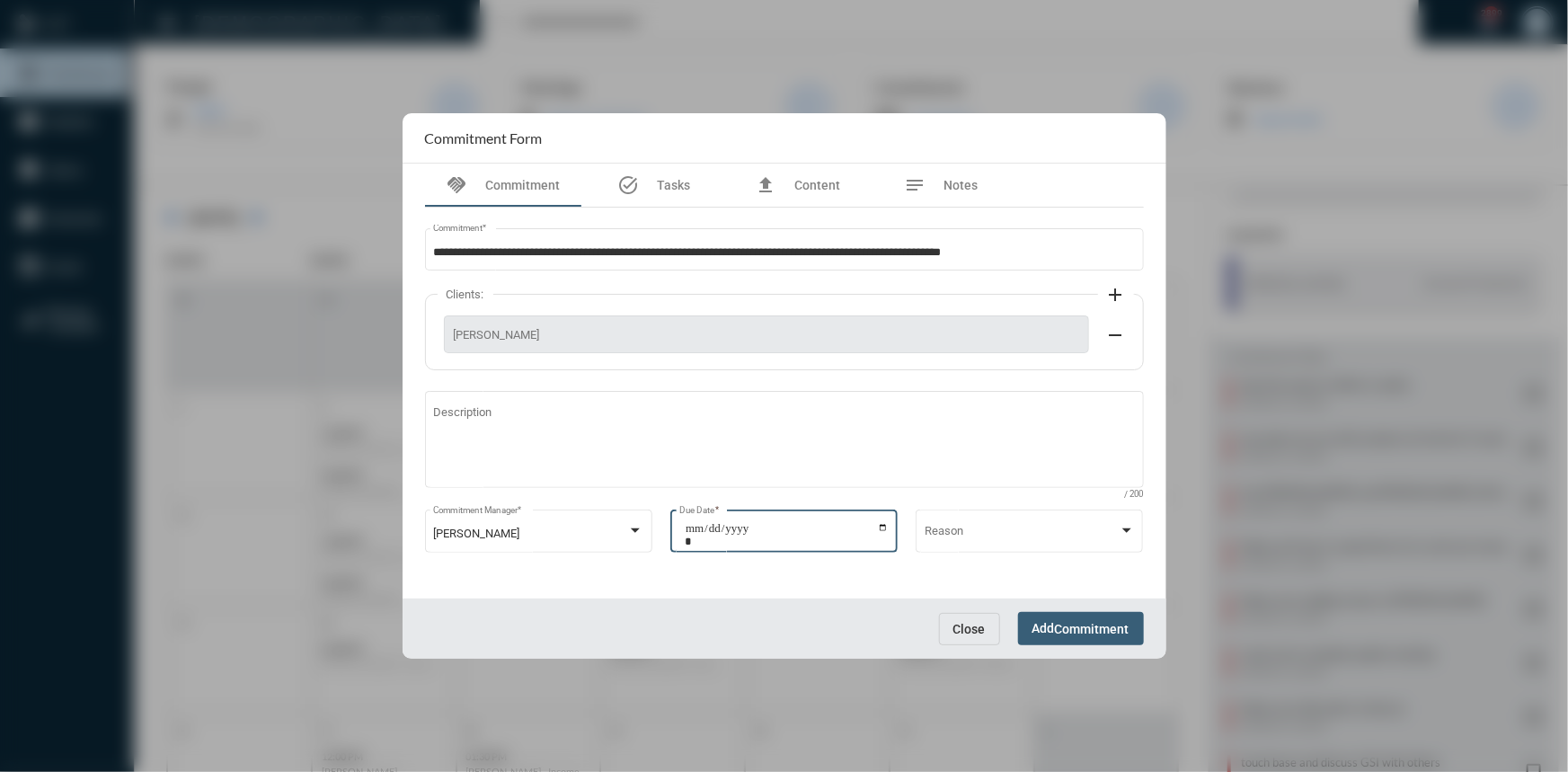
click at [886, 523] on input "**********" at bounding box center [786, 535] width 204 height 25
type input "**********"
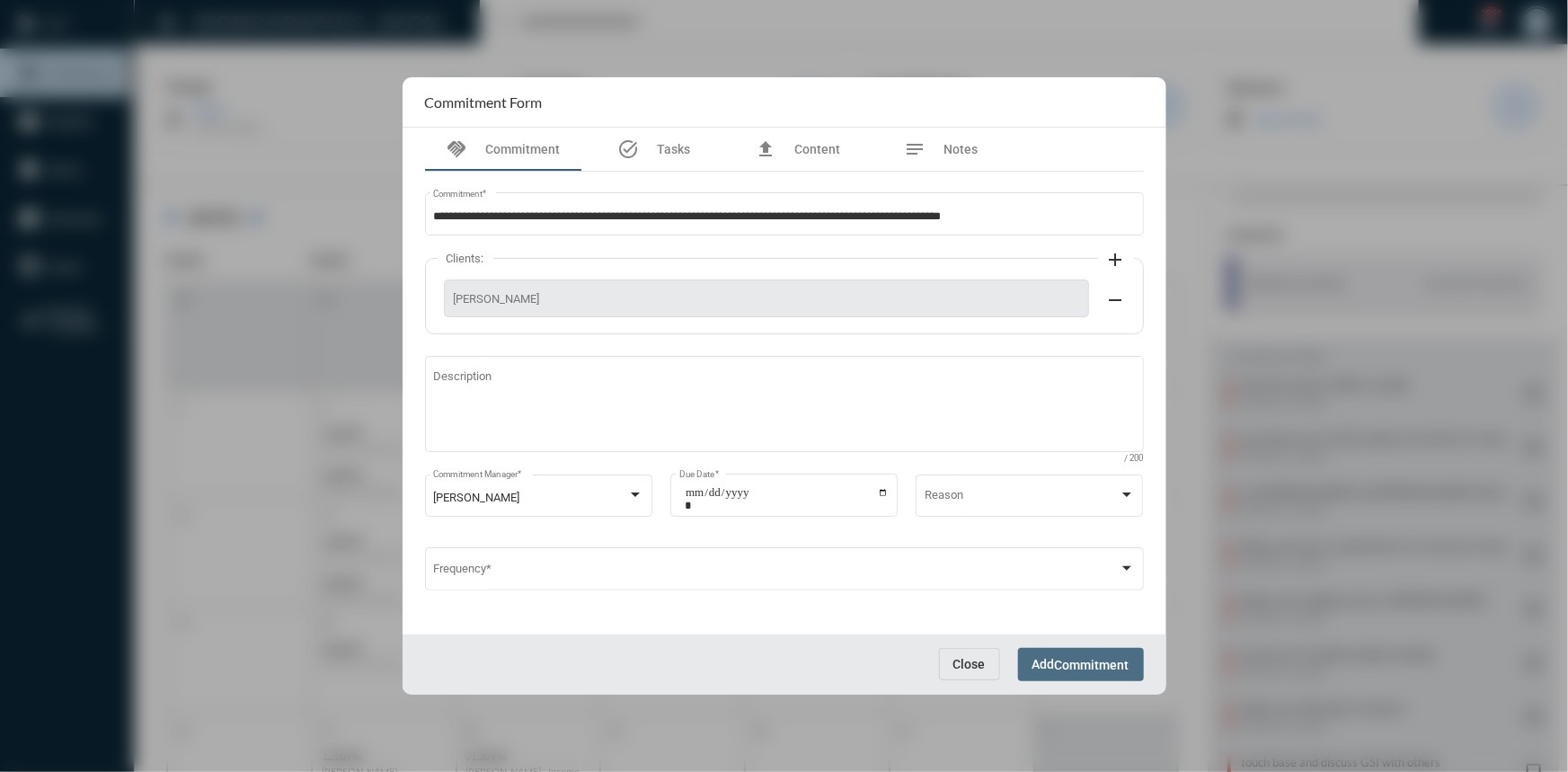
click at [1093, 669] on span "Commitment" at bounding box center [1091, 665] width 75 height 14
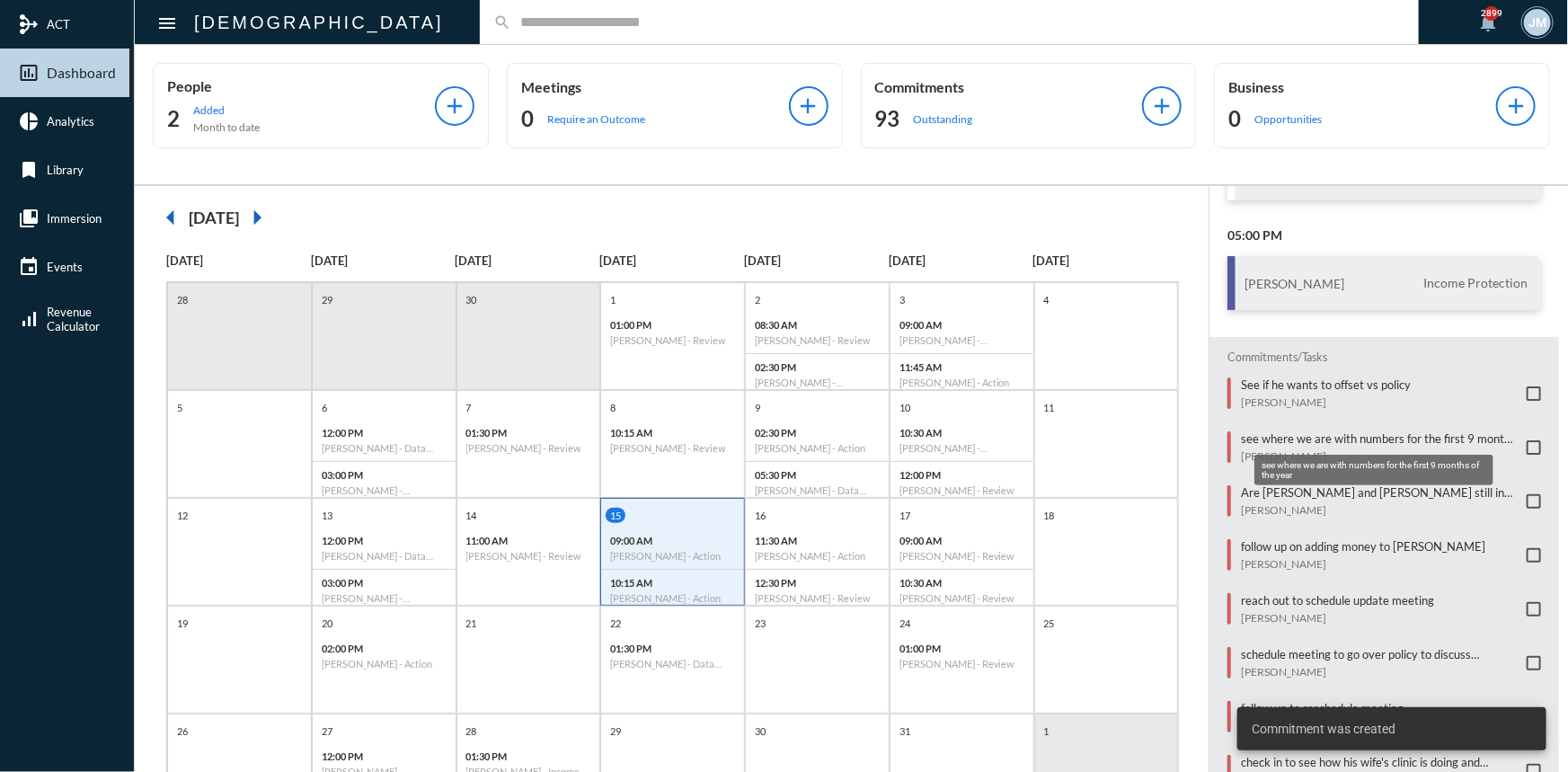
click at [1353, 488] on mat-tooltip-component "see where we are with numbers for the first 9 months of the year" at bounding box center [1373, 470] width 264 height 56
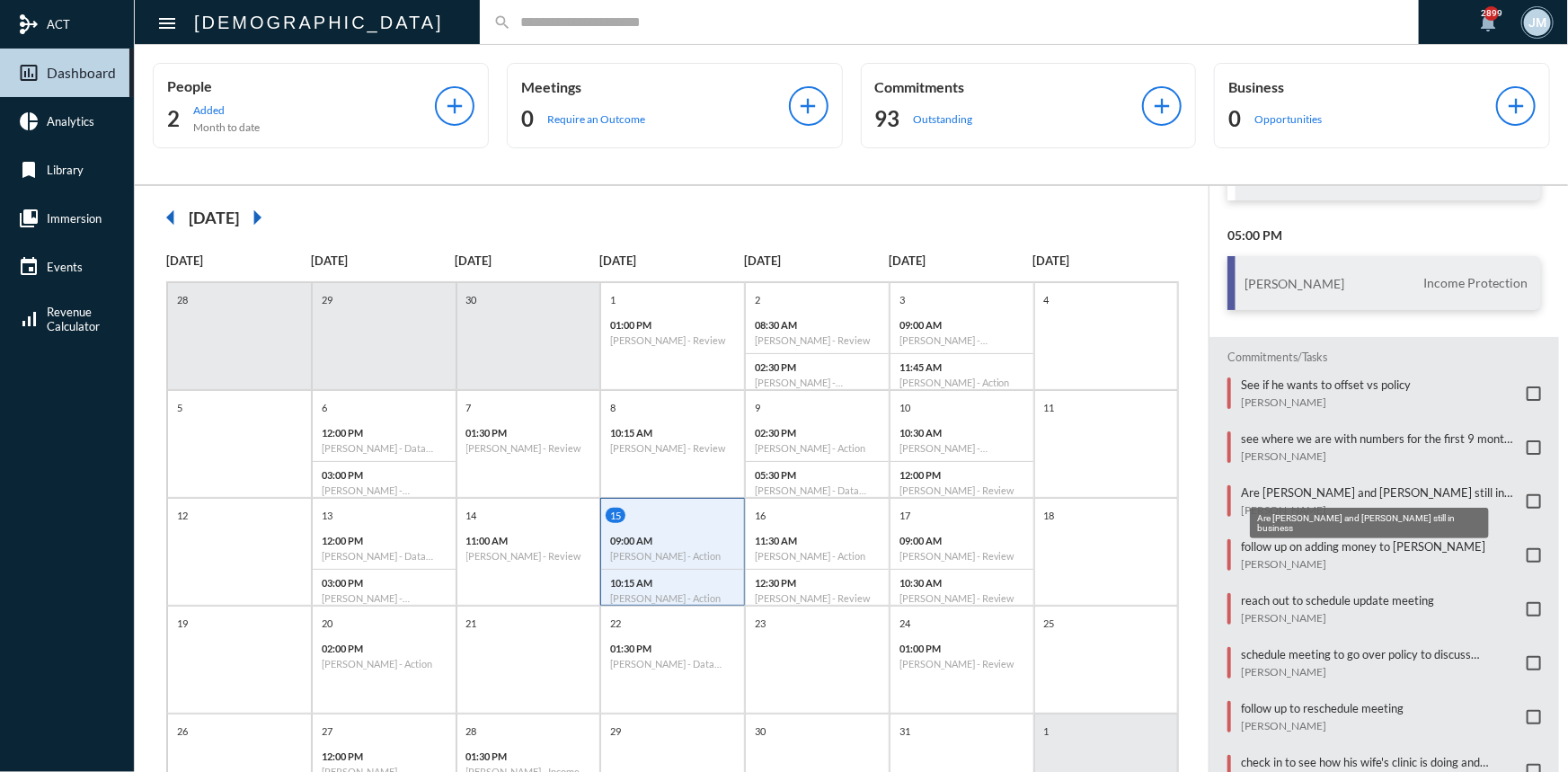
click at [1240, 488] on p "Are [PERSON_NAME] and [PERSON_NAME] still in business" at bounding box center [1378, 492] width 277 height 14
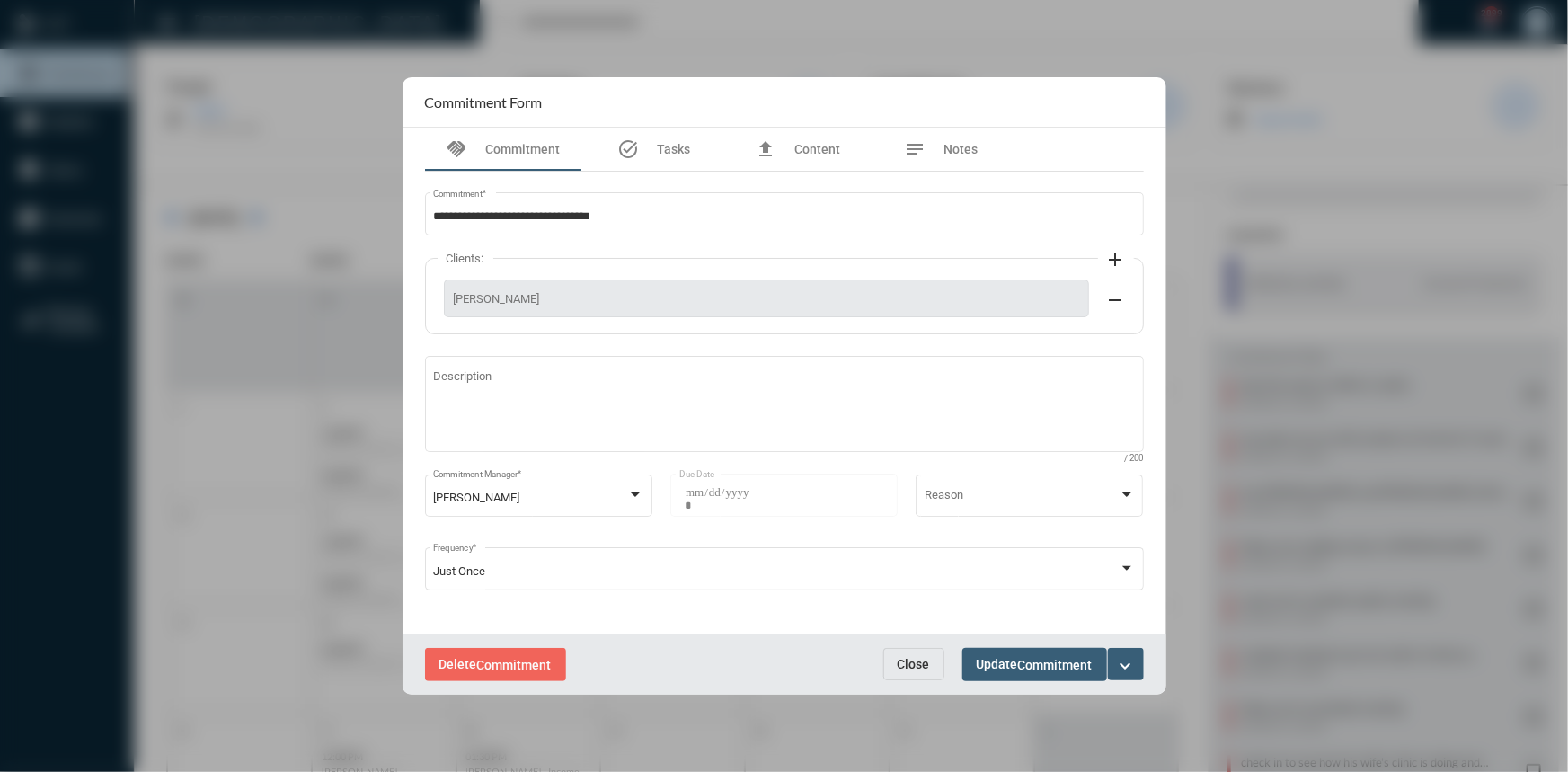
click at [1123, 657] on mat-icon "expand_more" at bounding box center [1126, 666] width 22 height 22
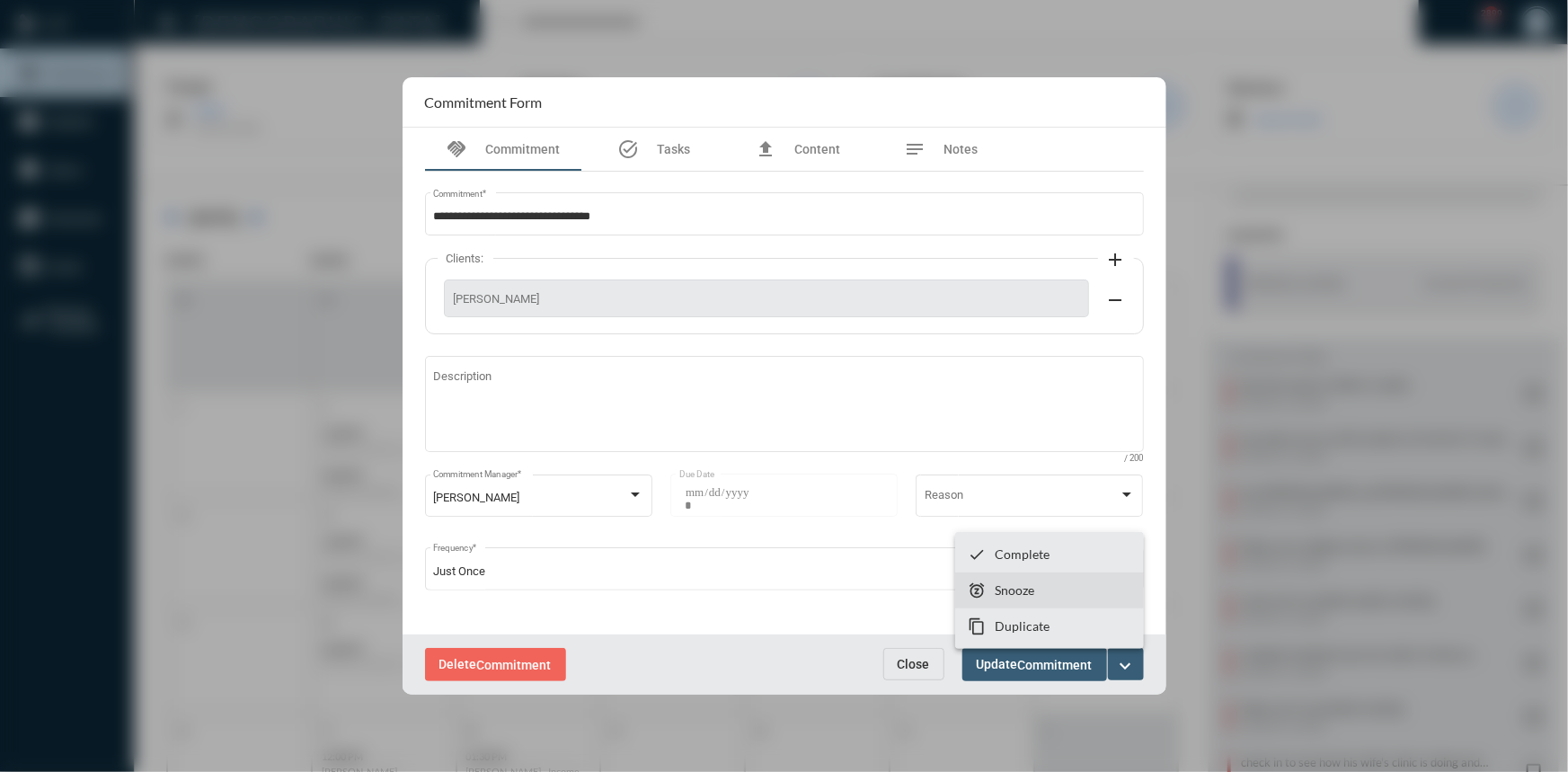
click at [1040, 595] on section "snooze Snooze" at bounding box center [1049, 591] width 189 height 36
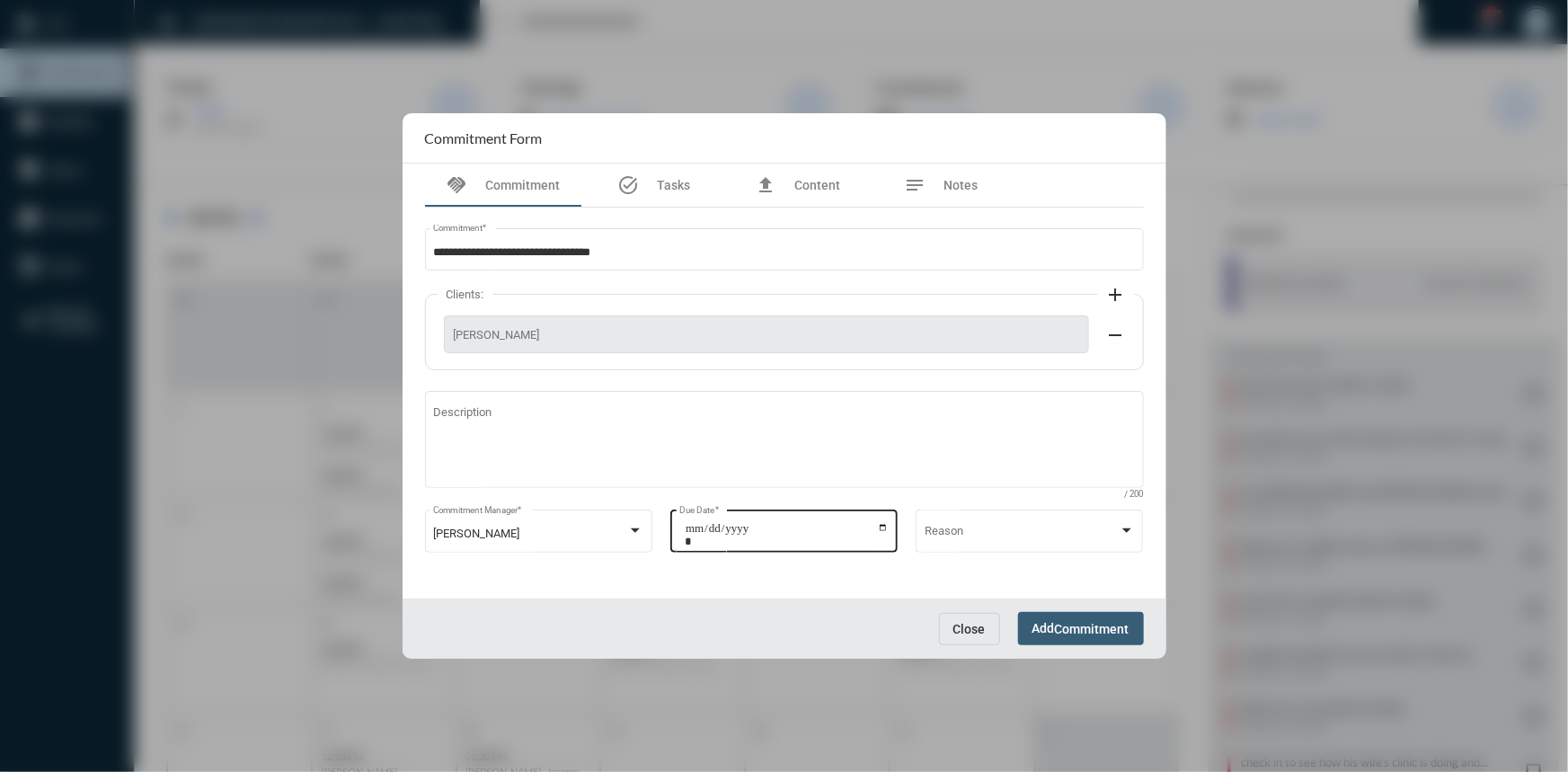
click at [877, 528] on input "**********" at bounding box center [786, 535] width 204 height 25
type input "**********"
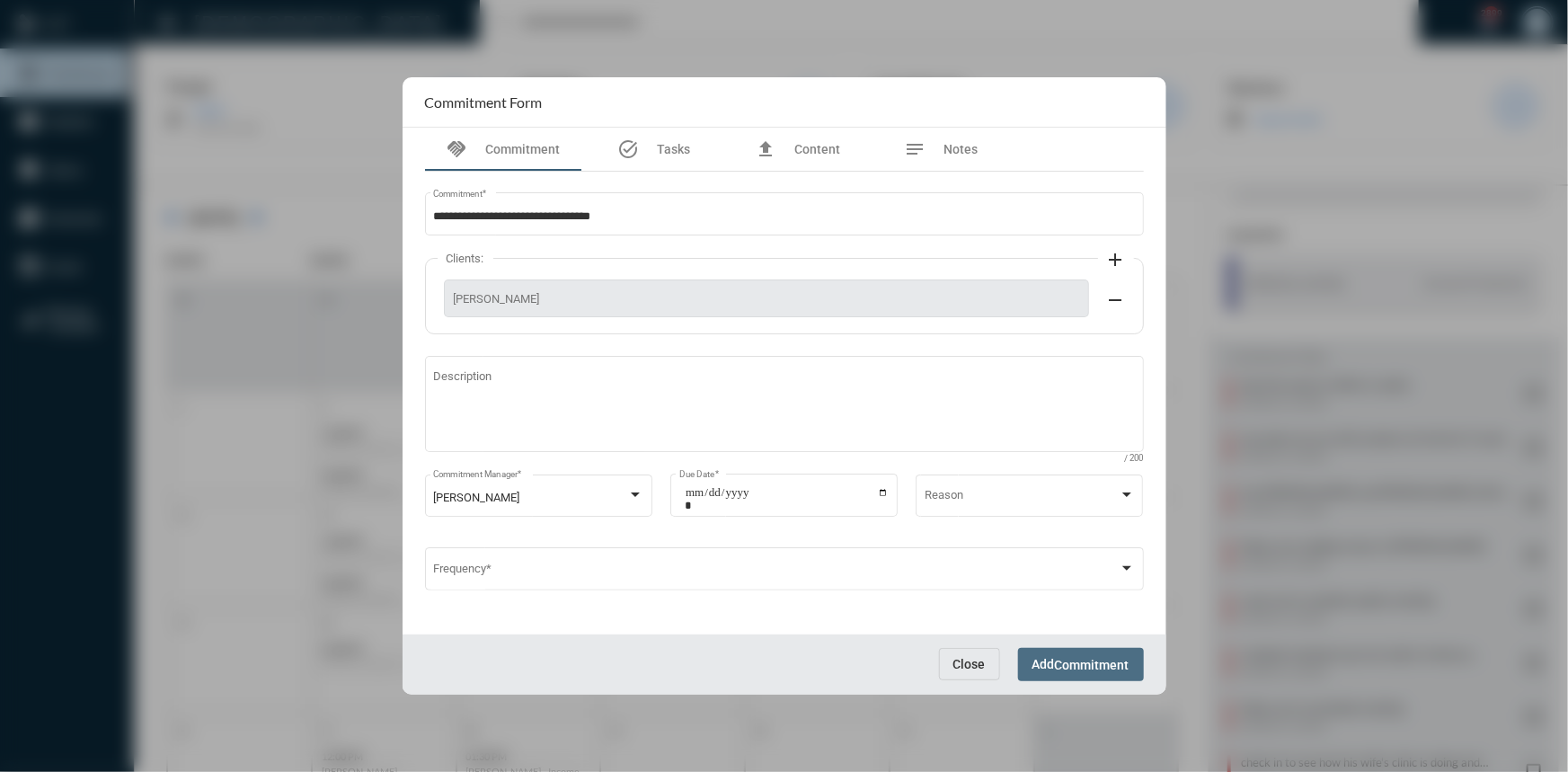
click at [1084, 661] on span "Commitment" at bounding box center [1091, 665] width 75 height 14
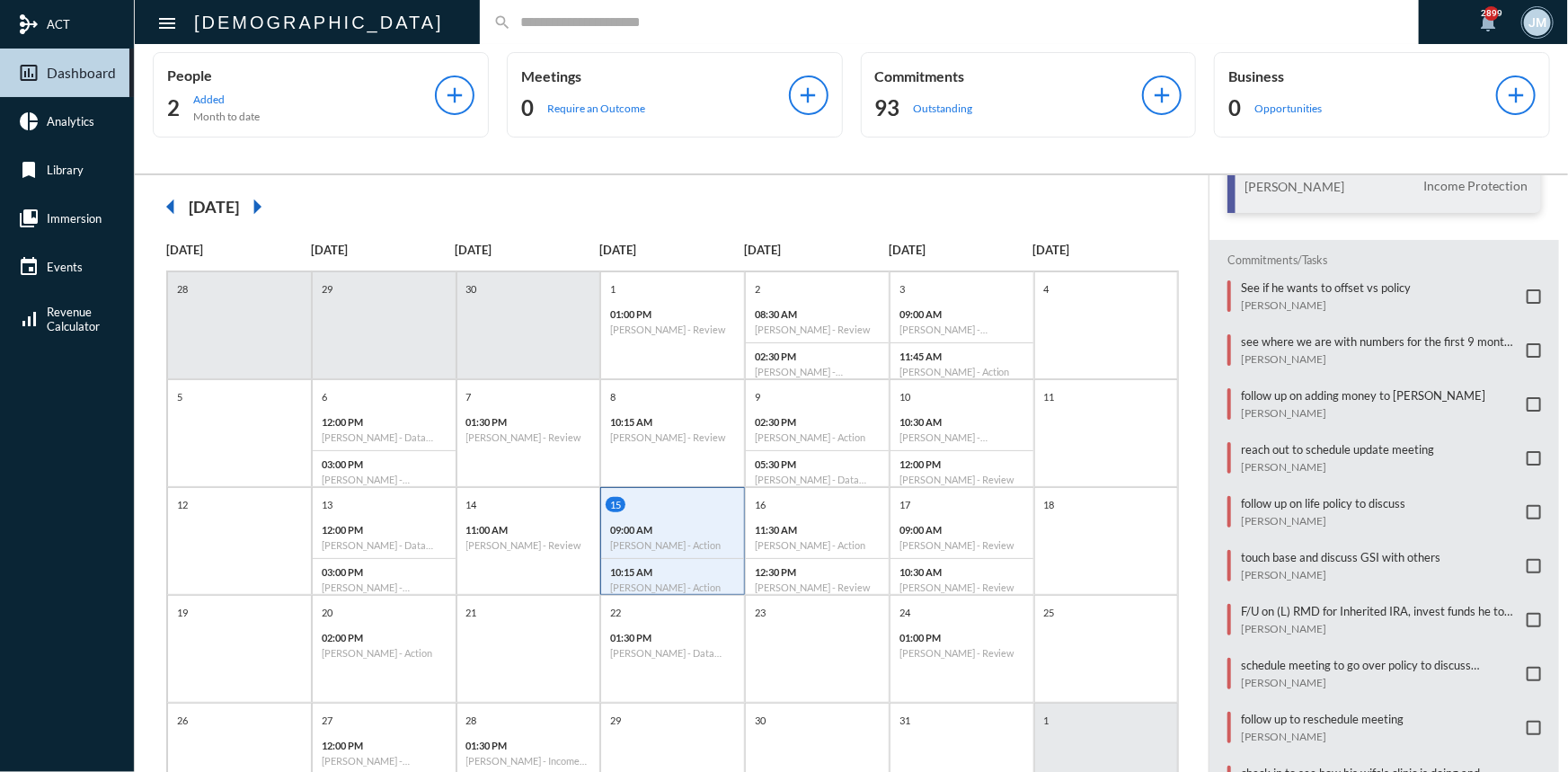
scroll to position [93, 0]
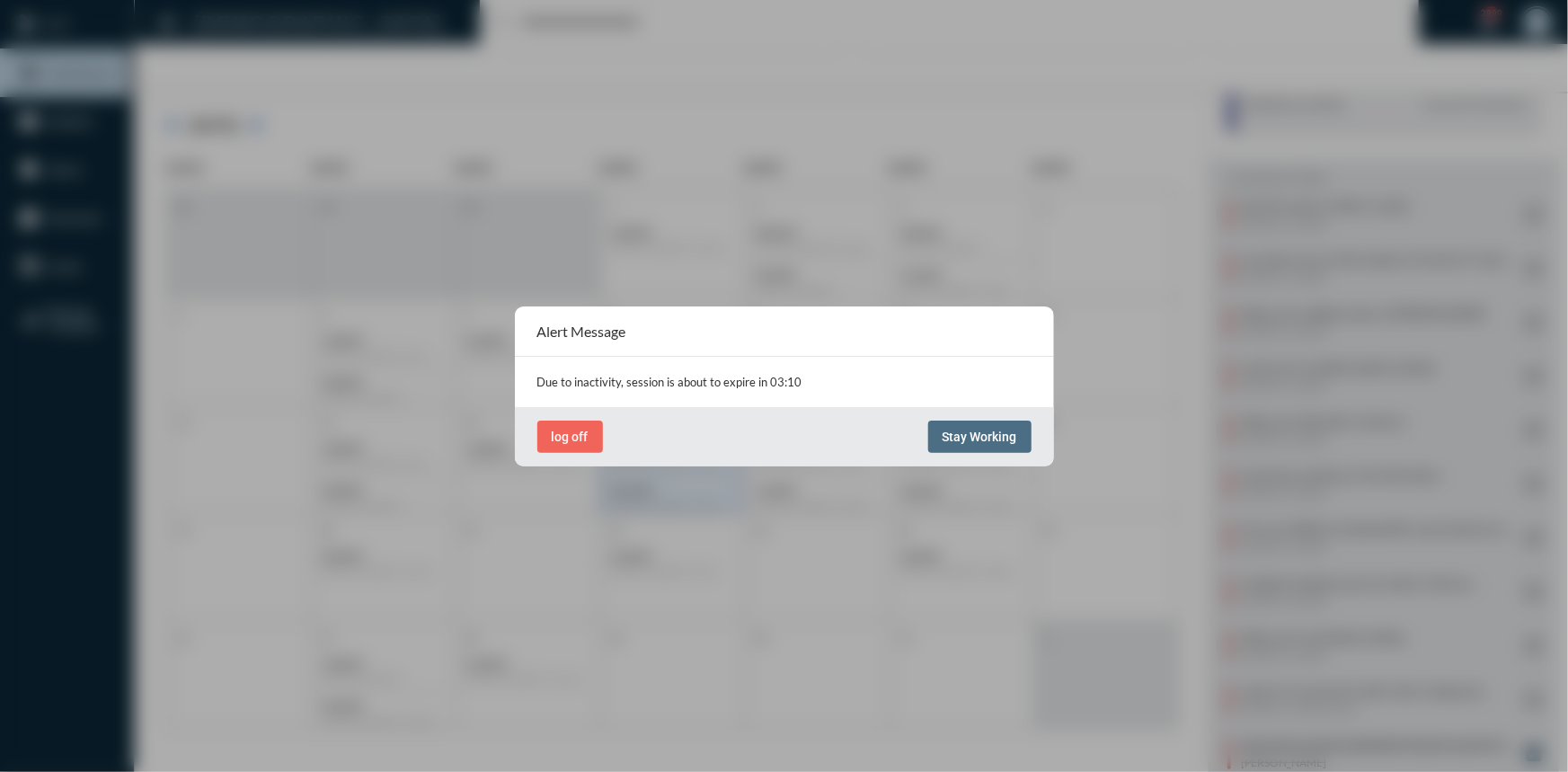
click at [967, 422] on button "Stay Working" at bounding box center [979, 437] width 103 height 33
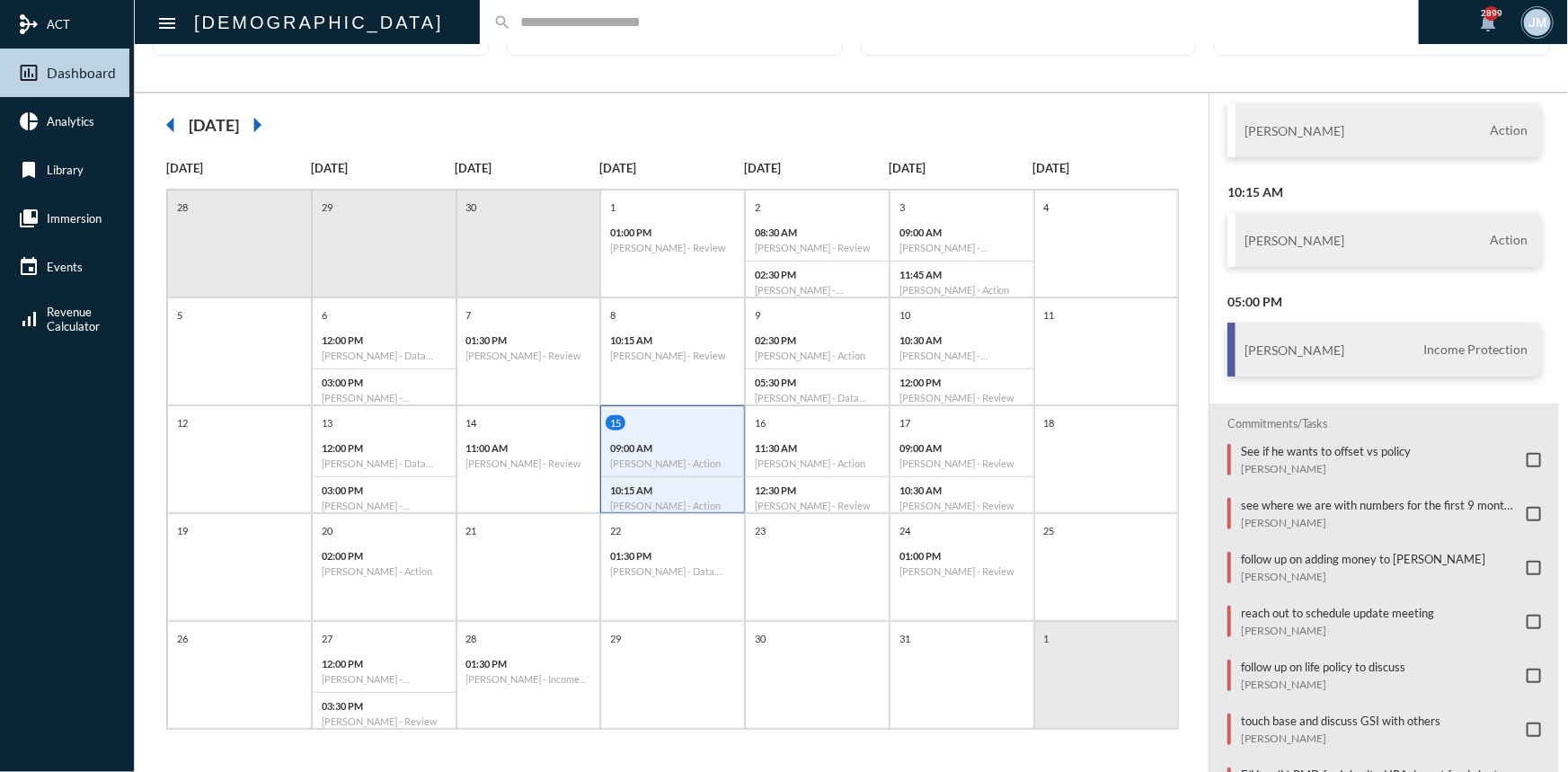
scroll to position [0, 0]
